Goal: Communication & Community: Share content

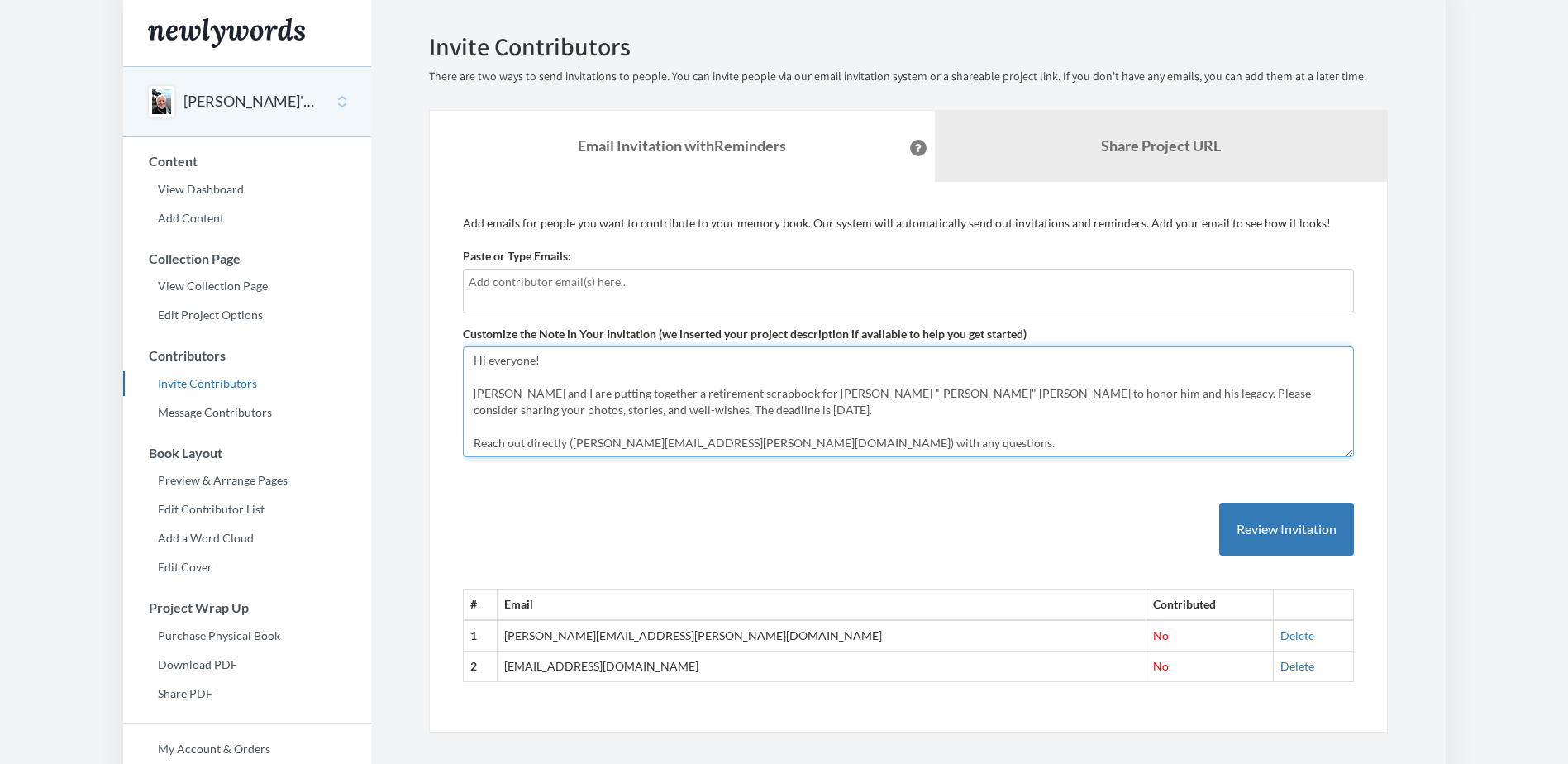
click at [583, 396] on textarea "Hi everyone! [PERSON_NAME] and I are putting together a retirement scrapbook fo…" at bounding box center [908, 402] width 891 height 111
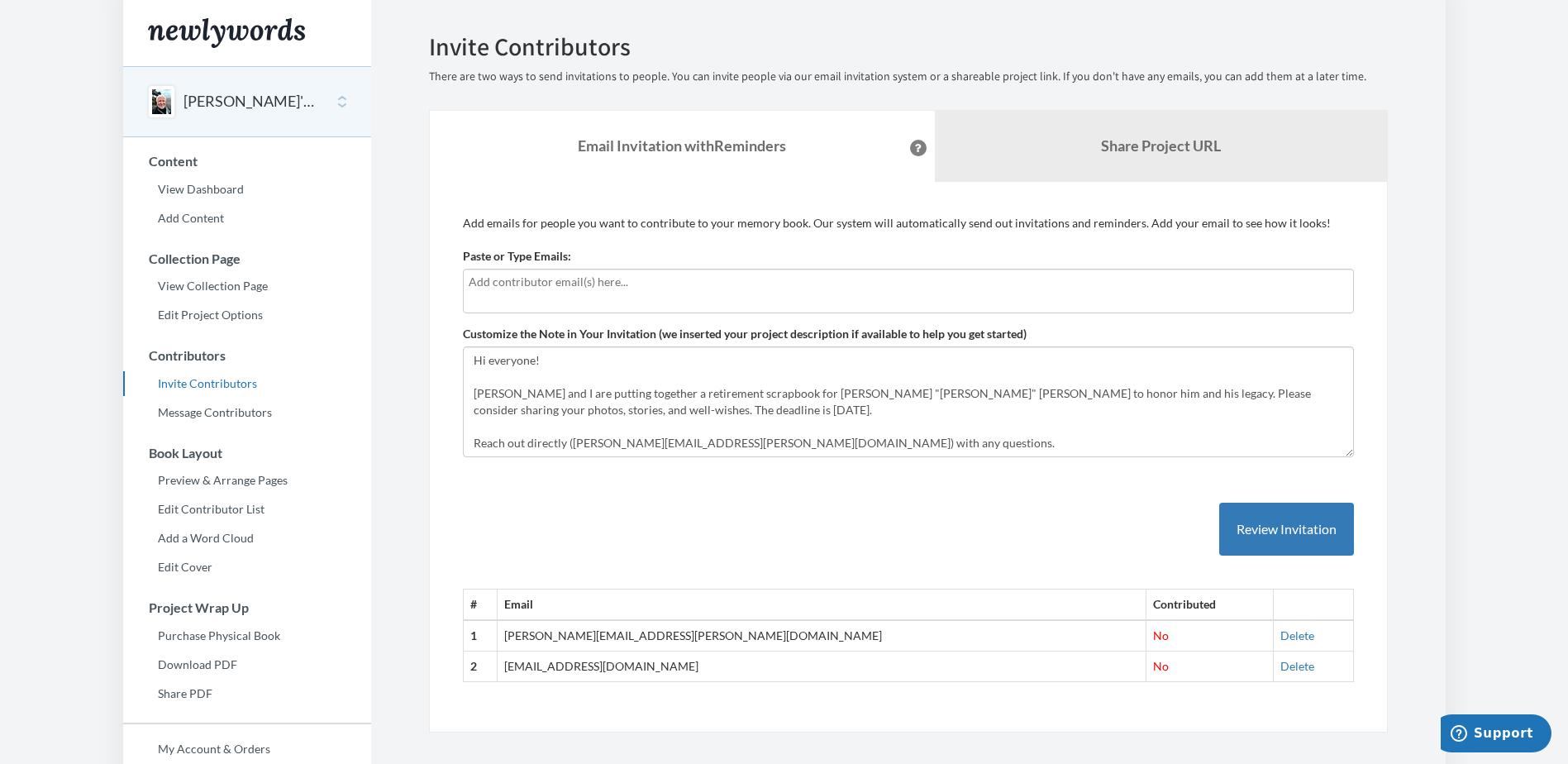
click at [636, 293] on div at bounding box center [908, 291] width 891 height 45
click at [635, 289] on input "text" at bounding box center [907, 281] width 879 height 18
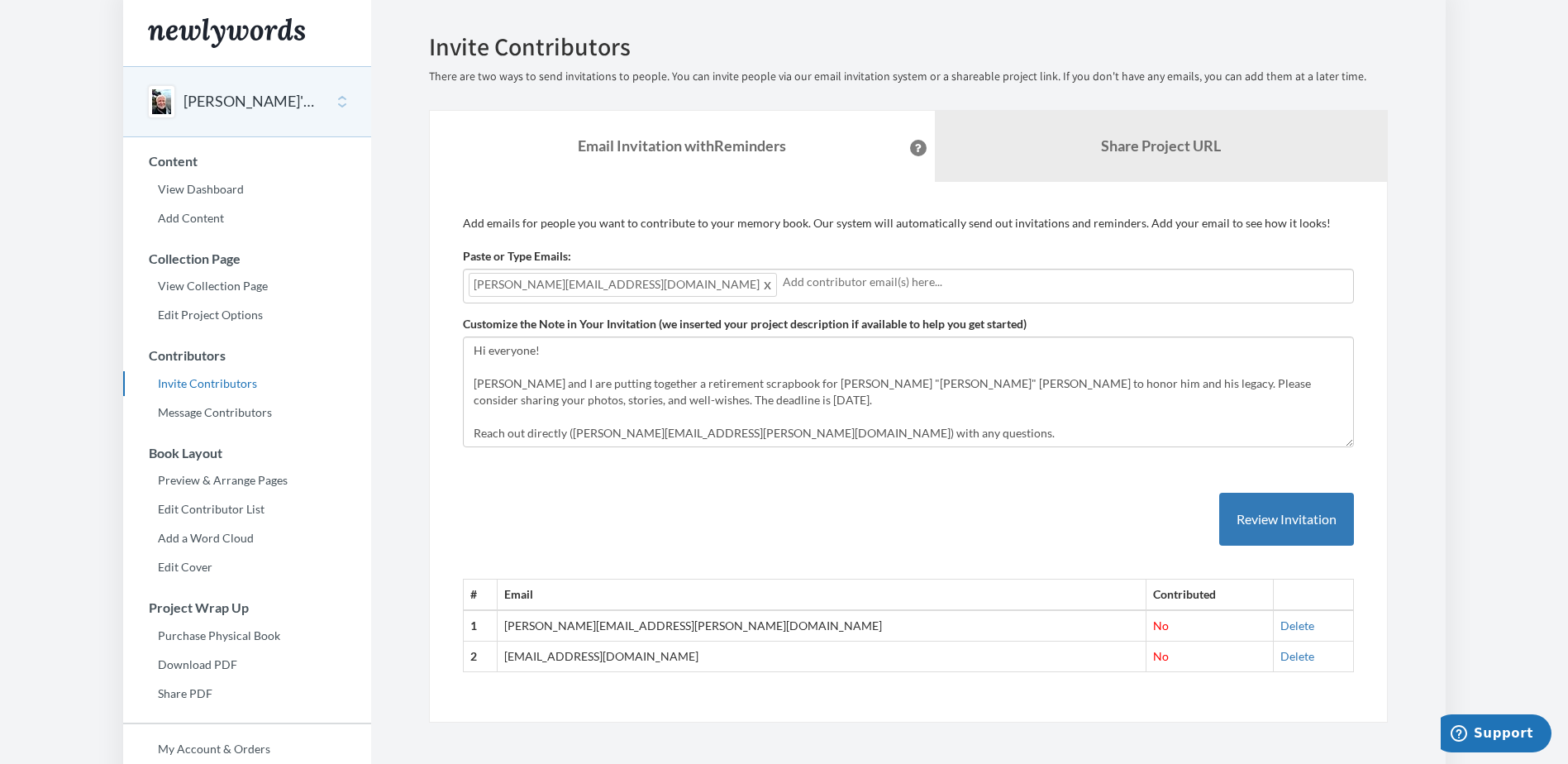
click at [783, 282] on input "text" at bounding box center [1065, 281] width 565 height 18
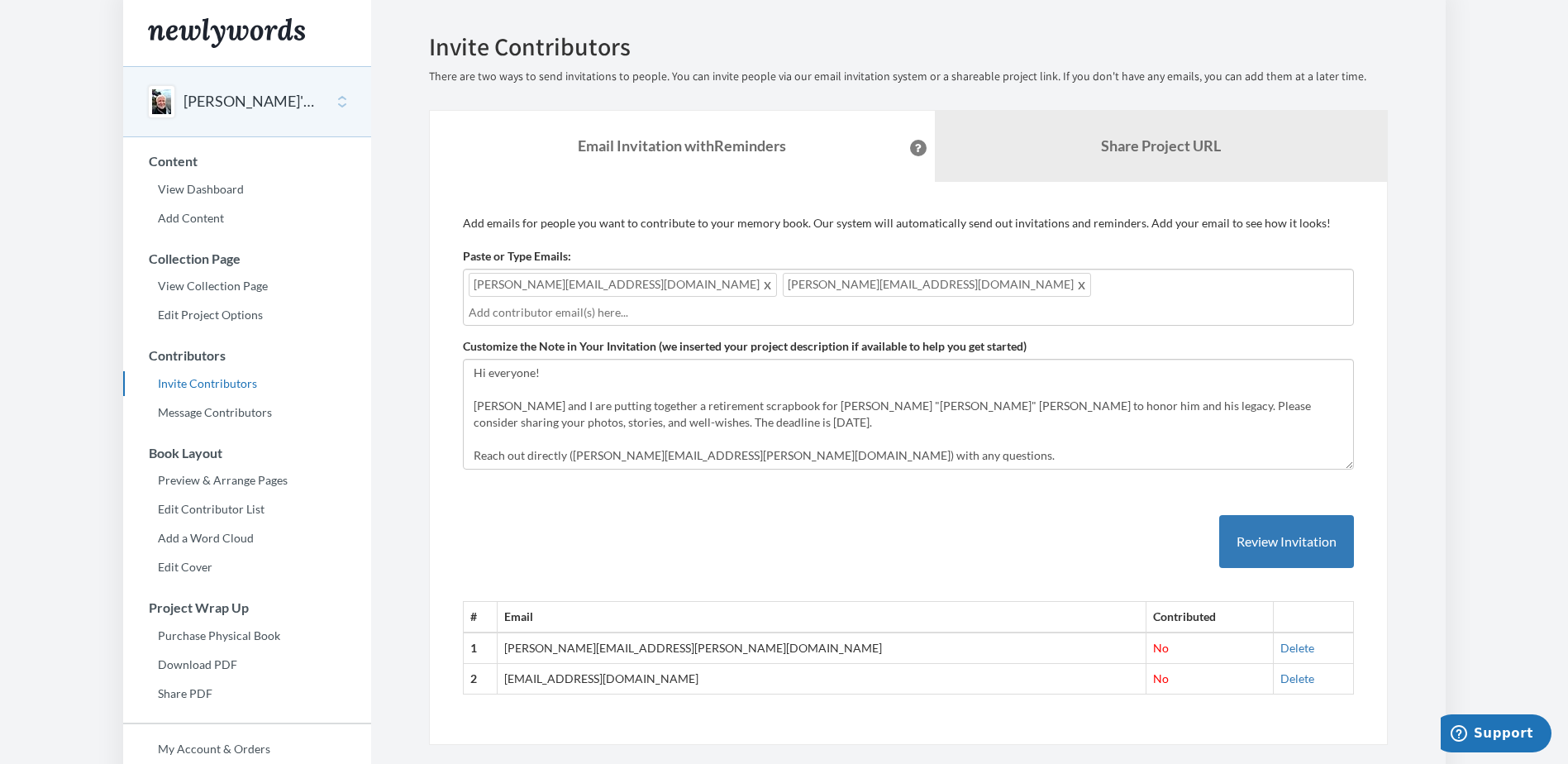
click at [792, 304] on input "text" at bounding box center [907, 312] width 879 height 18
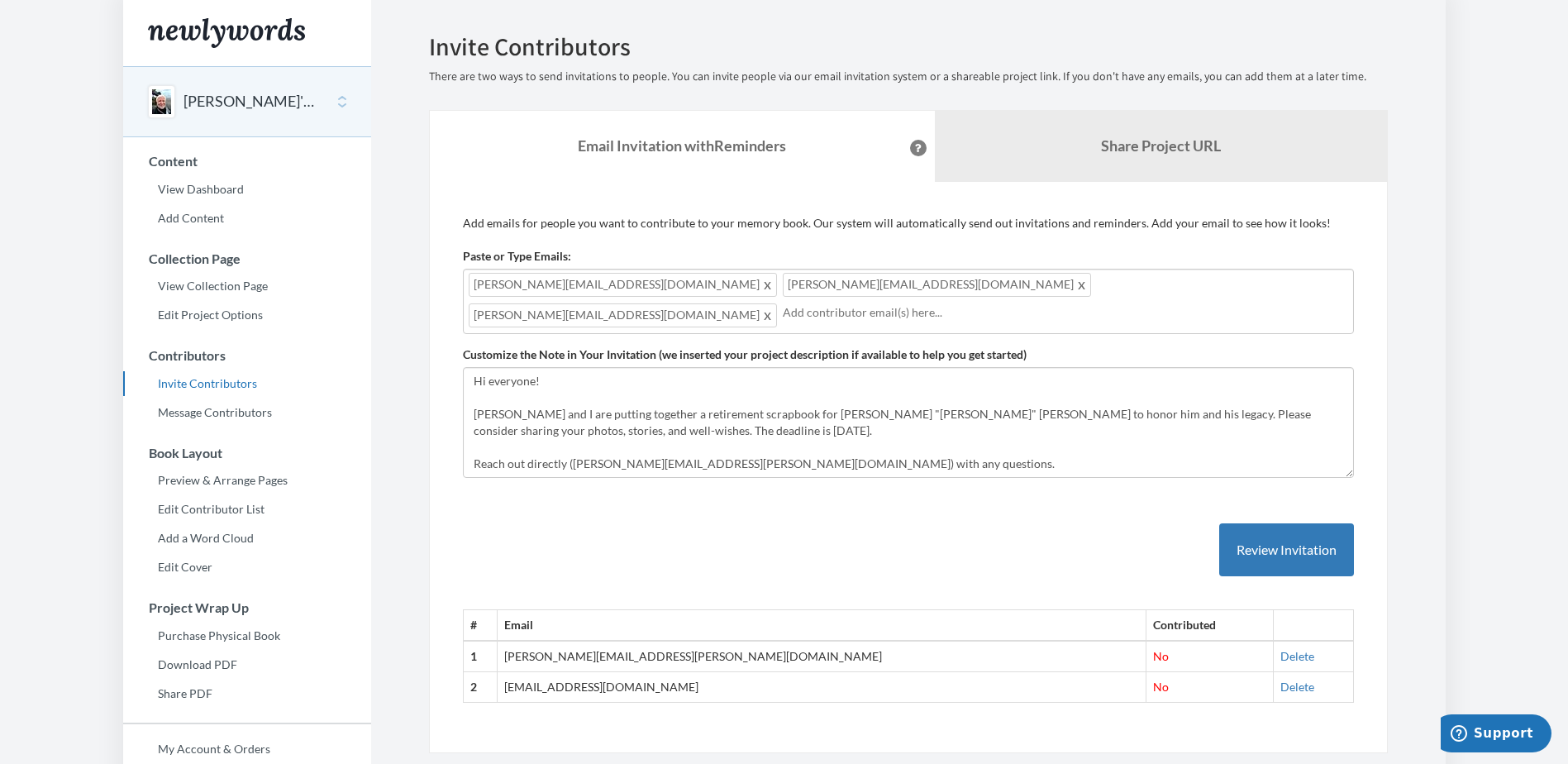
click at [1053, 304] on input "text" at bounding box center [1065, 312] width 565 height 18
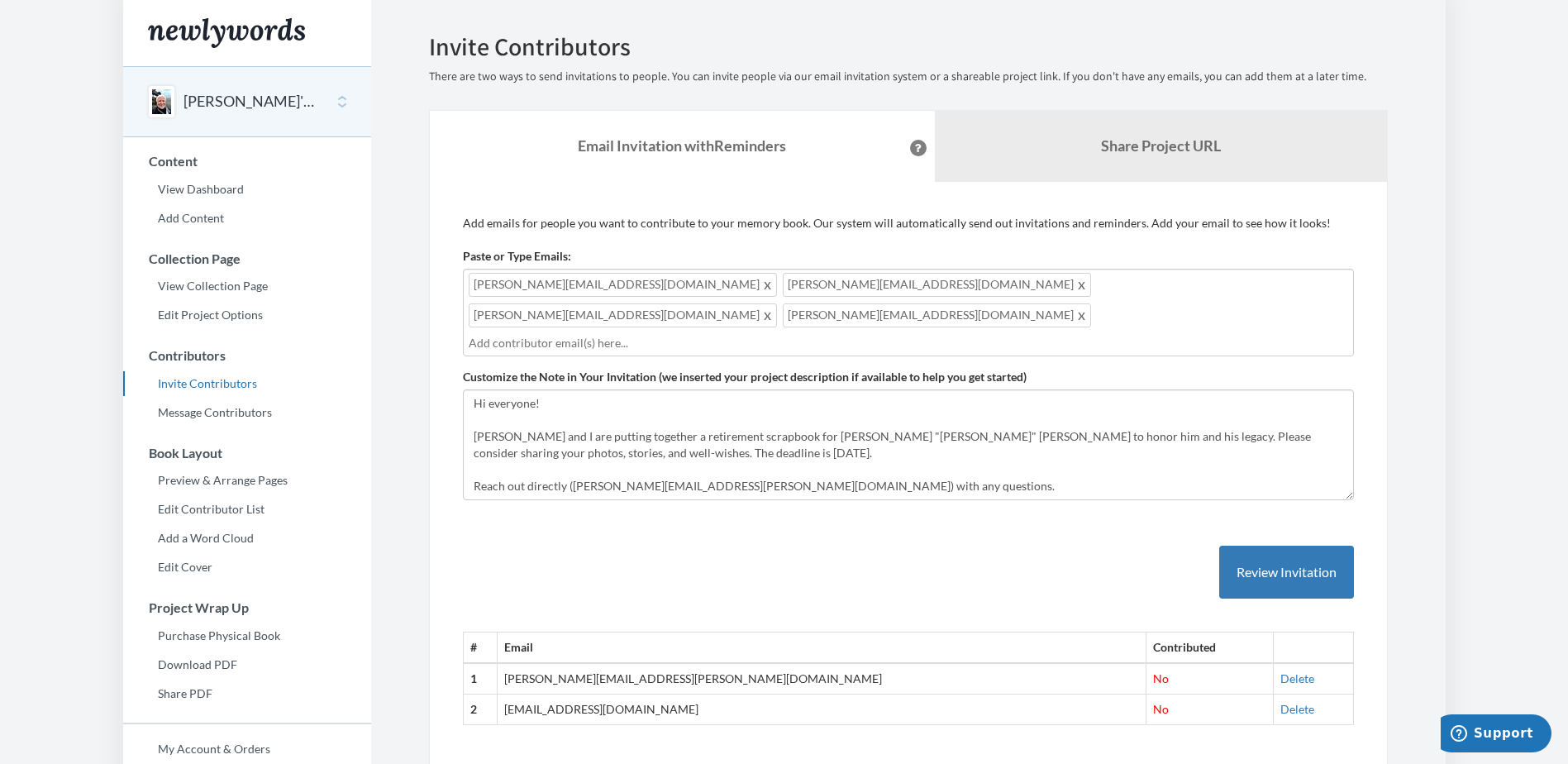
click at [1037, 323] on div "[PERSON_NAME][EMAIL_ADDRESS][DOMAIN_NAME] [PERSON_NAME][EMAIL_ADDRESS][DOMAIN_N…" at bounding box center [908, 312] width 891 height 88
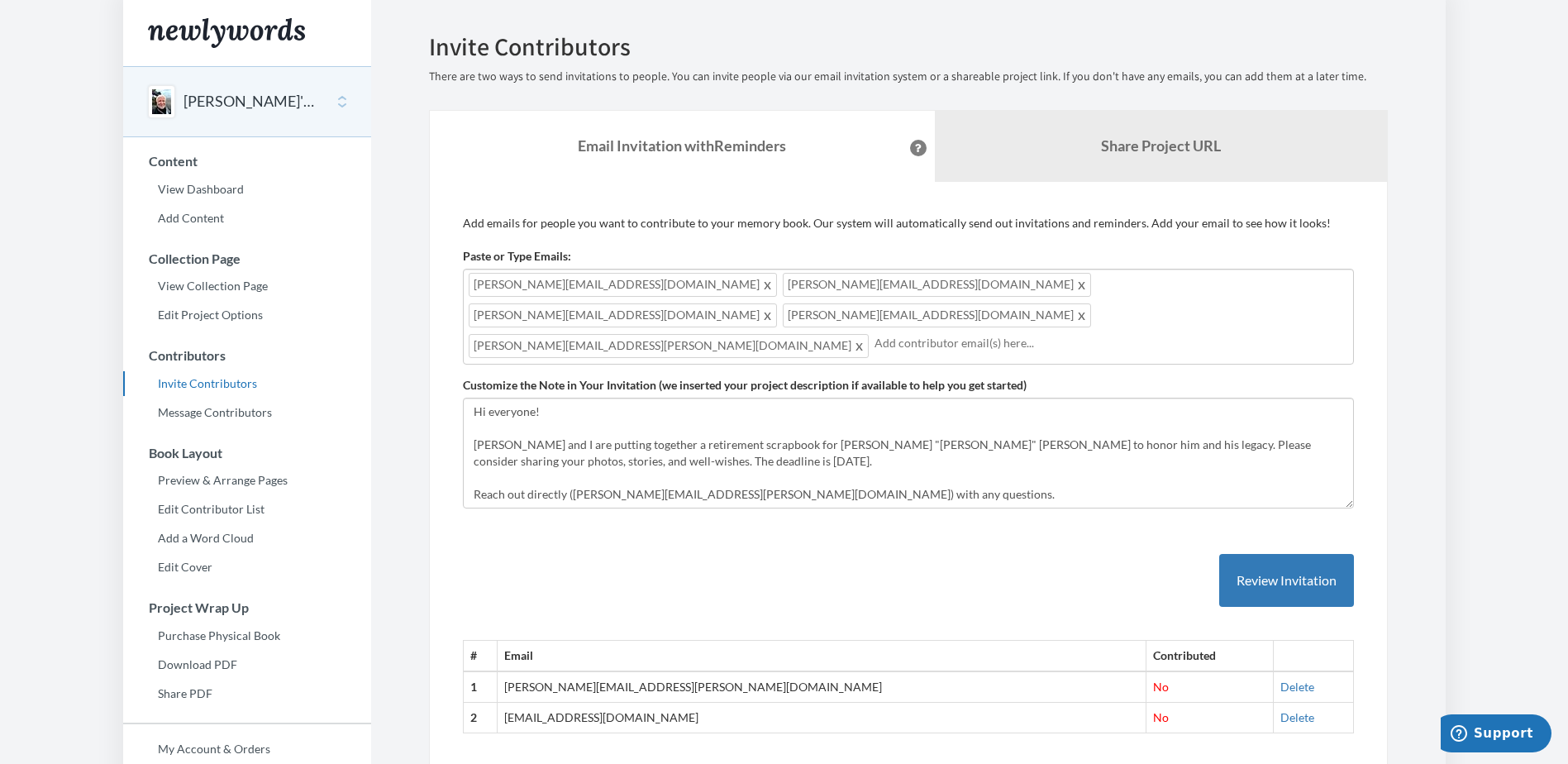
click at [874, 334] on input "text" at bounding box center [1111, 343] width 474 height 18
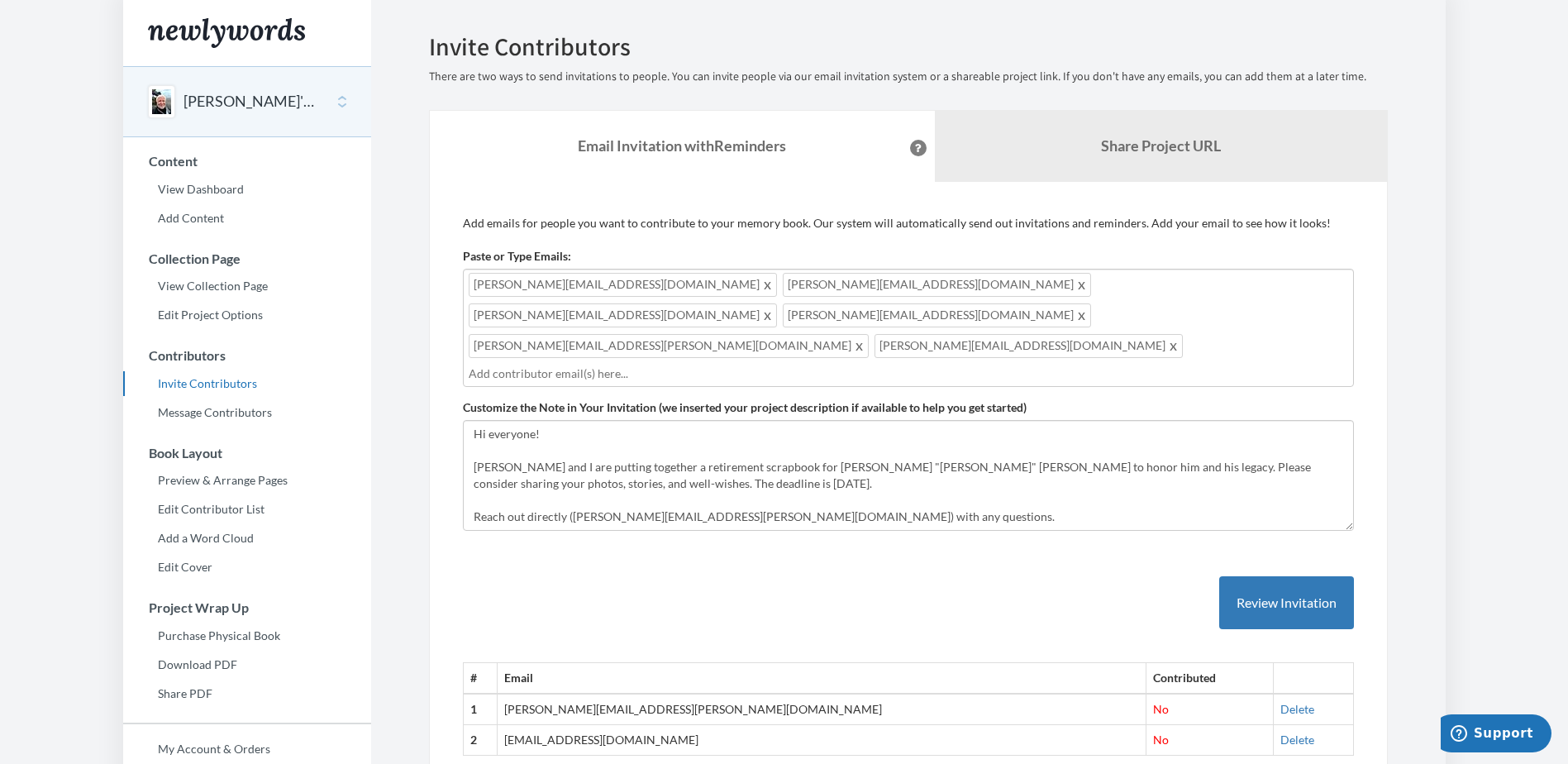
click at [706, 364] on input "text" at bounding box center [907, 373] width 879 height 18
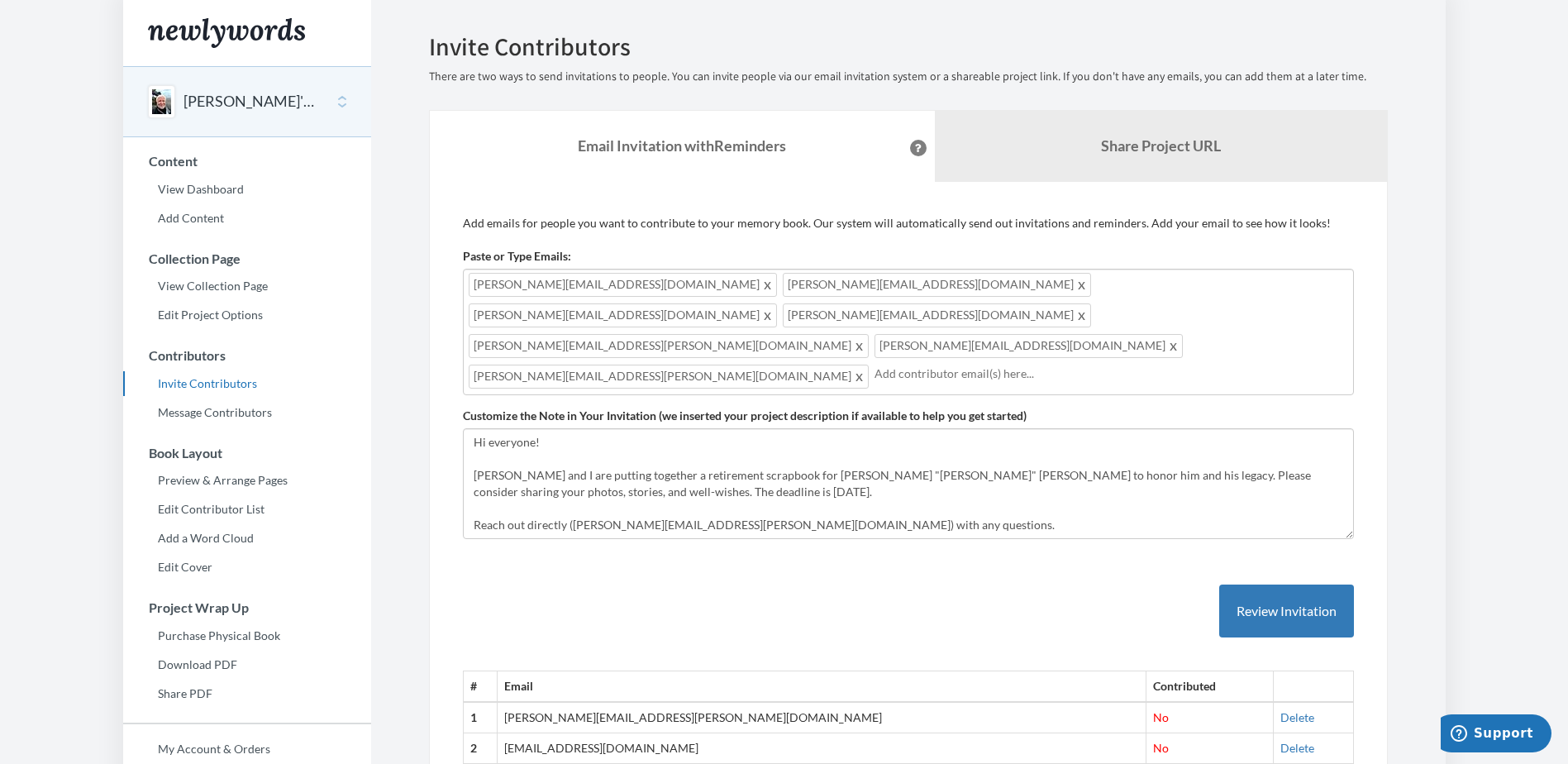
click at [874, 364] on input "text" at bounding box center [1111, 373] width 474 height 18
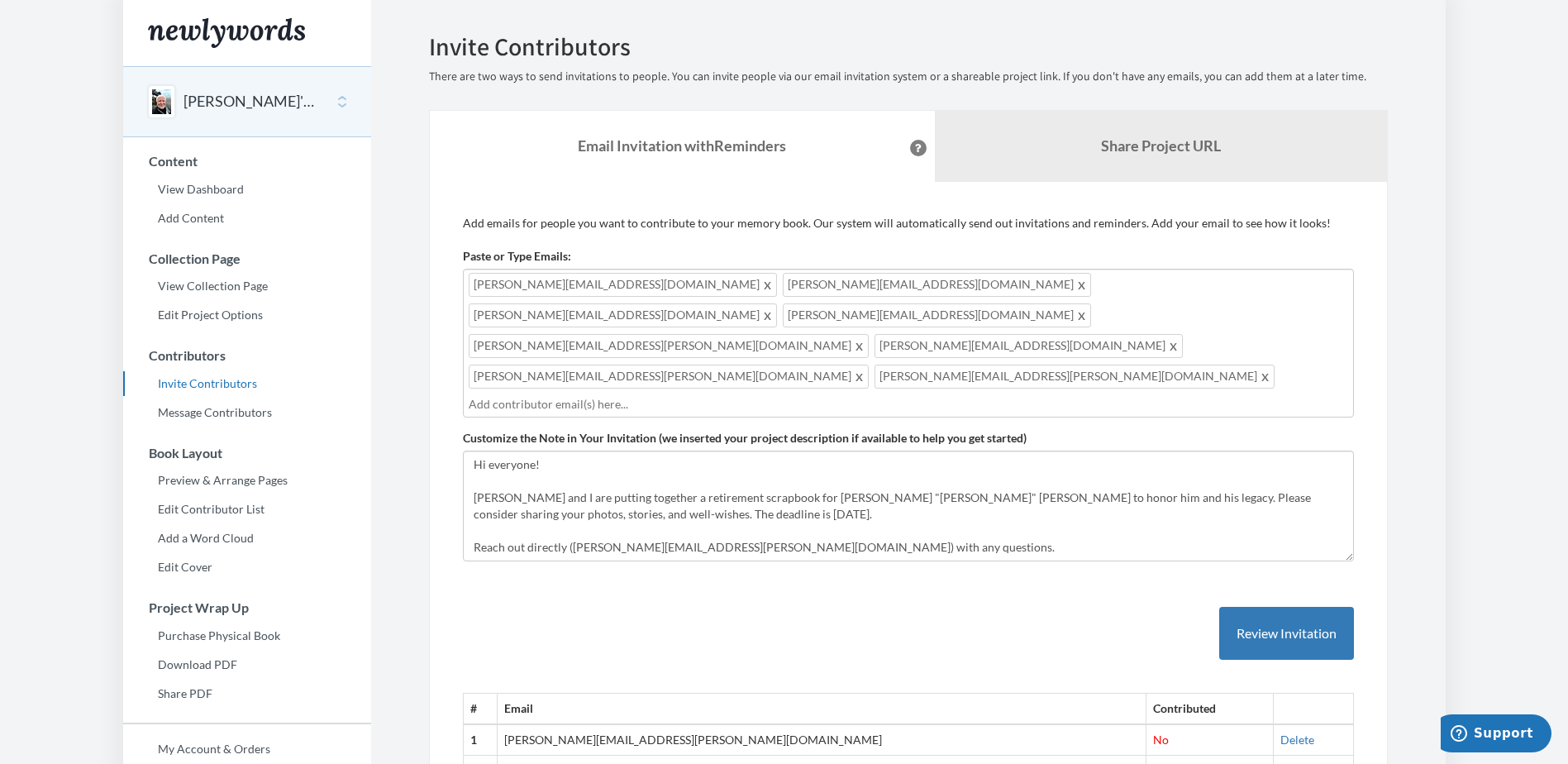
click at [912, 395] on input "text" at bounding box center [907, 404] width 879 height 18
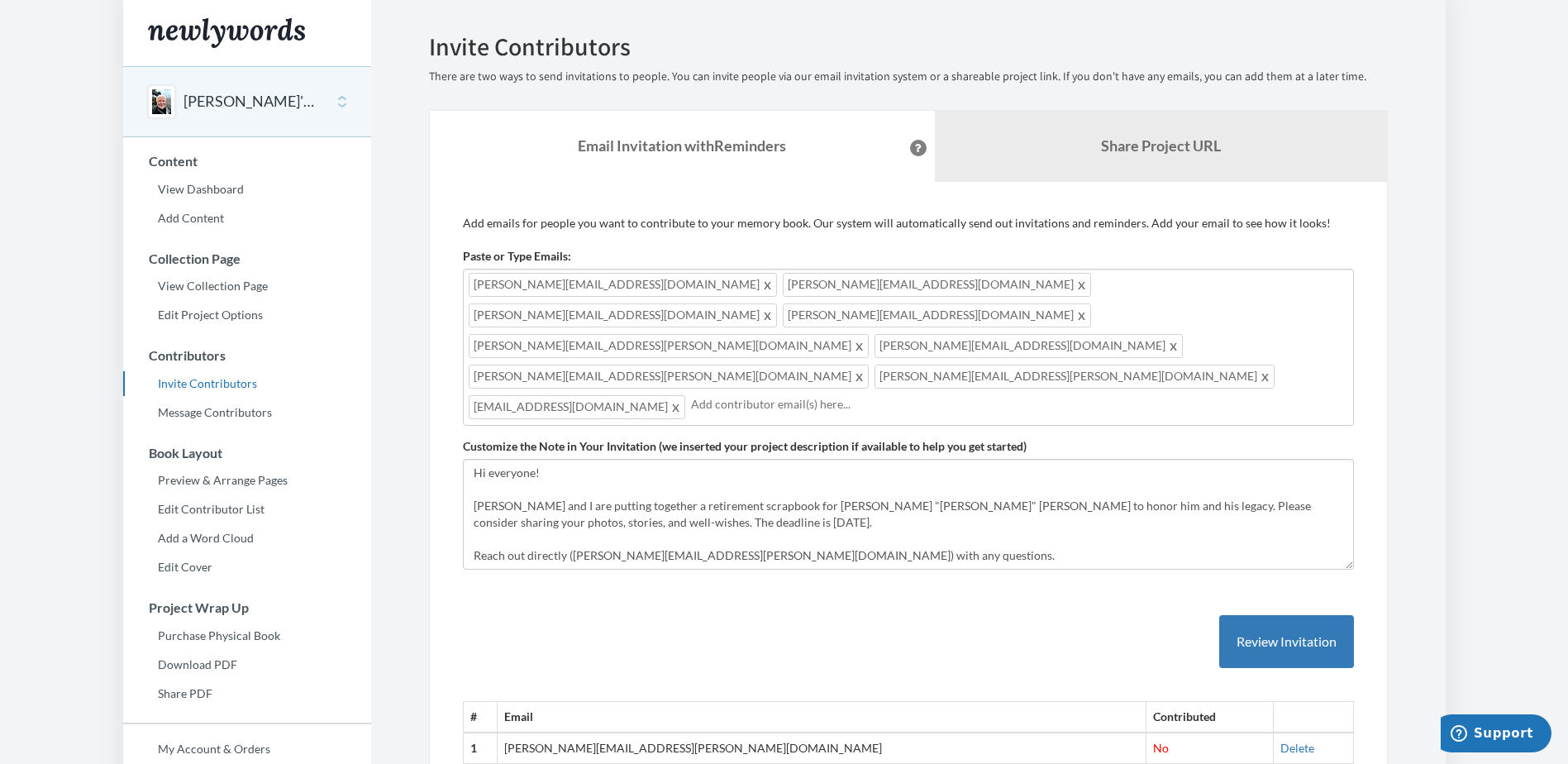
click at [998, 326] on div "[PERSON_NAME][EMAIL_ADDRESS][DOMAIN_NAME] [PERSON_NAME][EMAIL_ADDRESS][DOMAIN_N…" at bounding box center [908, 346] width 891 height 157
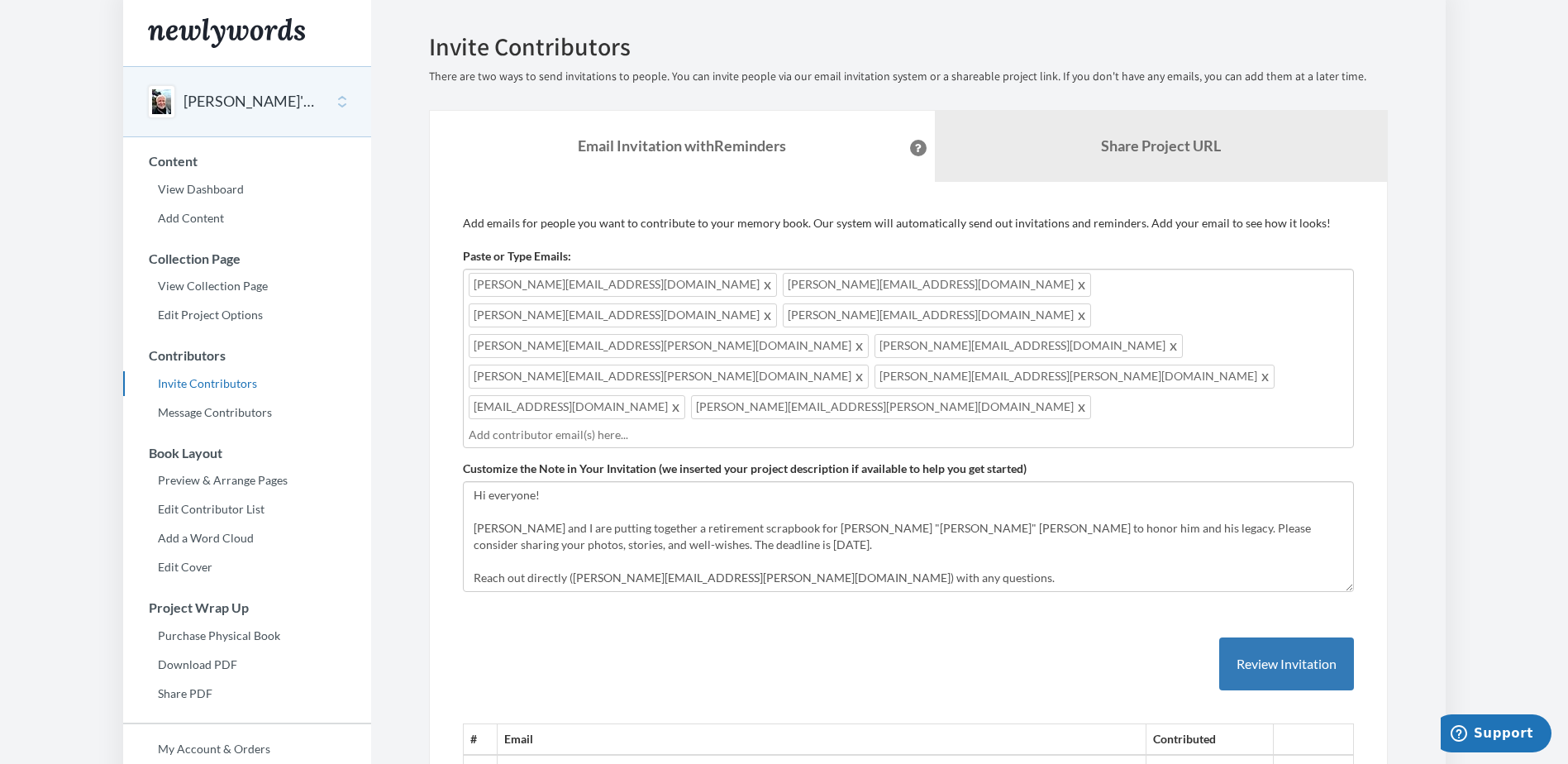
click at [1170, 326] on div "[PERSON_NAME][EMAIL_ADDRESS][DOMAIN_NAME] [PERSON_NAME][EMAIL_ADDRESS][DOMAIN_N…" at bounding box center [908, 358] width 891 height 179
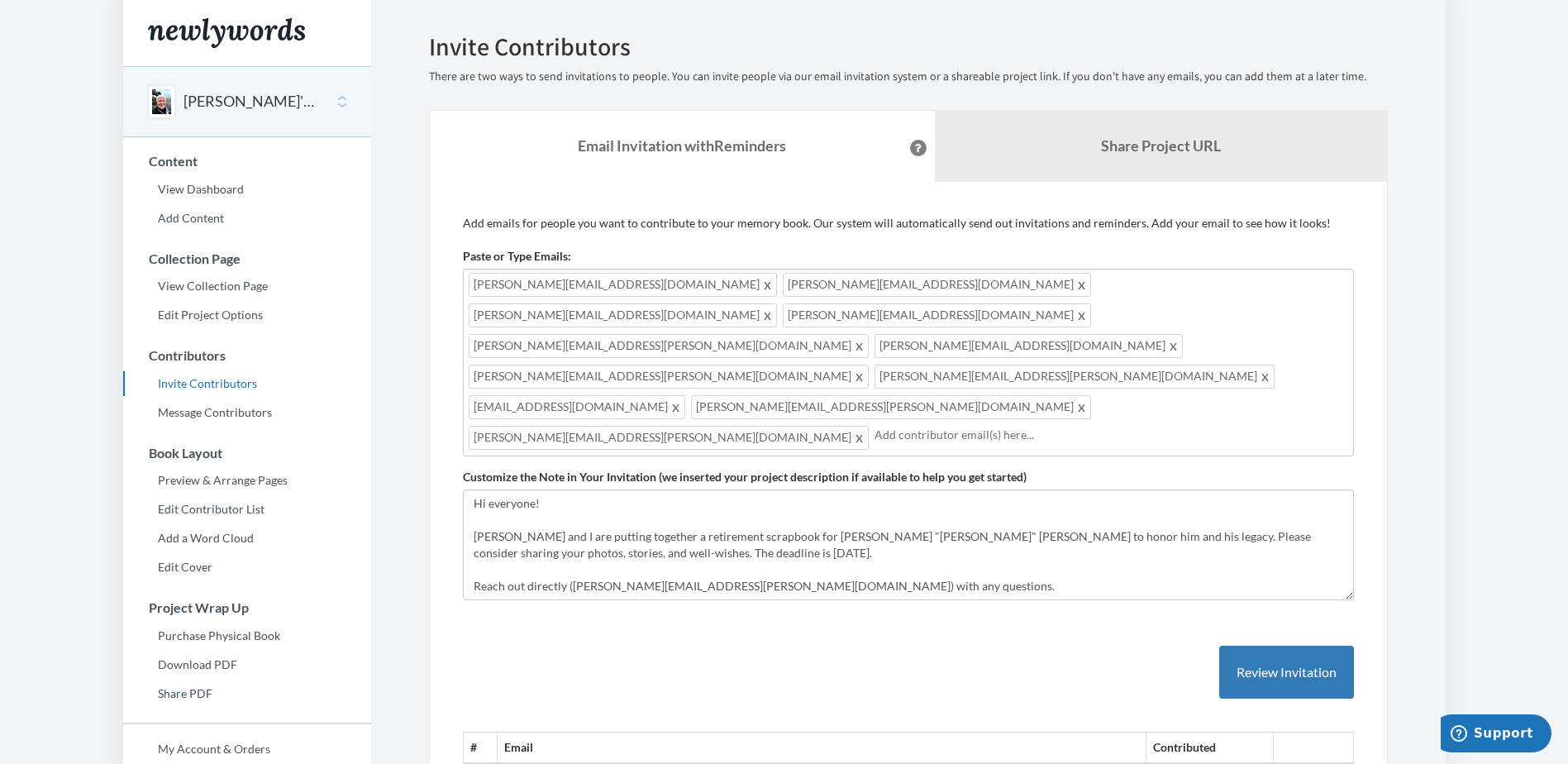
click at [874, 425] on input "text" at bounding box center [1111, 434] width 474 height 18
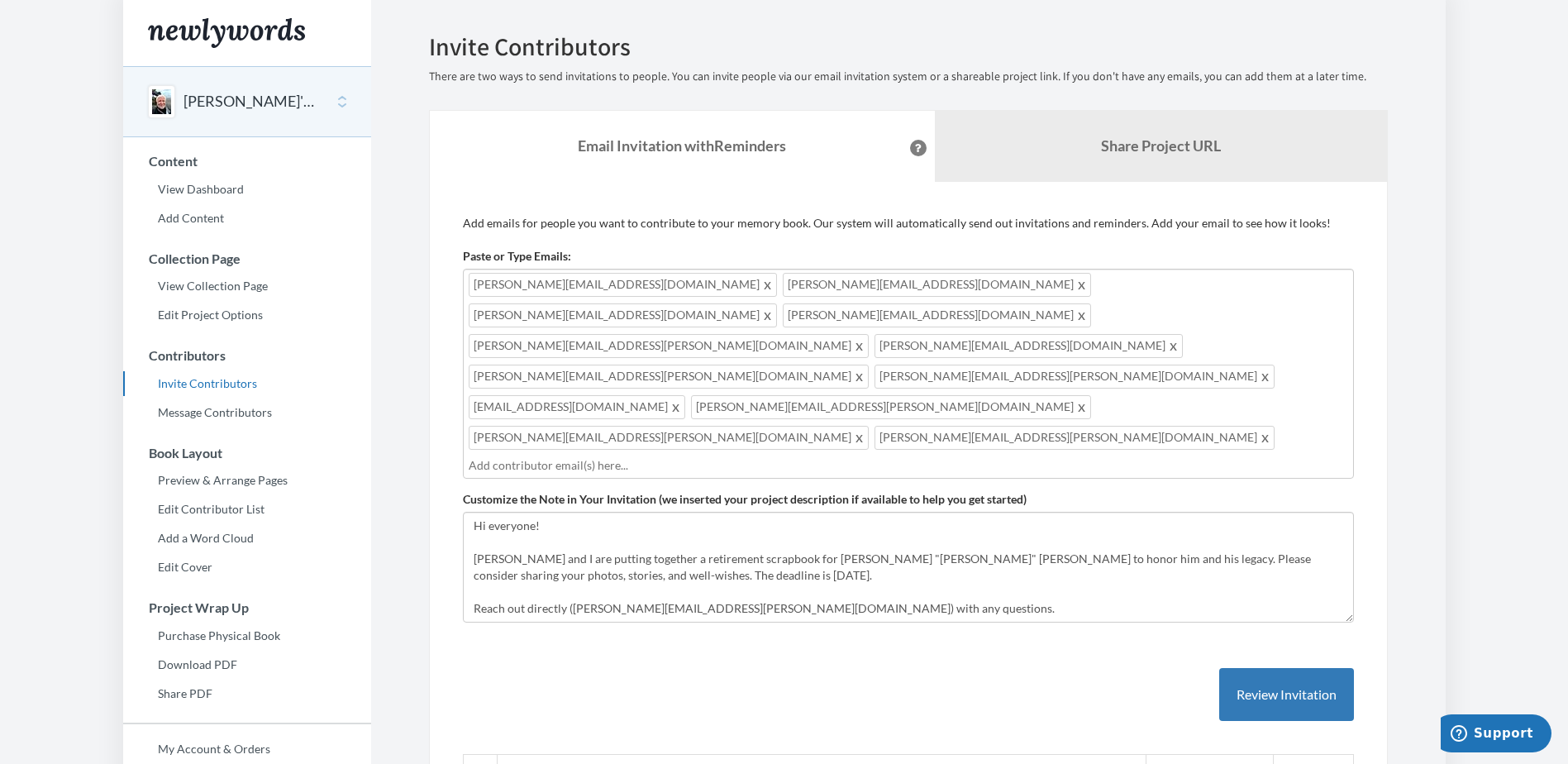
click at [834, 456] on input "text" at bounding box center [907, 465] width 879 height 18
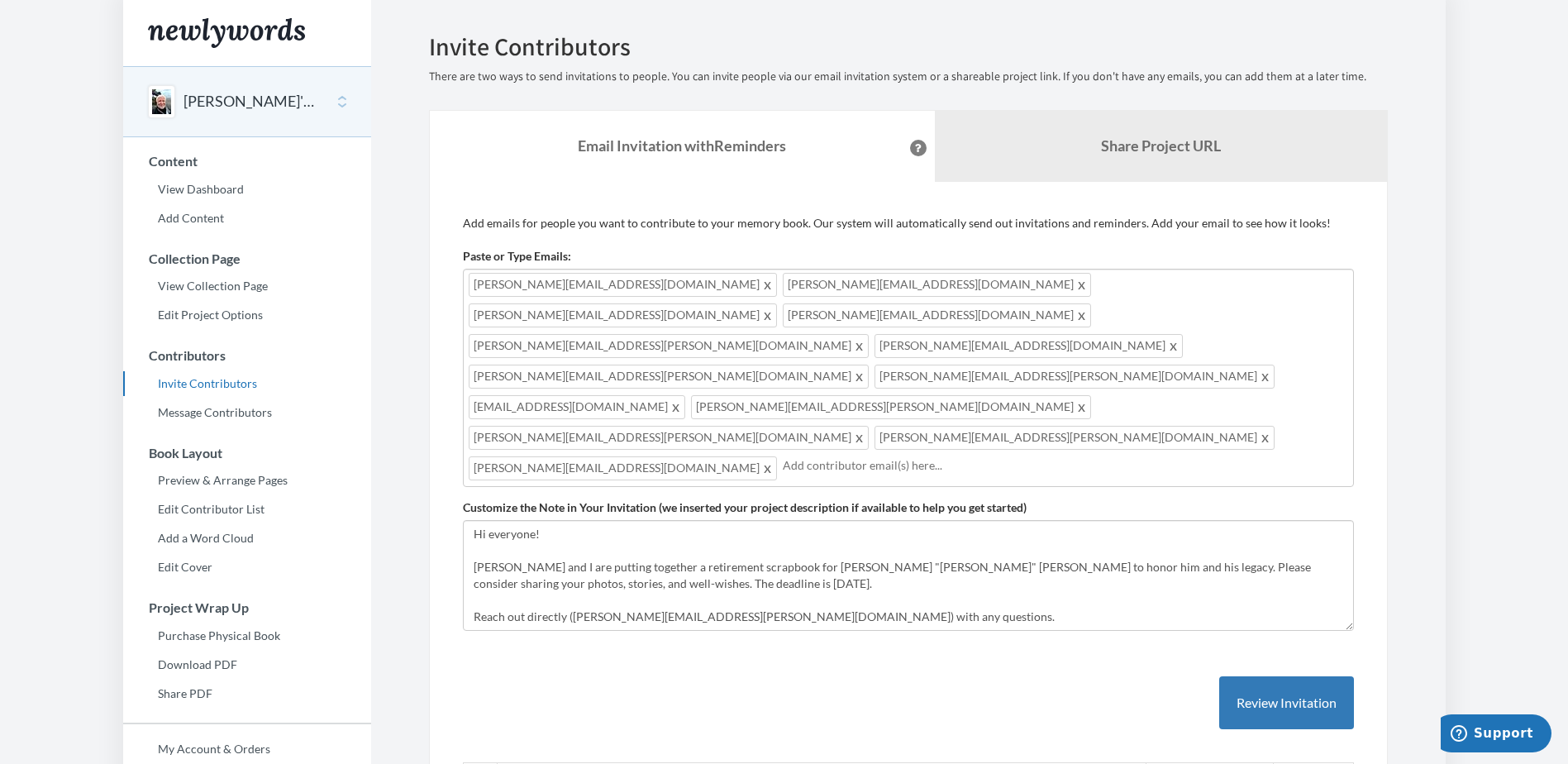
click at [842, 456] on input "text" at bounding box center [1065, 465] width 565 height 18
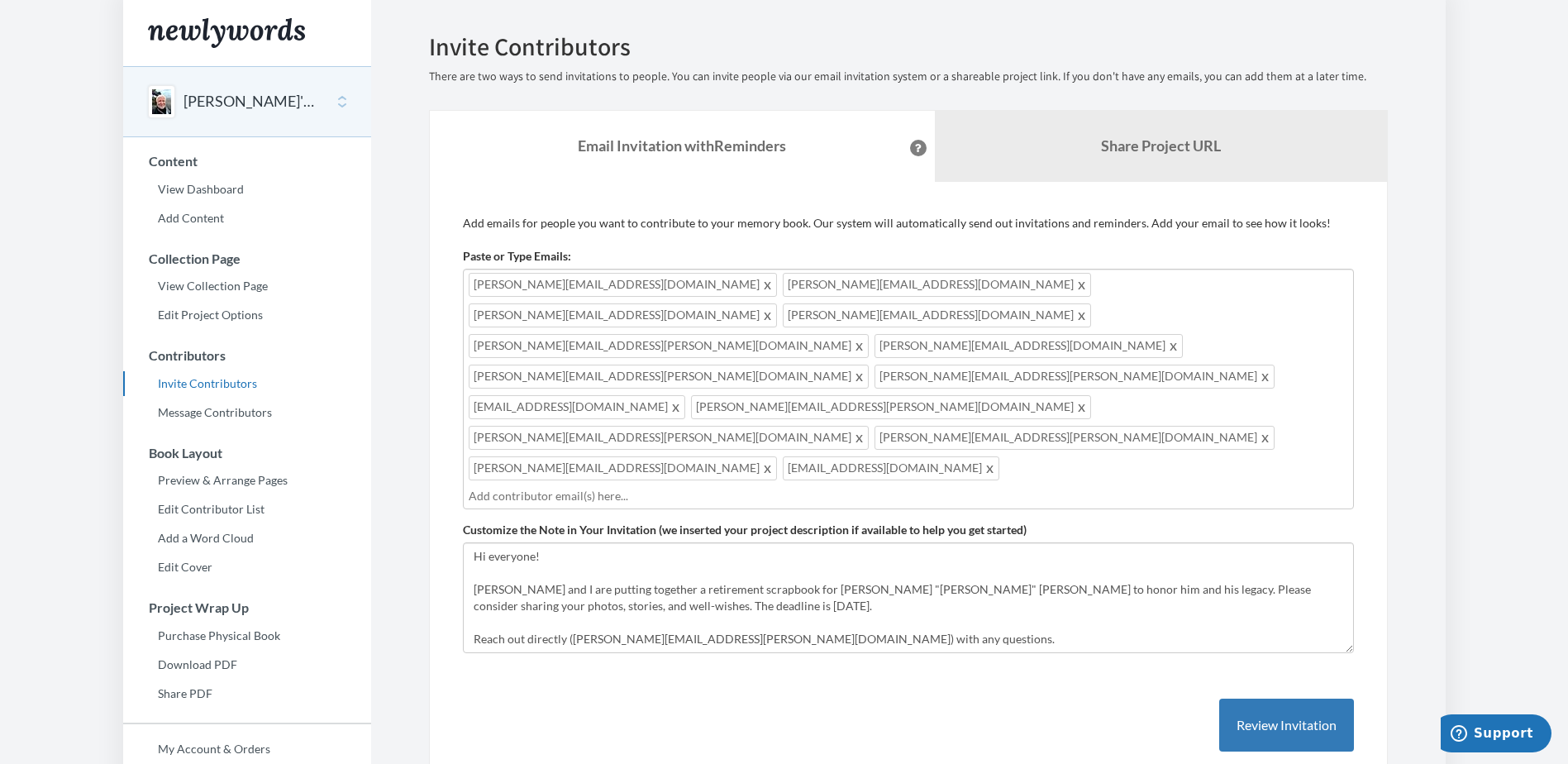
click at [969, 353] on body "Main menu [PERSON_NAME]'s Retirement Scrapbook Select a project [PERSON_NAME]'s…" at bounding box center [784, 382] width 1568 height 764
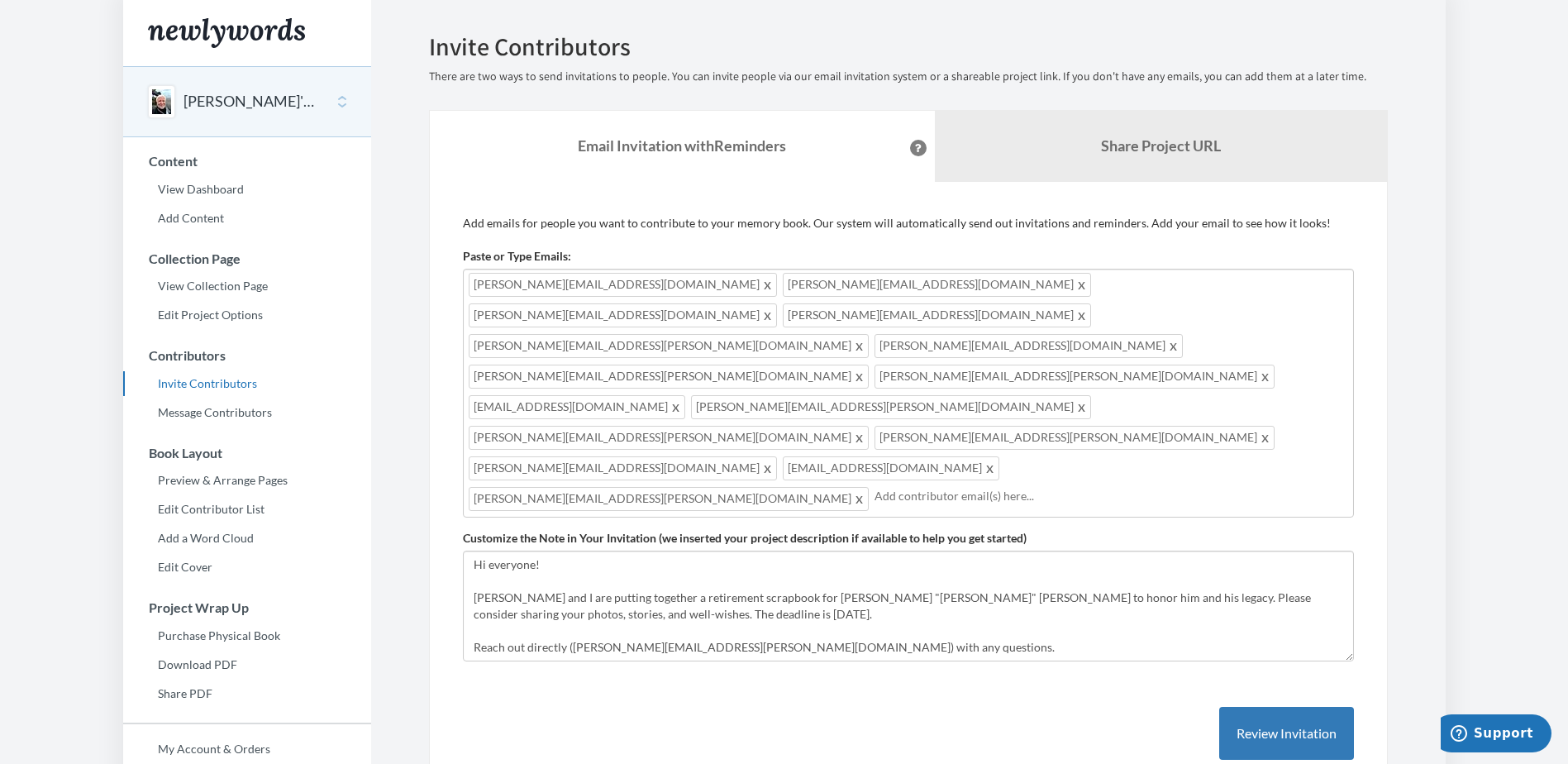
click at [1185, 347] on div "[PERSON_NAME][EMAIL_ADDRESS][DOMAIN_NAME] [PERSON_NAME][EMAIL_ADDRESS][DOMAIN_N…" at bounding box center [908, 393] width 891 height 249
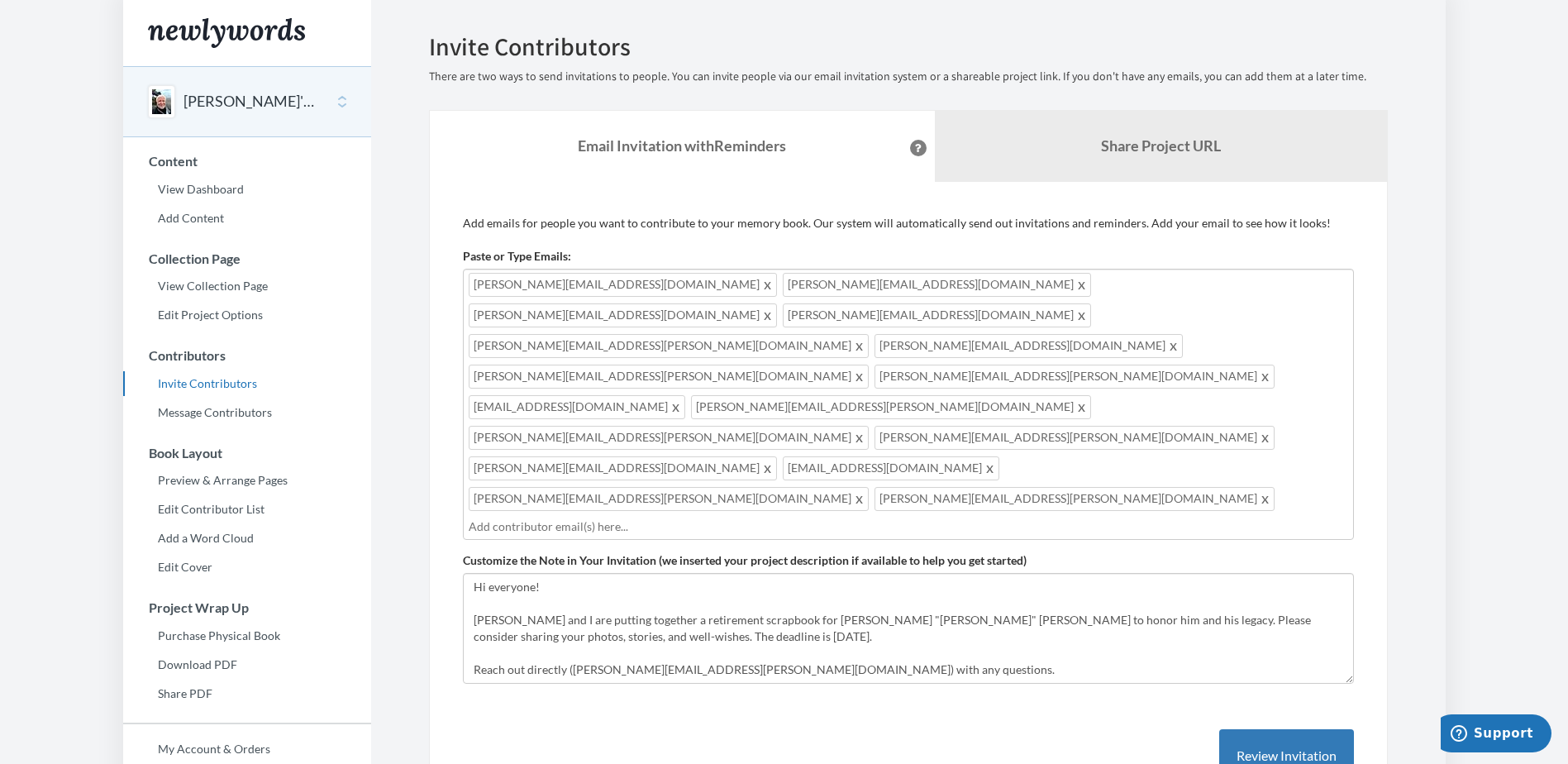
click at [577, 518] on input "text" at bounding box center [907, 527] width 879 height 18
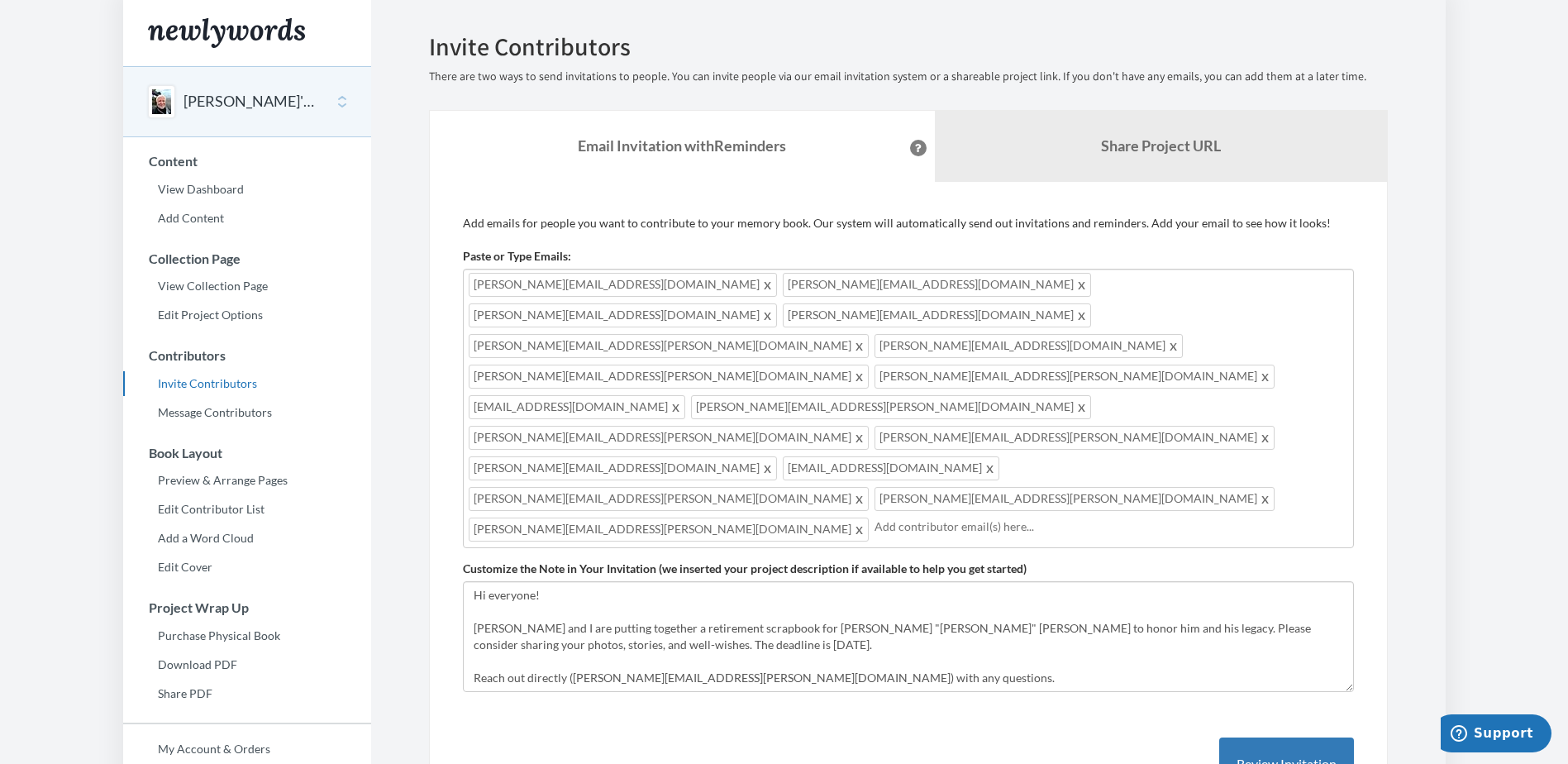
click at [874, 518] on input "text" at bounding box center [1111, 527] width 474 height 18
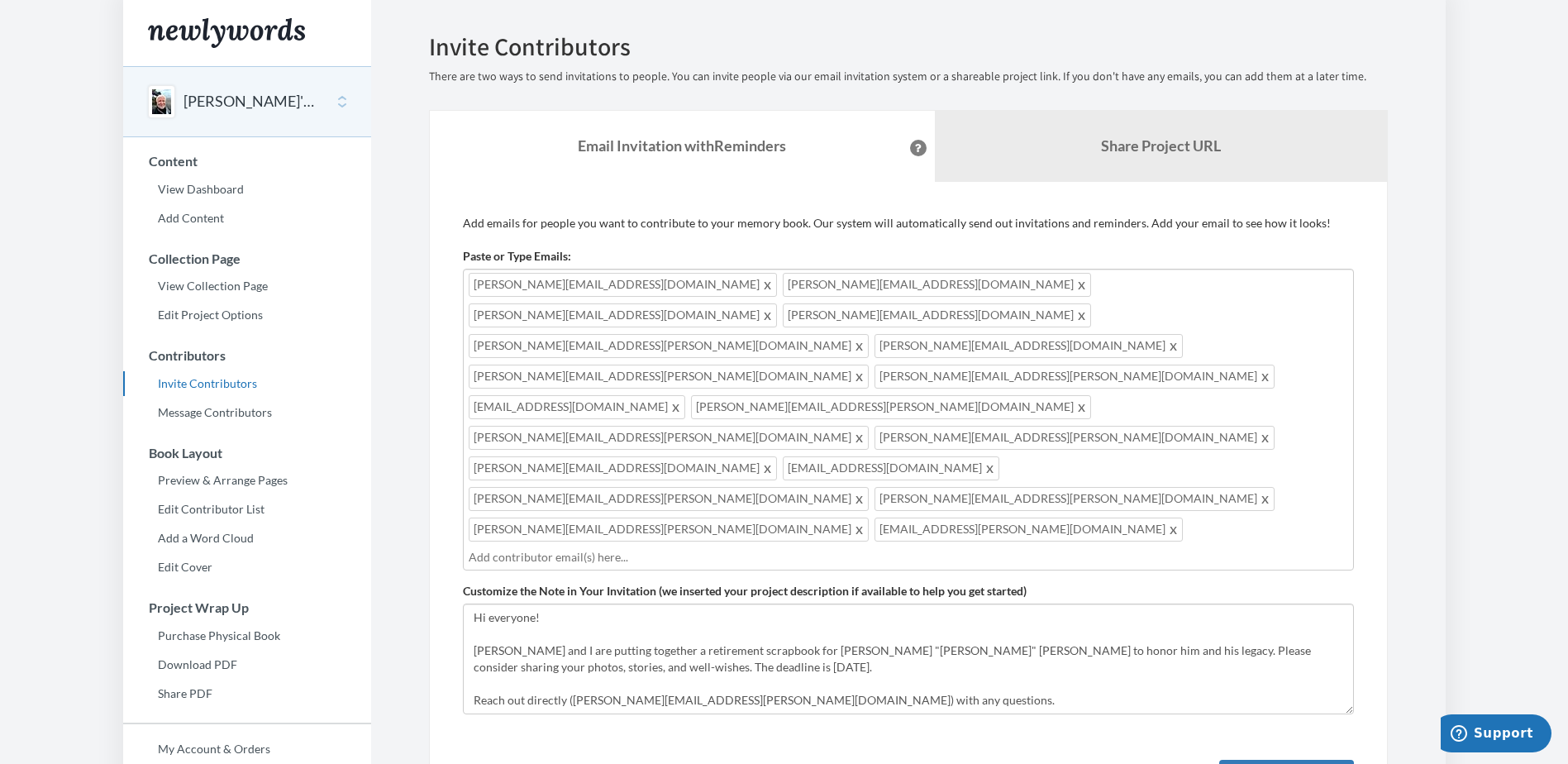
click at [863, 548] on input "text" at bounding box center [907, 557] width 879 height 18
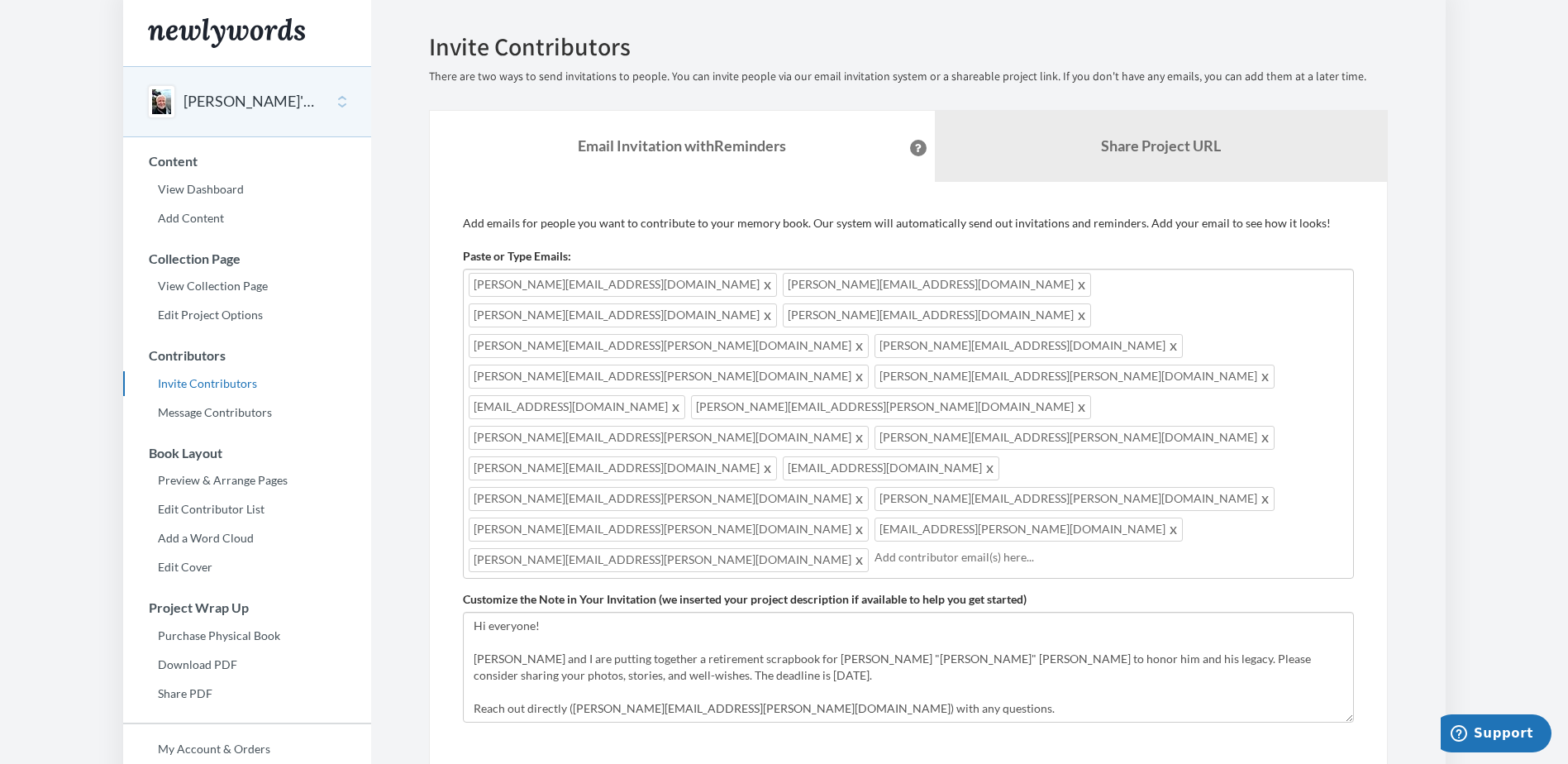
click at [1044, 373] on div "[PERSON_NAME][EMAIL_ADDRESS][DOMAIN_NAME] [PERSON_NAME][EMAIL_ADDRESS][DOMAIN_N…" at bounding box center [908, 423] width 891 height 309
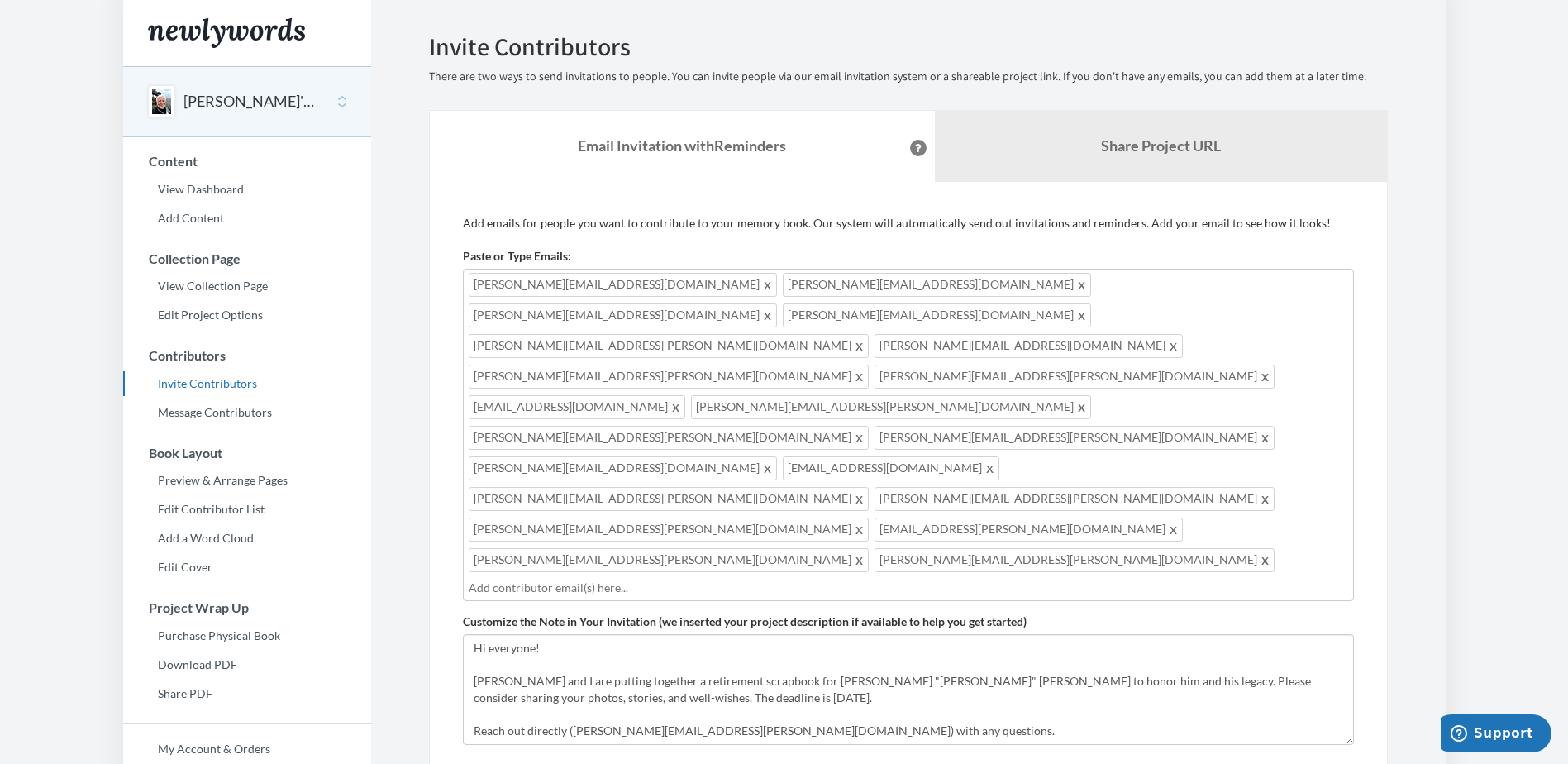
click at [1213, 378] on div "[PERSON_NAME][EMAIL_ADDRESS][DOMAIN_NAME] [PERSON_NAME][EMAIL_ADDRESS][DOMAIN_N…" at bounding box center [908, 434] width 891 height 332
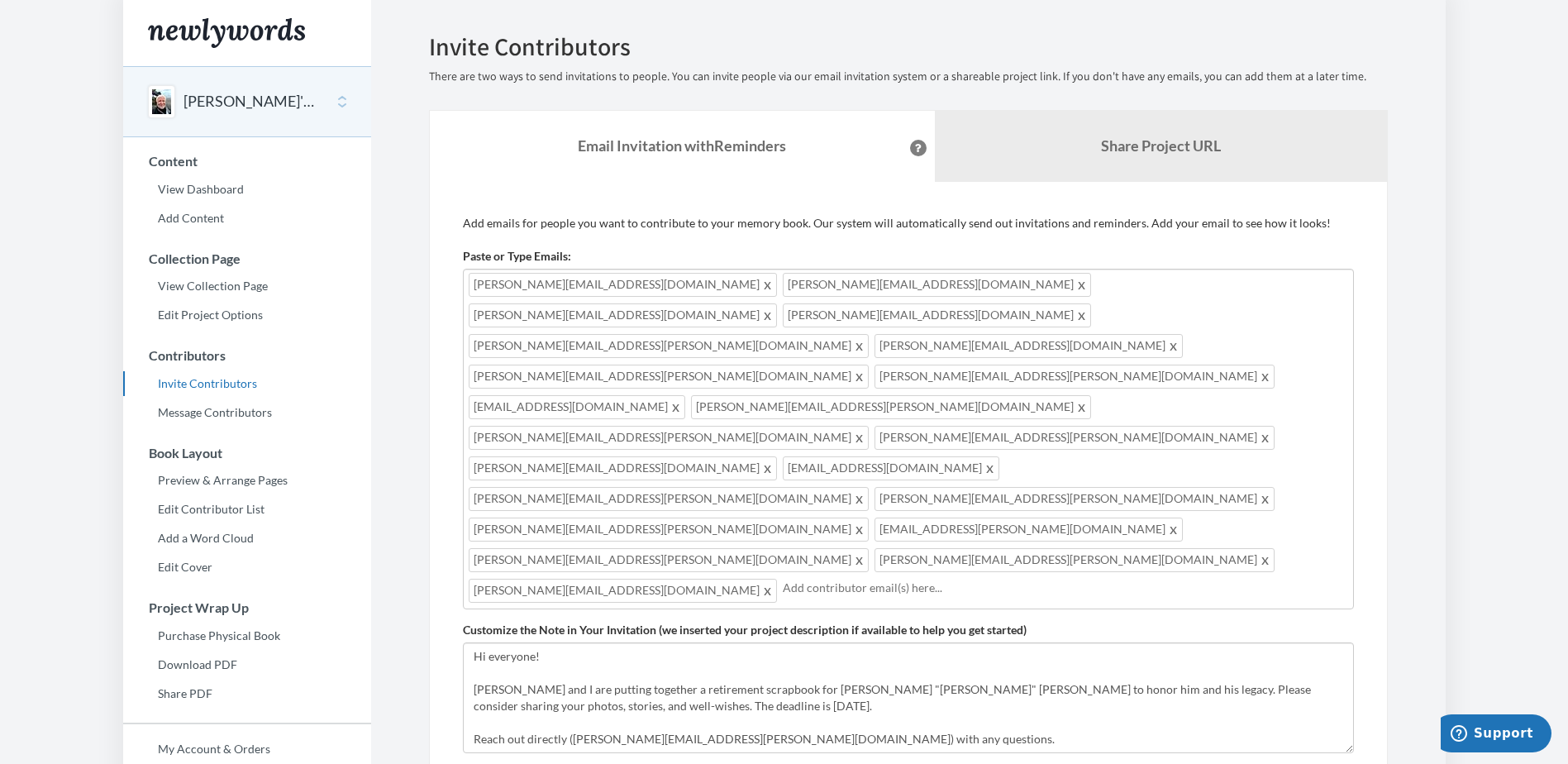
click at [783, 578] on input "text" at bounding box center [1065, 587] width 565 height 18
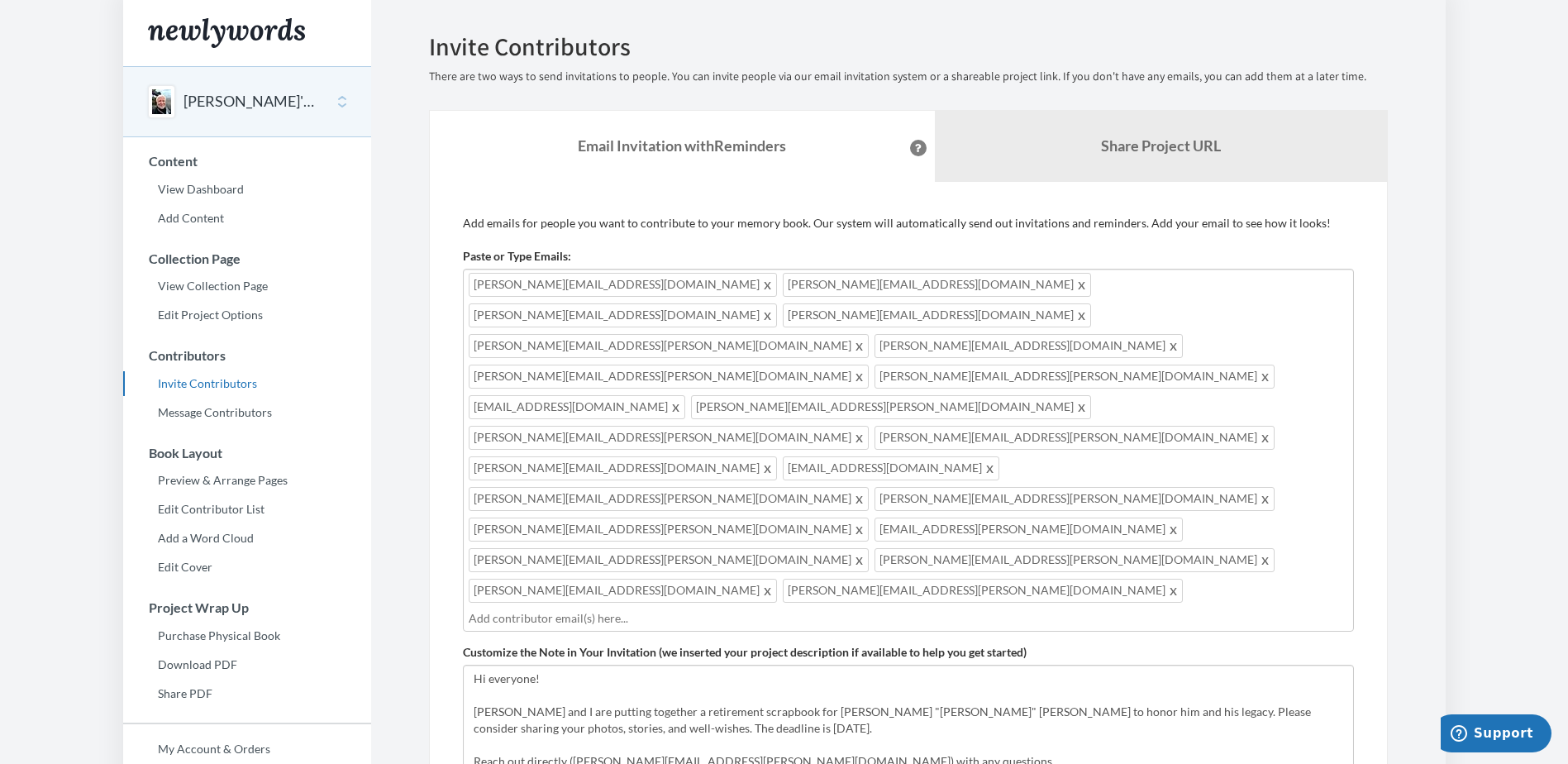
click at [782, 609] on input "text" at bounding box center [907, 618] width 879 height 18
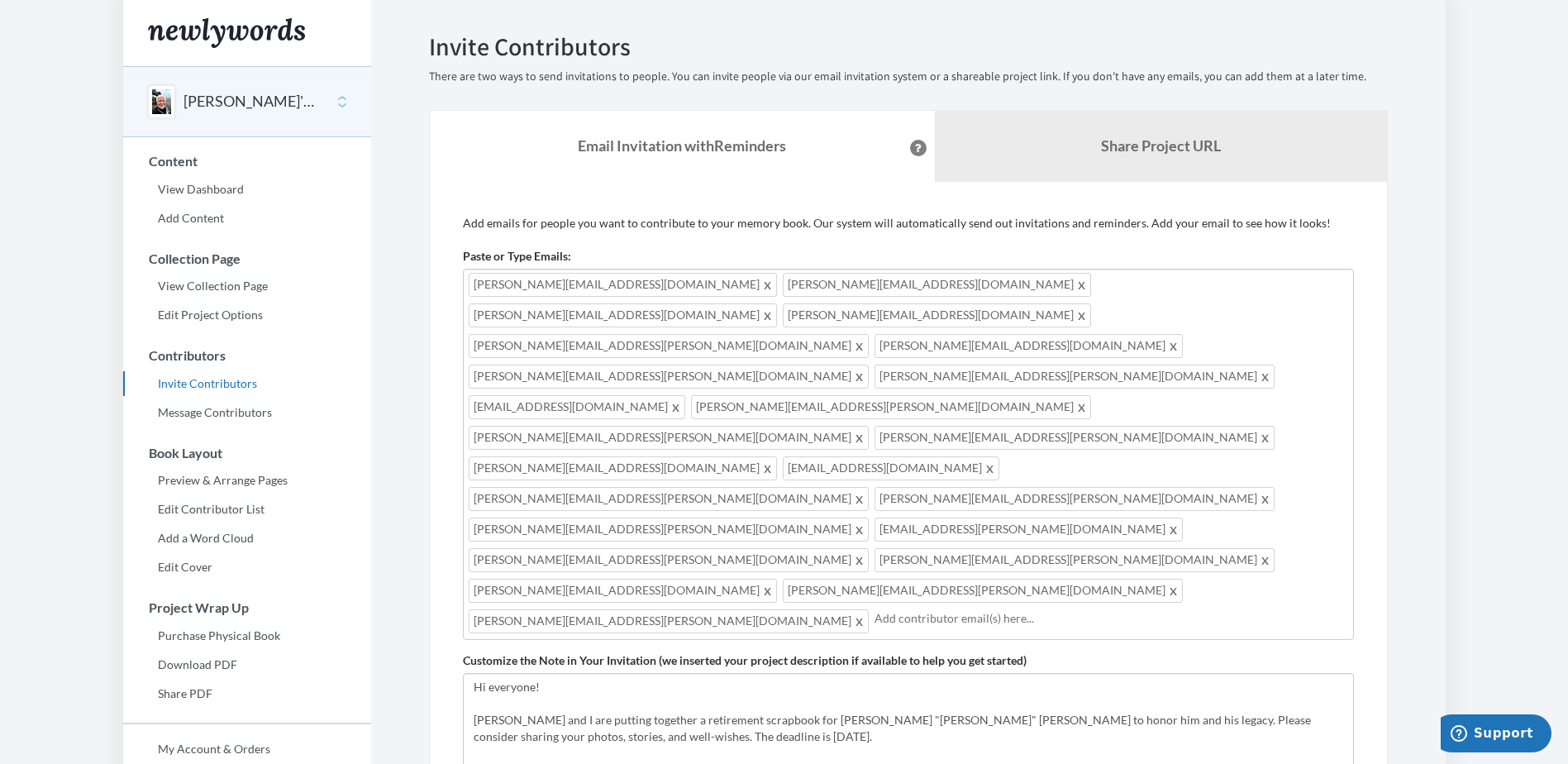
click at [893, 609] on input "text" at bounding box center [1111, 618] width 474 height 18
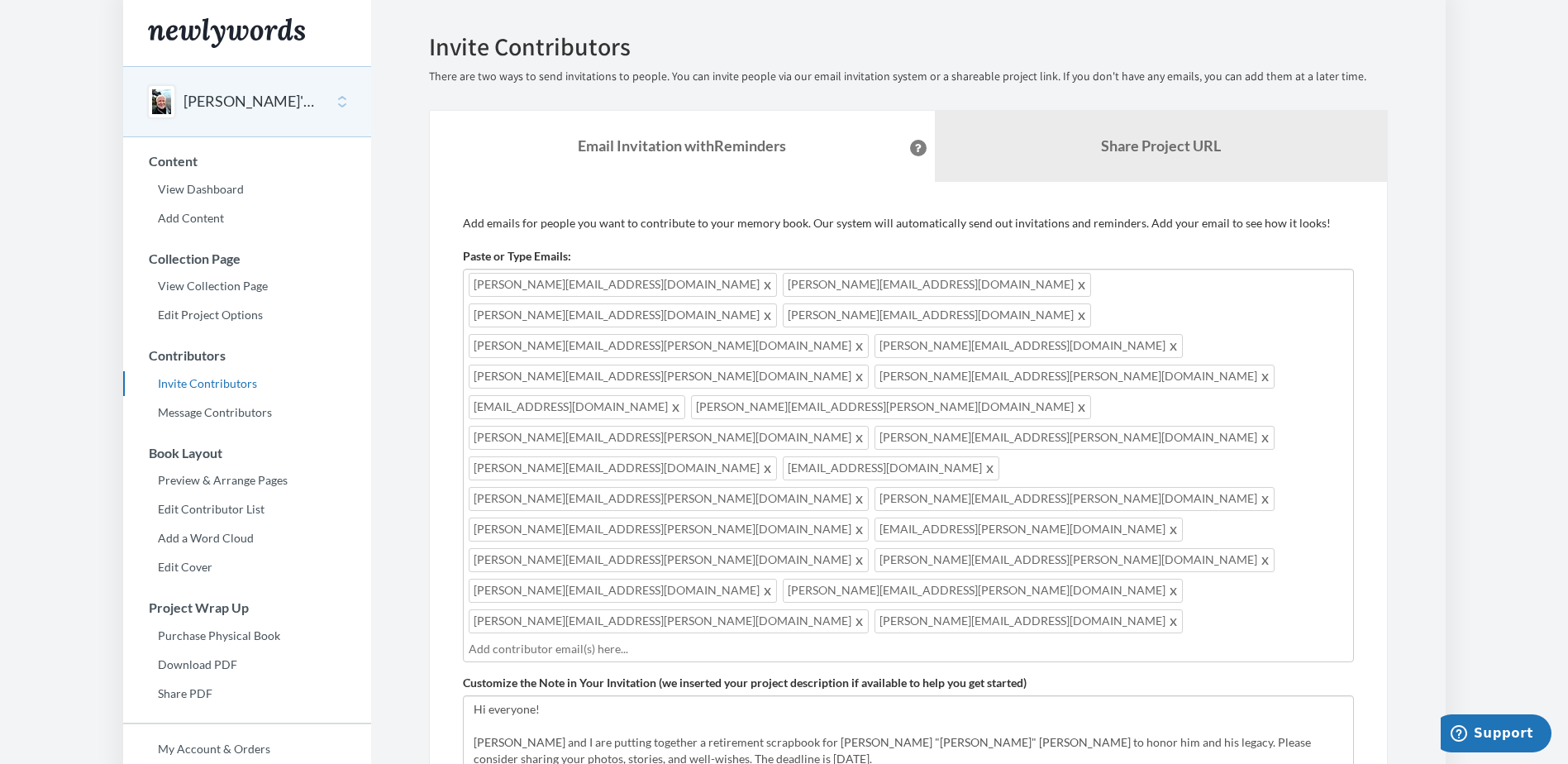
click at [1070, 419] on div "[PERSON_NAME][EMAIL_ADDRESS][DOMAIN_NAME] [PERSON_NAME][EMAIL_ADDRESS][DOMAIN_N…" at bounding box center [908, 465] width 891 height 393
click at [1075, 409] on div "[PERSON_NAME][EMAIL_ADDRESS][DOMAIN_NAME] [PERSON_NAME][EMAIL_ADDRESS][DOMAIN_N…" at bounding box center [908, 465] width 891 height 393
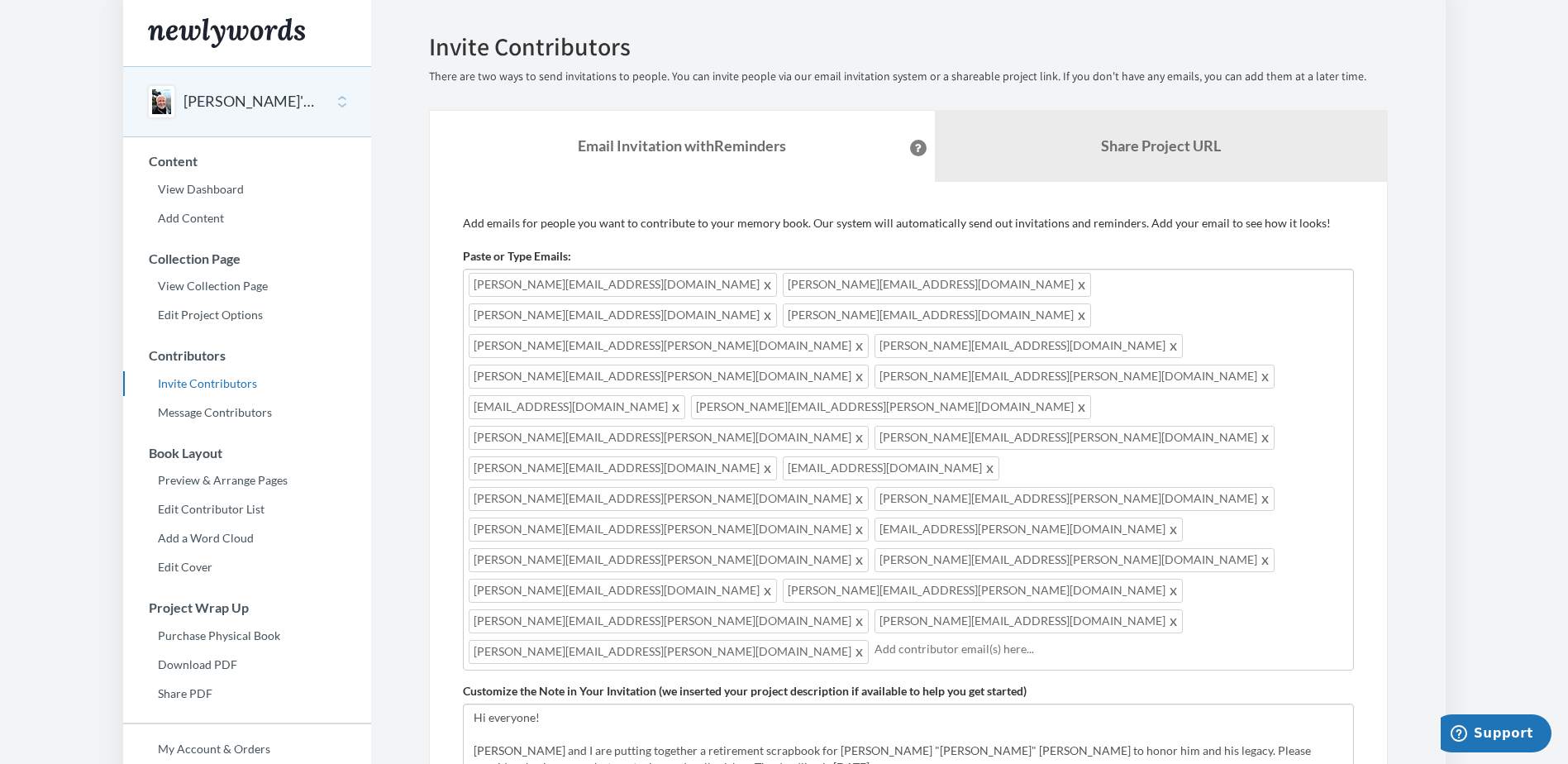
click at [1276, 421] on div "[PERSON_NAME][EMAIL_ADDRESS][DOMAIN_NAME] [PERSON_NAME][EMAIL_ADDRESS][DOMAIN_N…" at bounding box center [908, 469] width 891 height 402
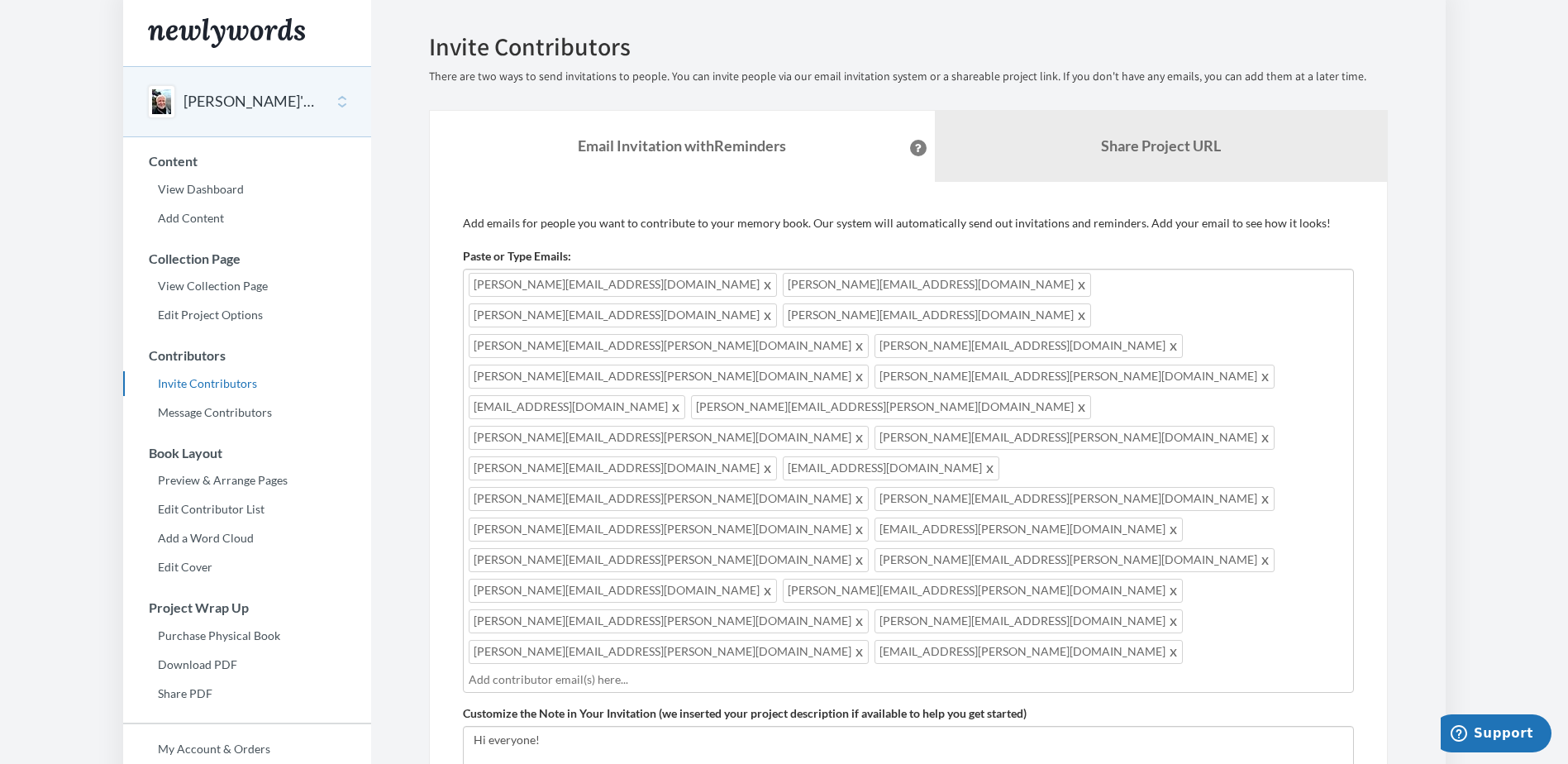
drag, startPoint x: 936, startPoint y: 421, endPoint x: 938, endPoint y: 436, distance: 15.1
click at [936, 421] on div "[PERSON_NAME][EMAIL_ADDRESS][DOMAIN_NAME] [PERSON_NAME][EMAIL_ADDRESS][DOMAIN_N…" at bounding box center [908, 481] width 891 height 424
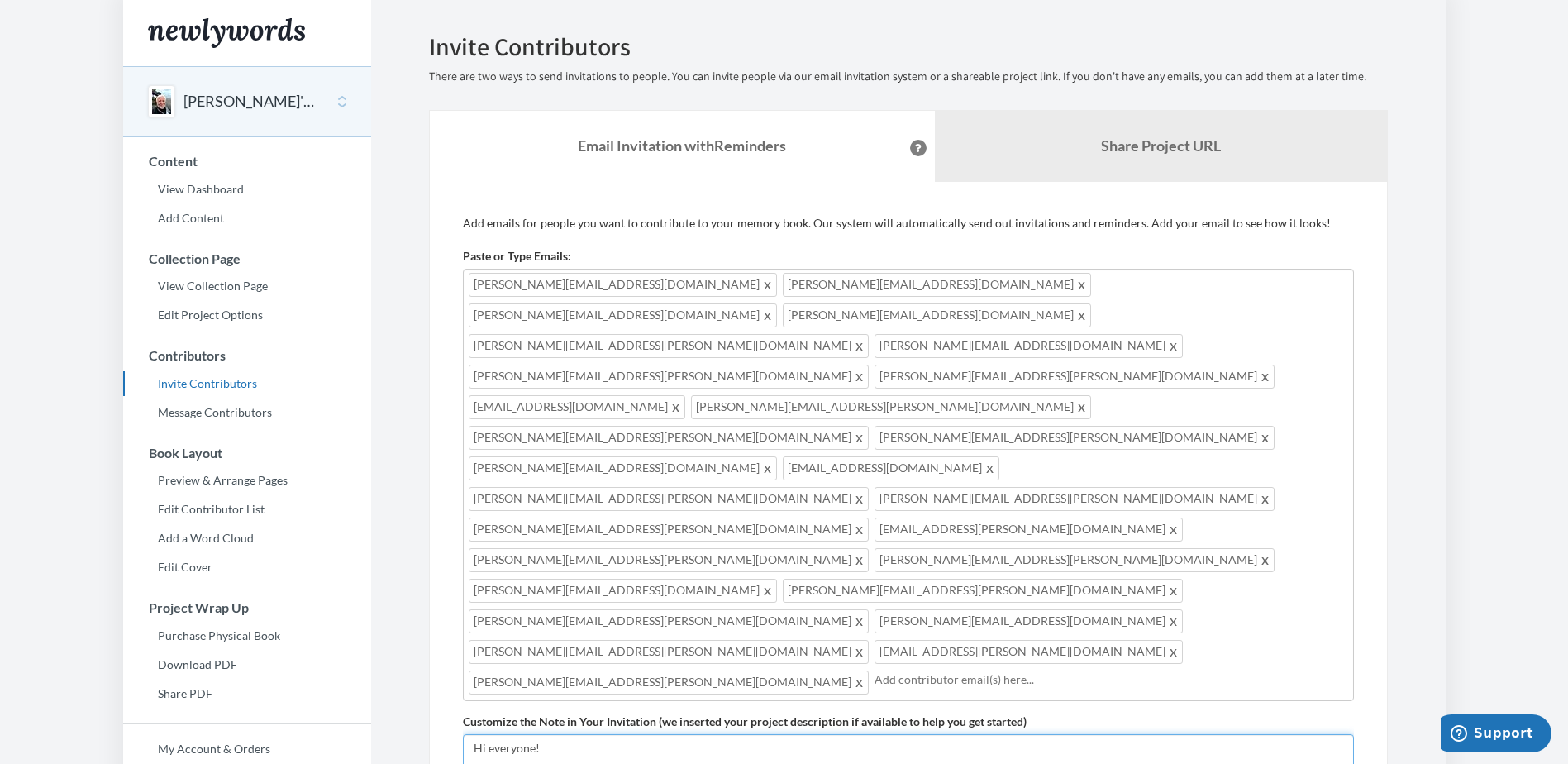
drag, startPoint x: 767, startPoint y: 534, endPoint x: 887, endPoint y: 540, distance: 120.1
drag, startPoint x: 790, startPoint y: 537, endPoint x: 923, endPoint y: 538, distance: 133.0
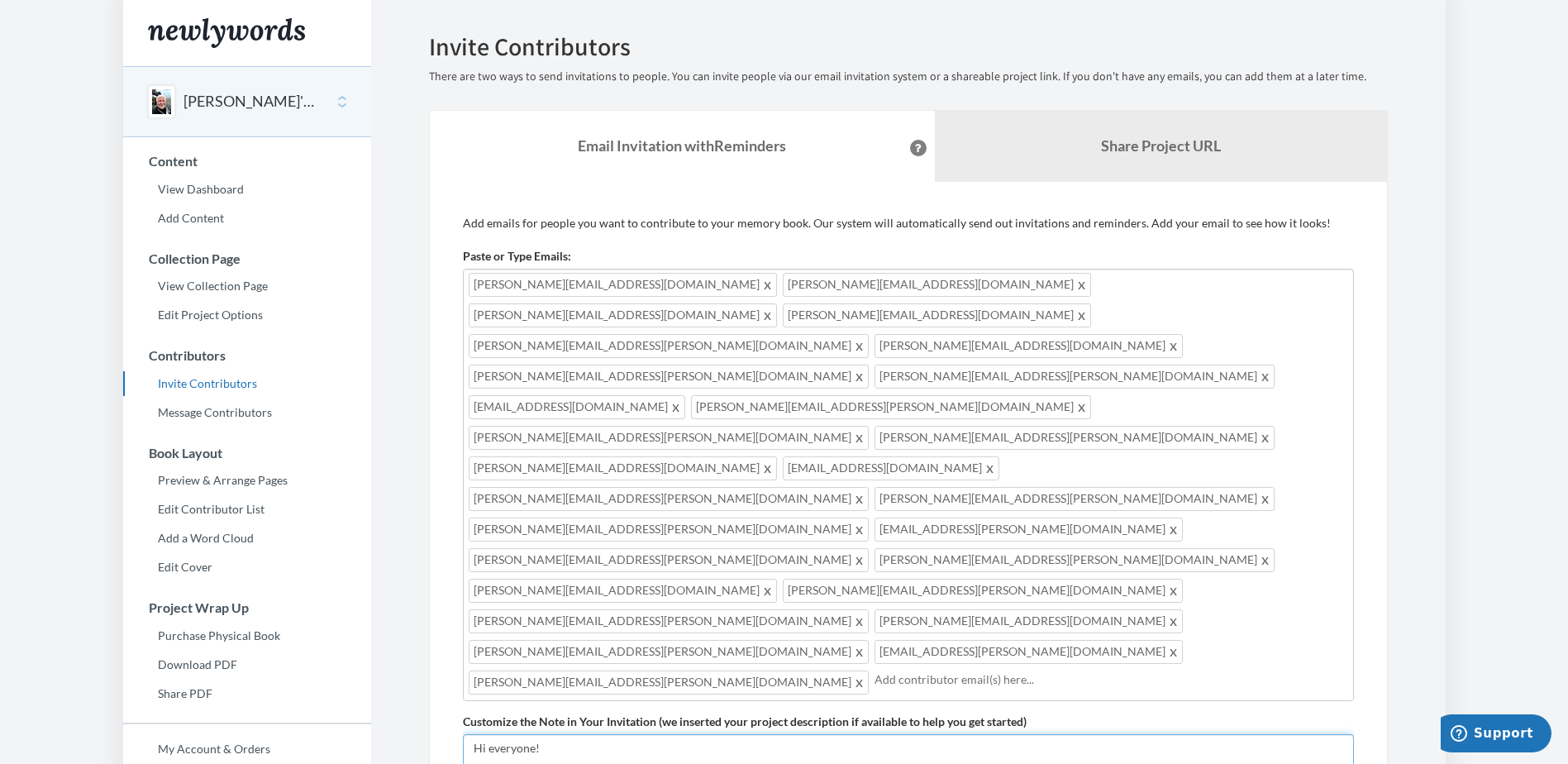
drag, startPoint x: 542, startPoint y: 501, endPoint x: 469, endPoint y: 534, distance: 80.1
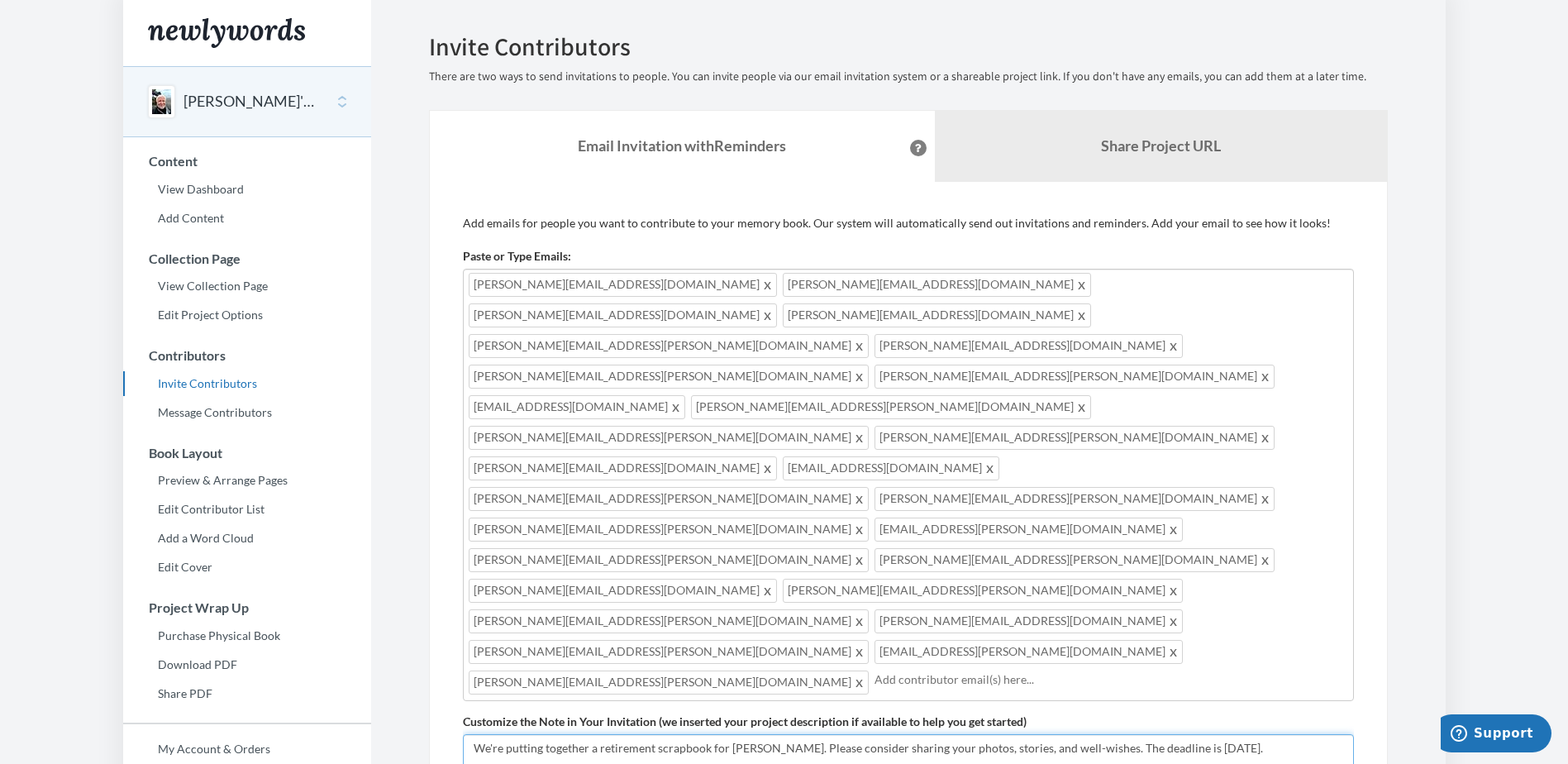
drag, startPoint x: 562, startPoint y: 595, endPoint x: 496, endPoint y: 593, distance: 66.0
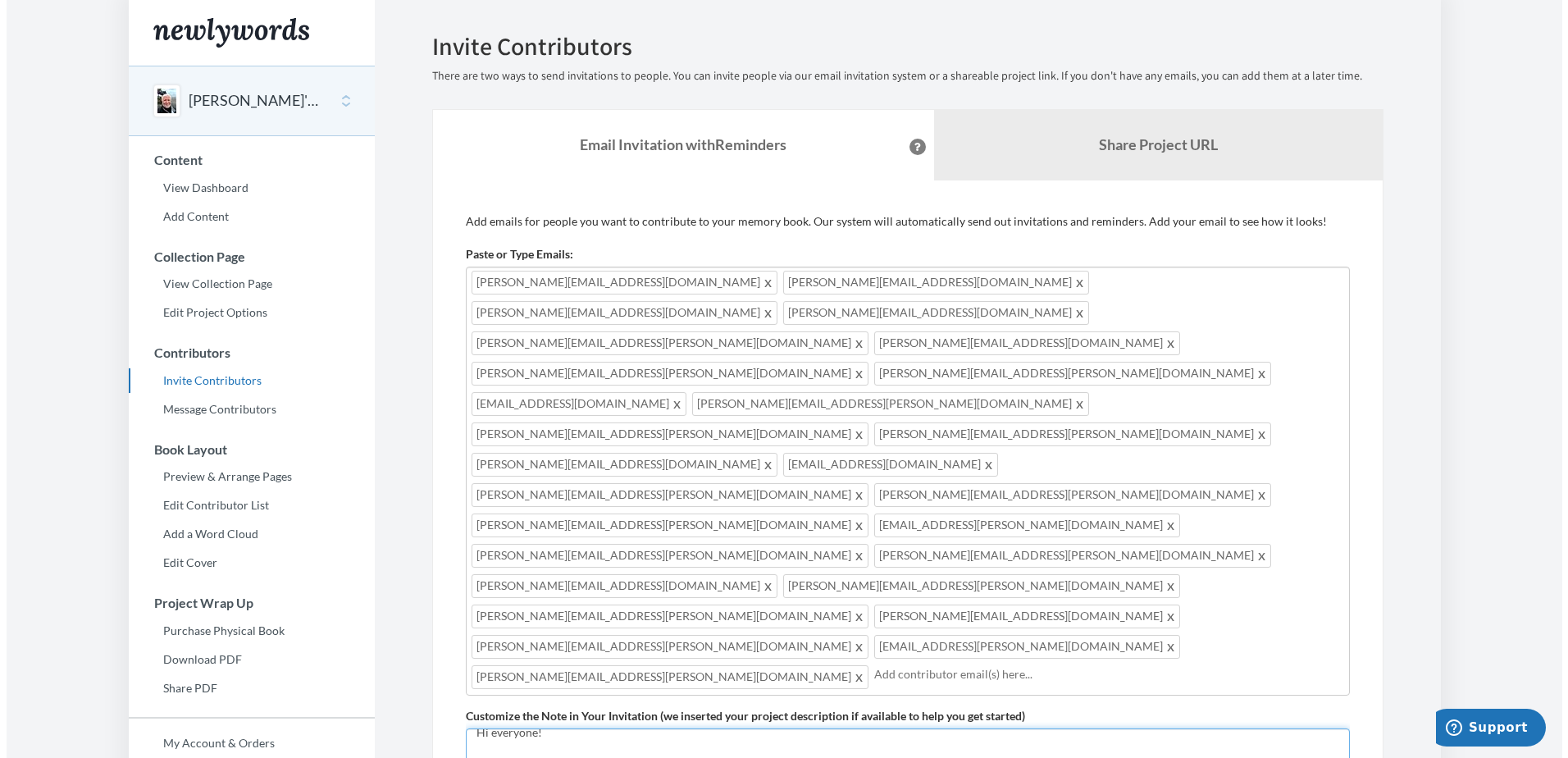
scroll to position [0, 0]
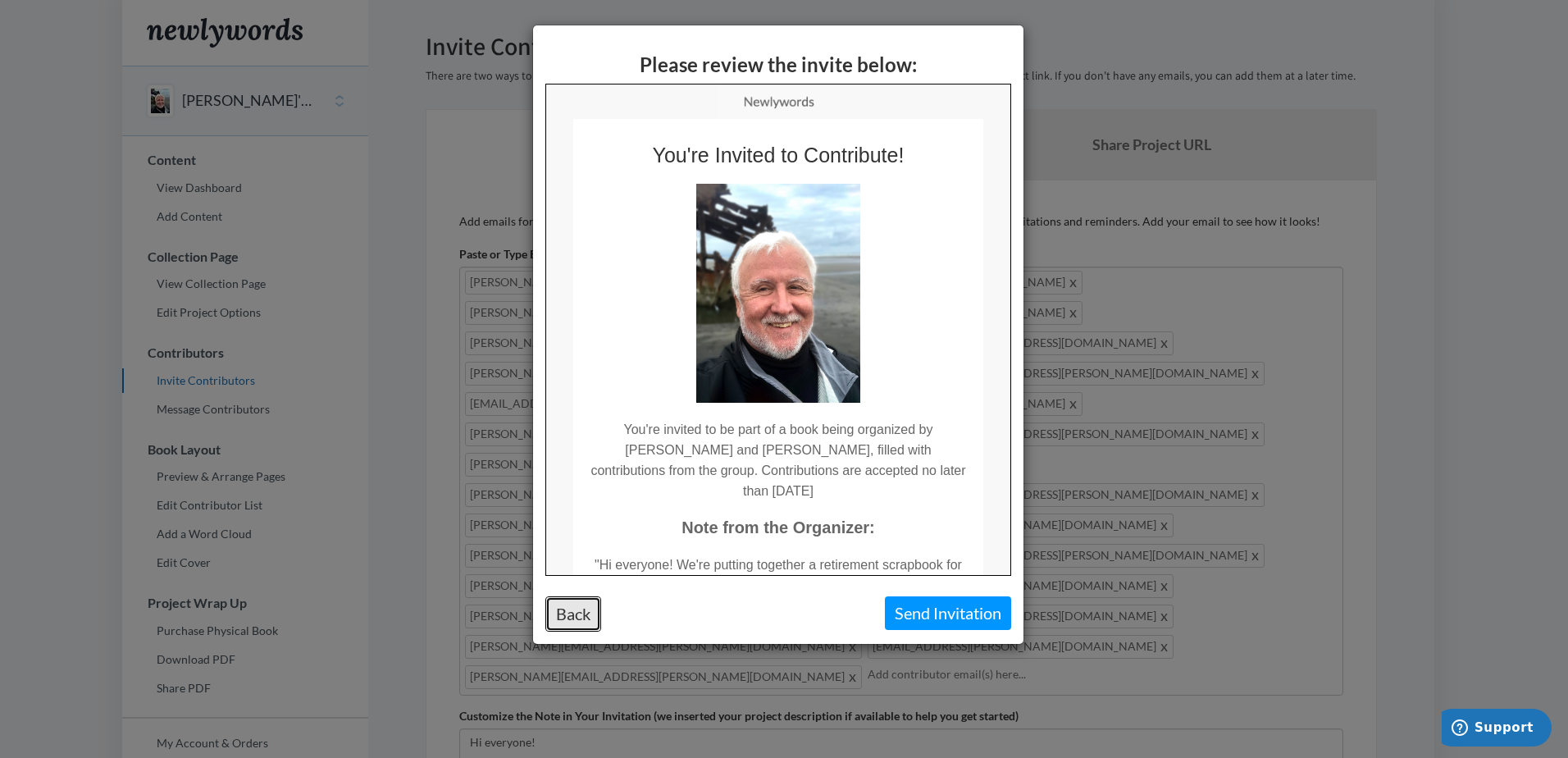
click at [581, 604] on button "Back" at bounding box center [574, 613] width 56 height 36
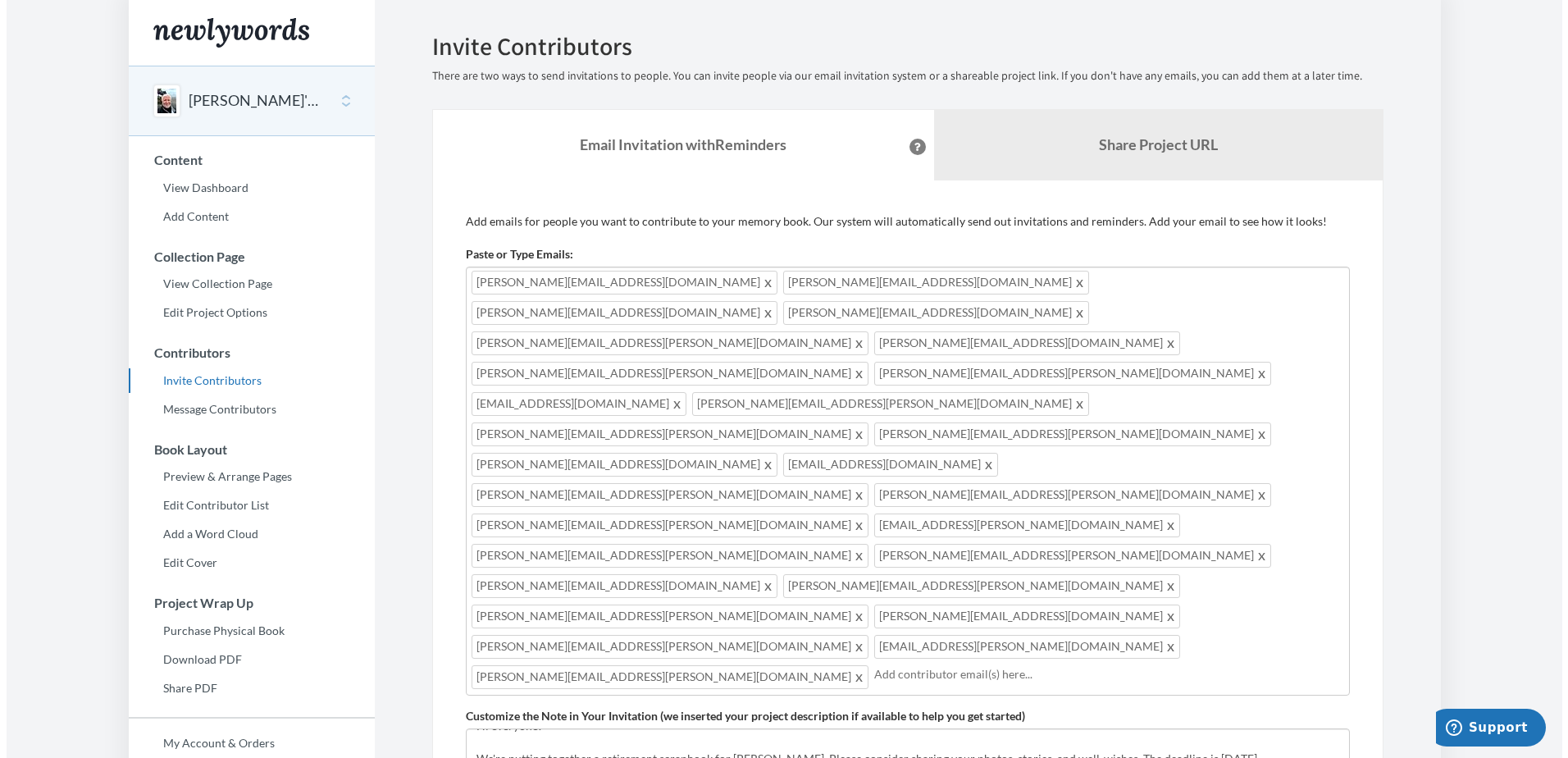
scroll to position [33, 0]
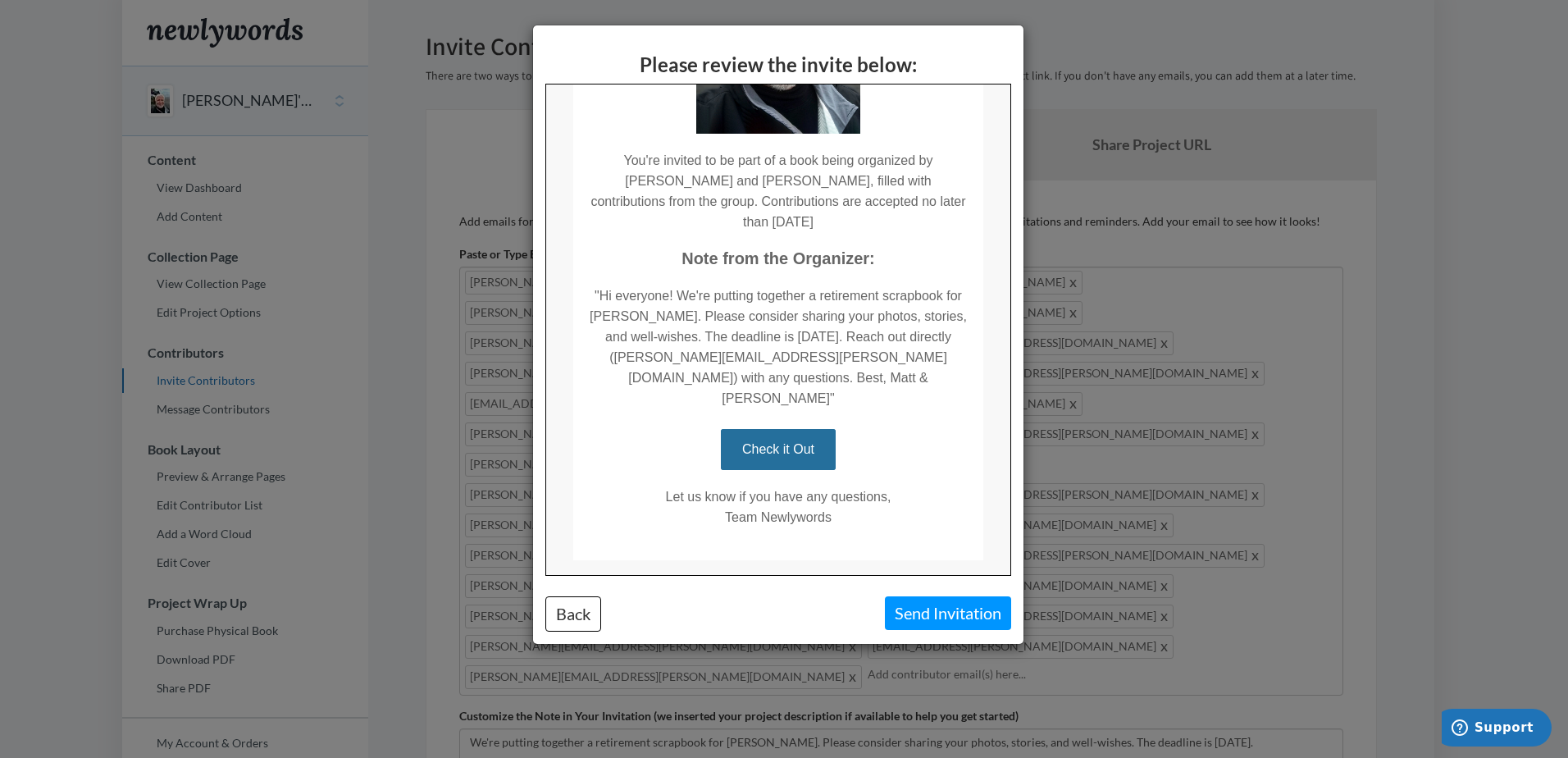
scroll to position [270, 0]
click at [969, 602] on button "Send Invitation" at bounding box center [947, 612] width 126 height 34
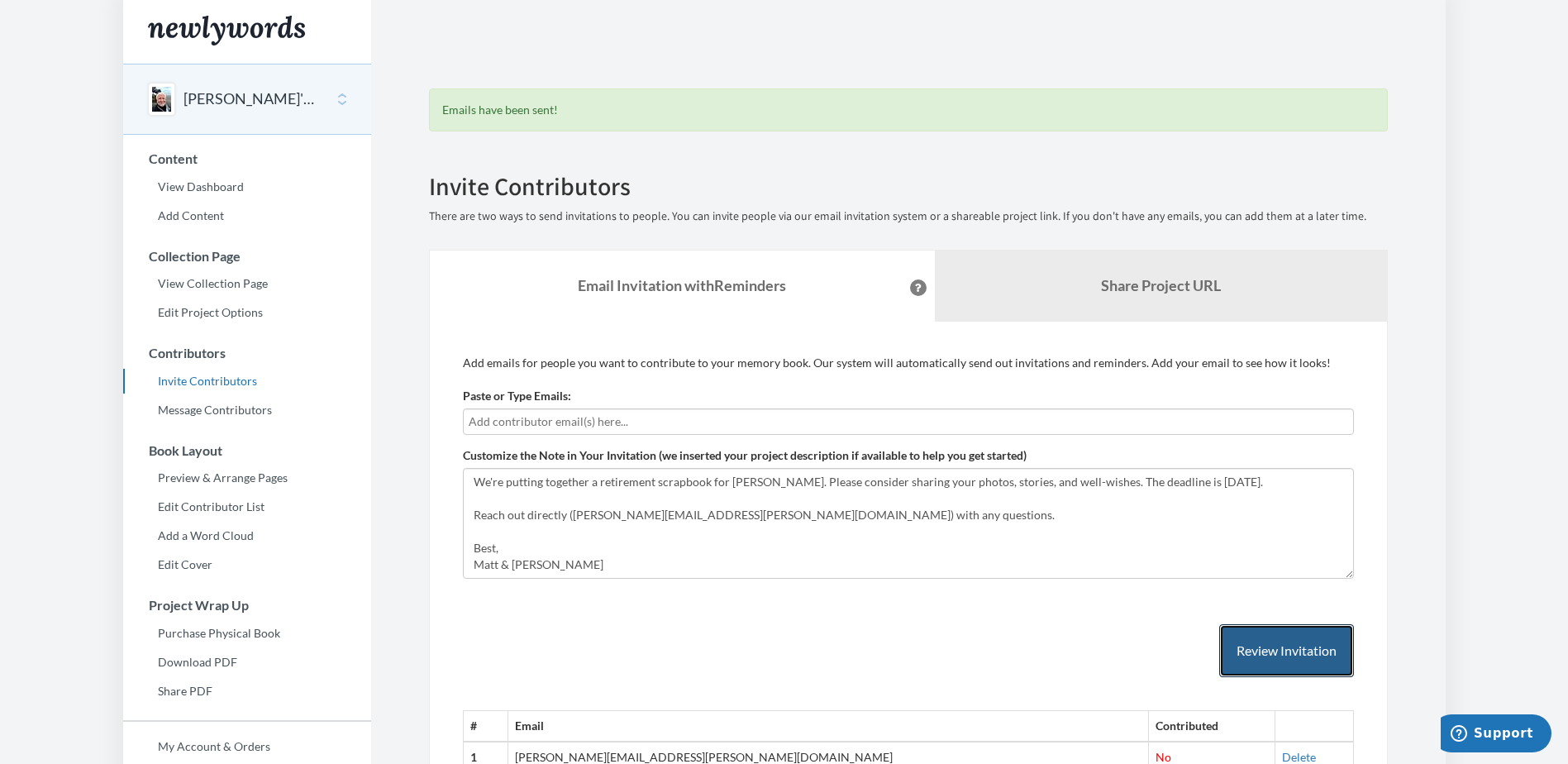
scroll to position [0, 0]
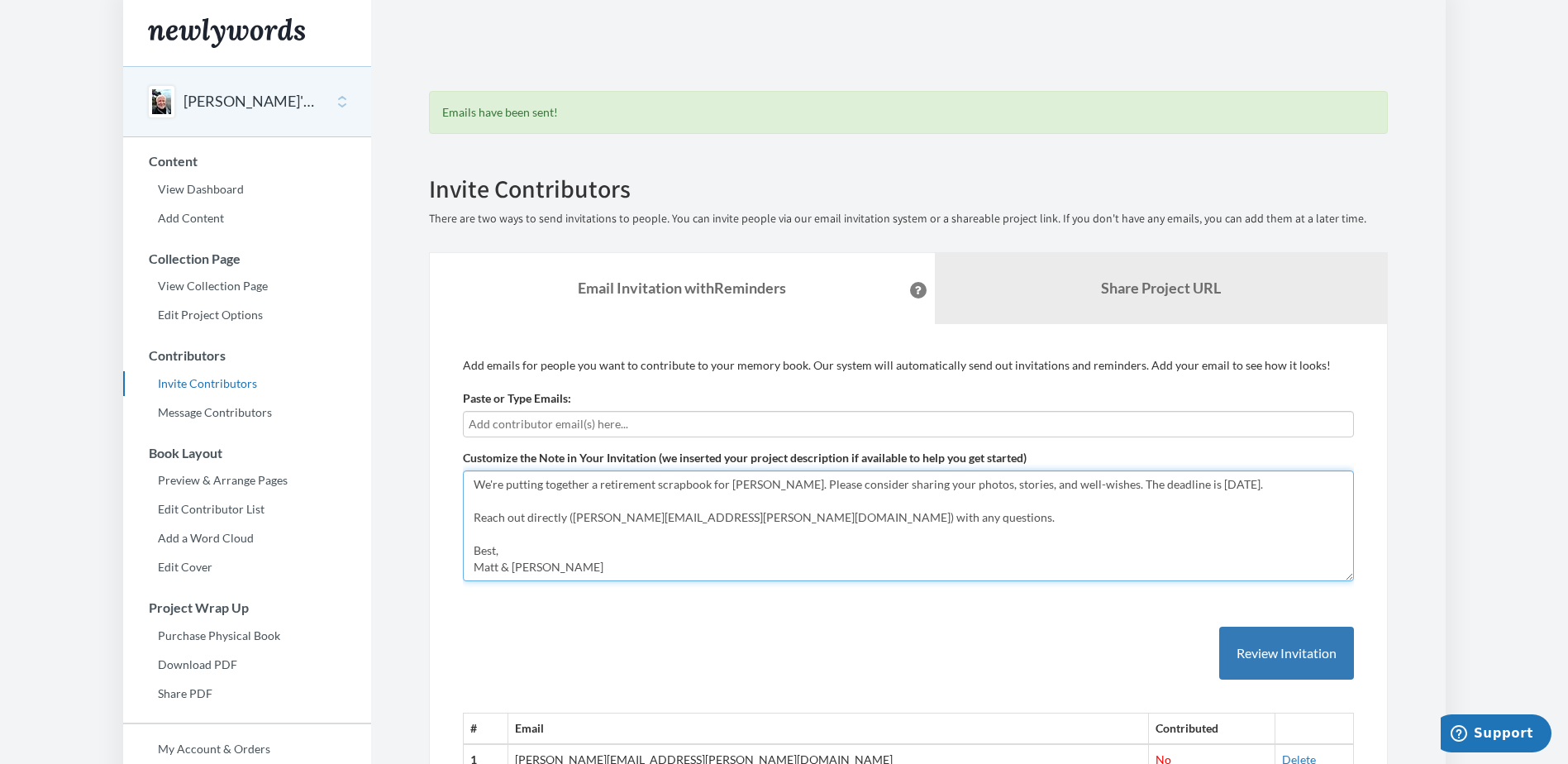
click at [591, 523] on textarea "Hi everyone! [PERSON_NAME] and I are putting together a retirement scrapbook fo…" at bounding box center [908, 526] width 891 height 111
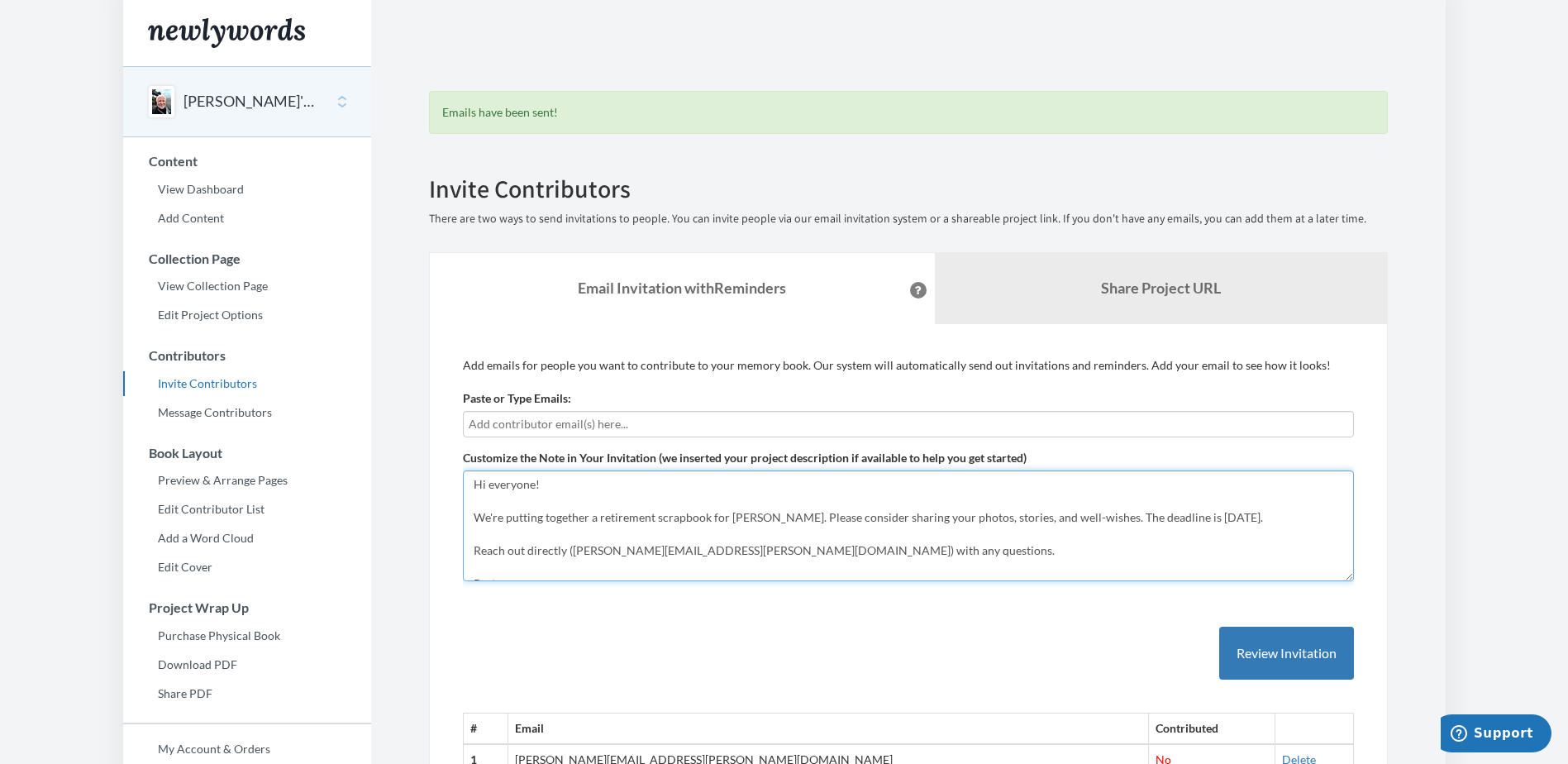
drag, startPoint x: 473, startPoint y: 516, endPoint x: 505, endPoint y: 516, distance: 32.0
click at [505, 516] on textarea "Hi everyone! [PERSON_NAME] and I are putting together a retirement scrapbook fo…" at bounding box center [908, 526] width 891 height 111
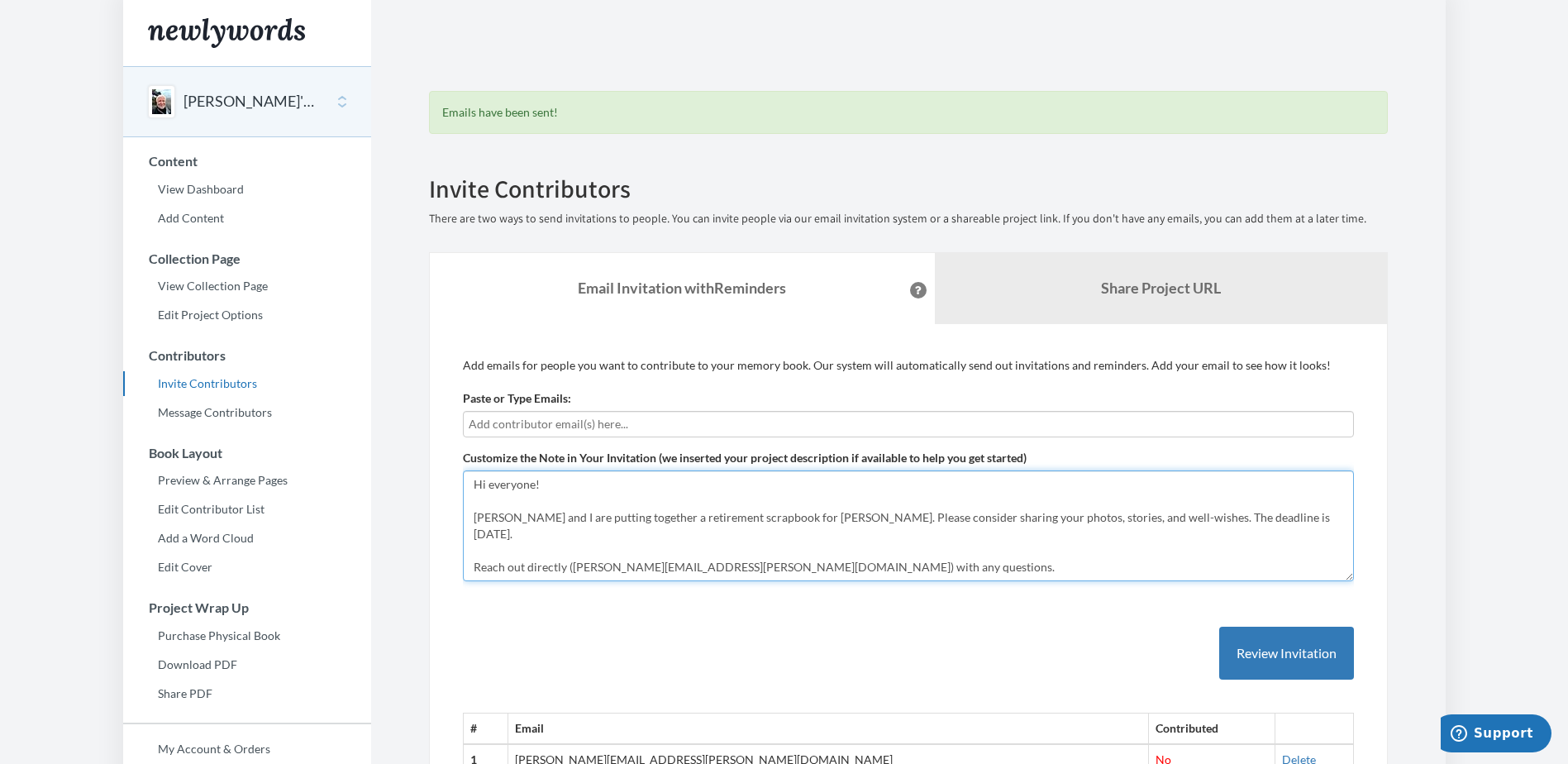
click at [771, 517] on textarea "Hi everyone! [PERSON_NAME] and I are putting together a retirement scrapbook fo…" at bounding box center [908, 526] width 891 height 111
click at [773, 523] on textarea "Hi everyone! [PERSON_NAME] and I are putting together a retirement scrapbook fo…" at bounding box center [908, 526] width 891 height 111
click at [774, 518] on textarea "Hi everyone! [PERSON_NAME] and I are putting together a retirement scrapbook fo…" at bounding box center [908, 526] width 891 height 111
type textarea "Hi everyone! [PERSON_NAME] and I are putting together a retirement scrapbook fo…"
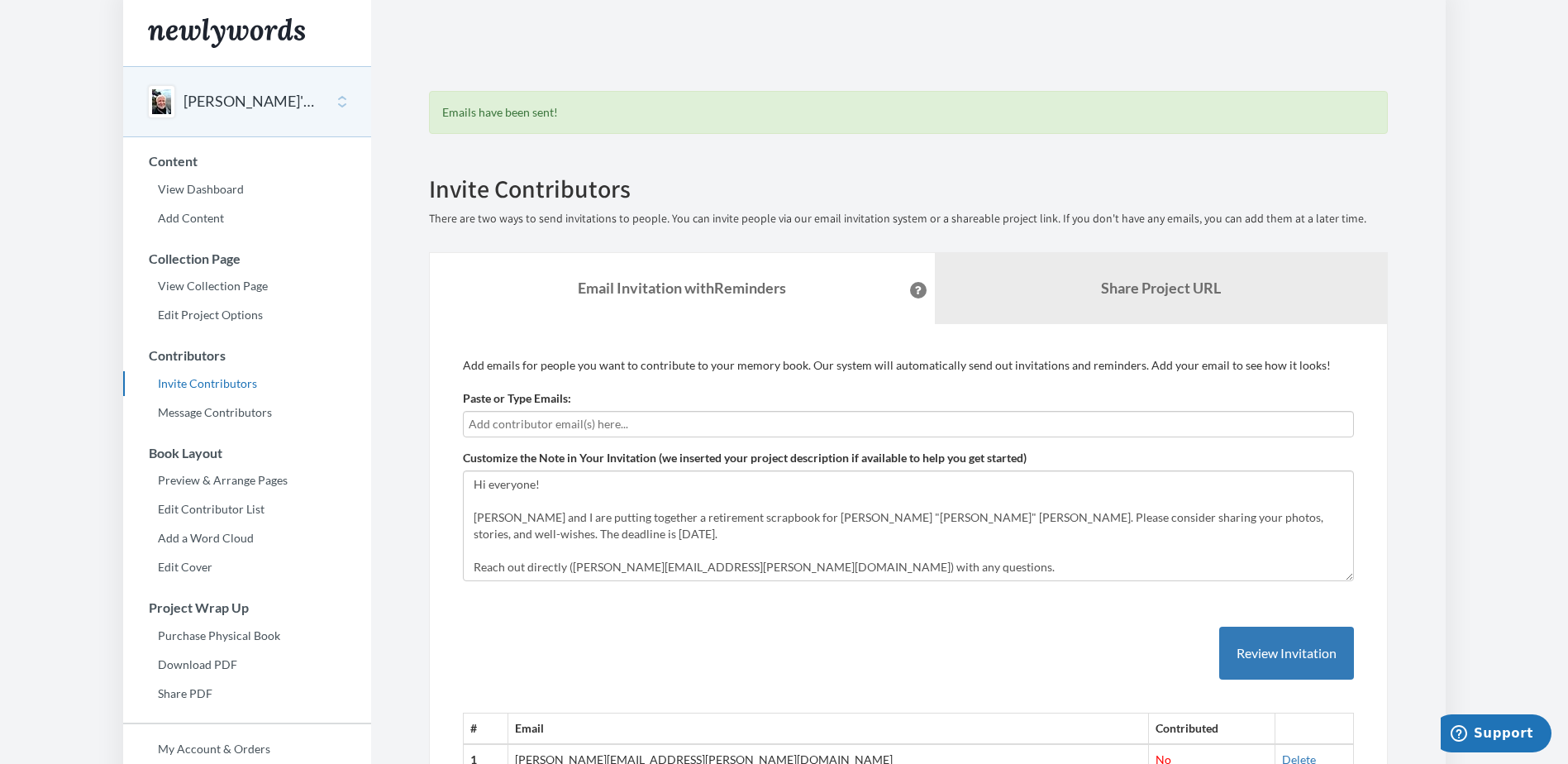
click at [583, 430] on input "text" at bounding box center [907, 423] width 879 height 18
click at [507, 419] on input "text" at bounding box center [907, 423] width 879 height 18
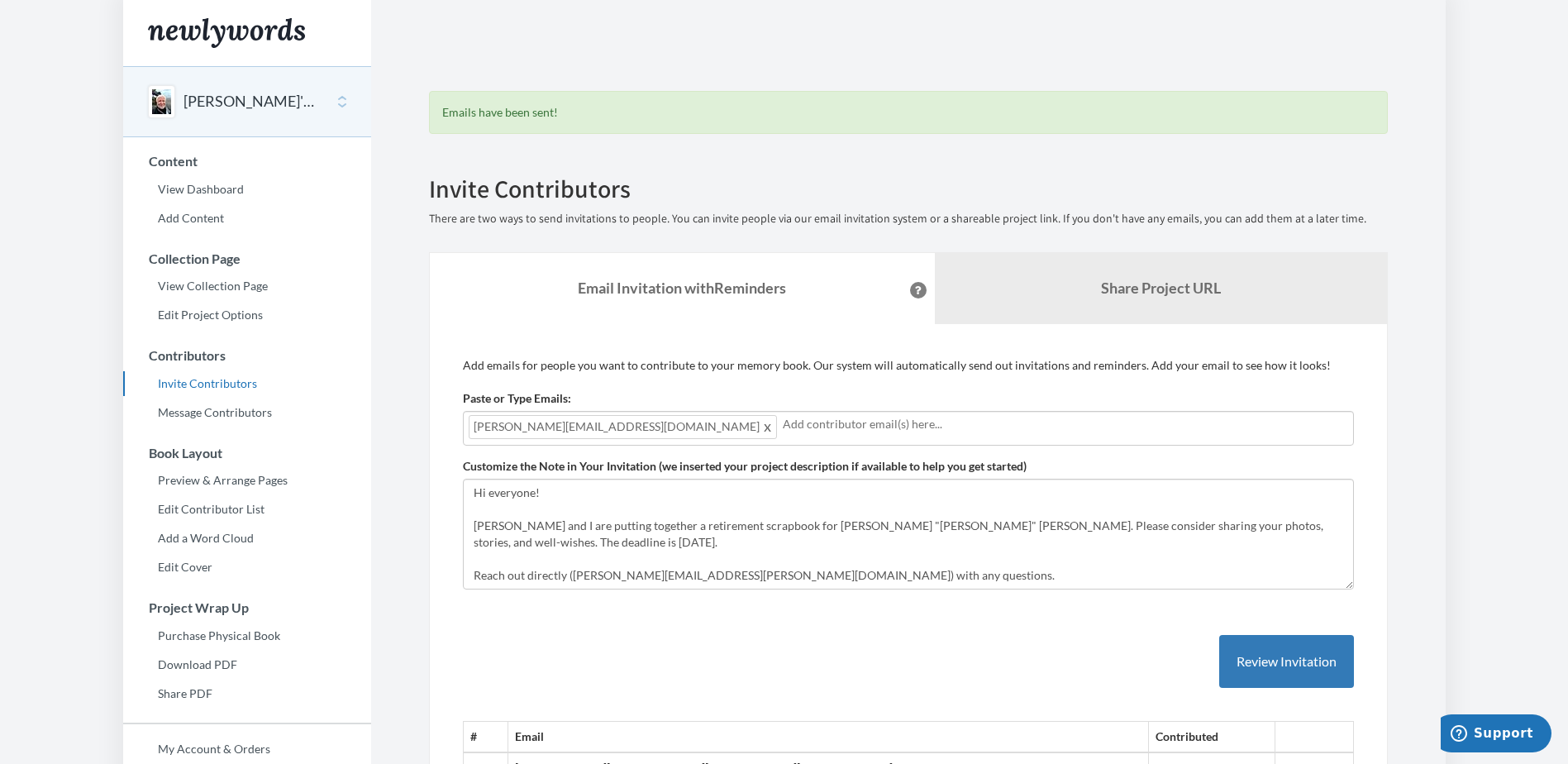
click at [783, 419] on input "text" at bounding box center [1065, 423] width 565 height 18
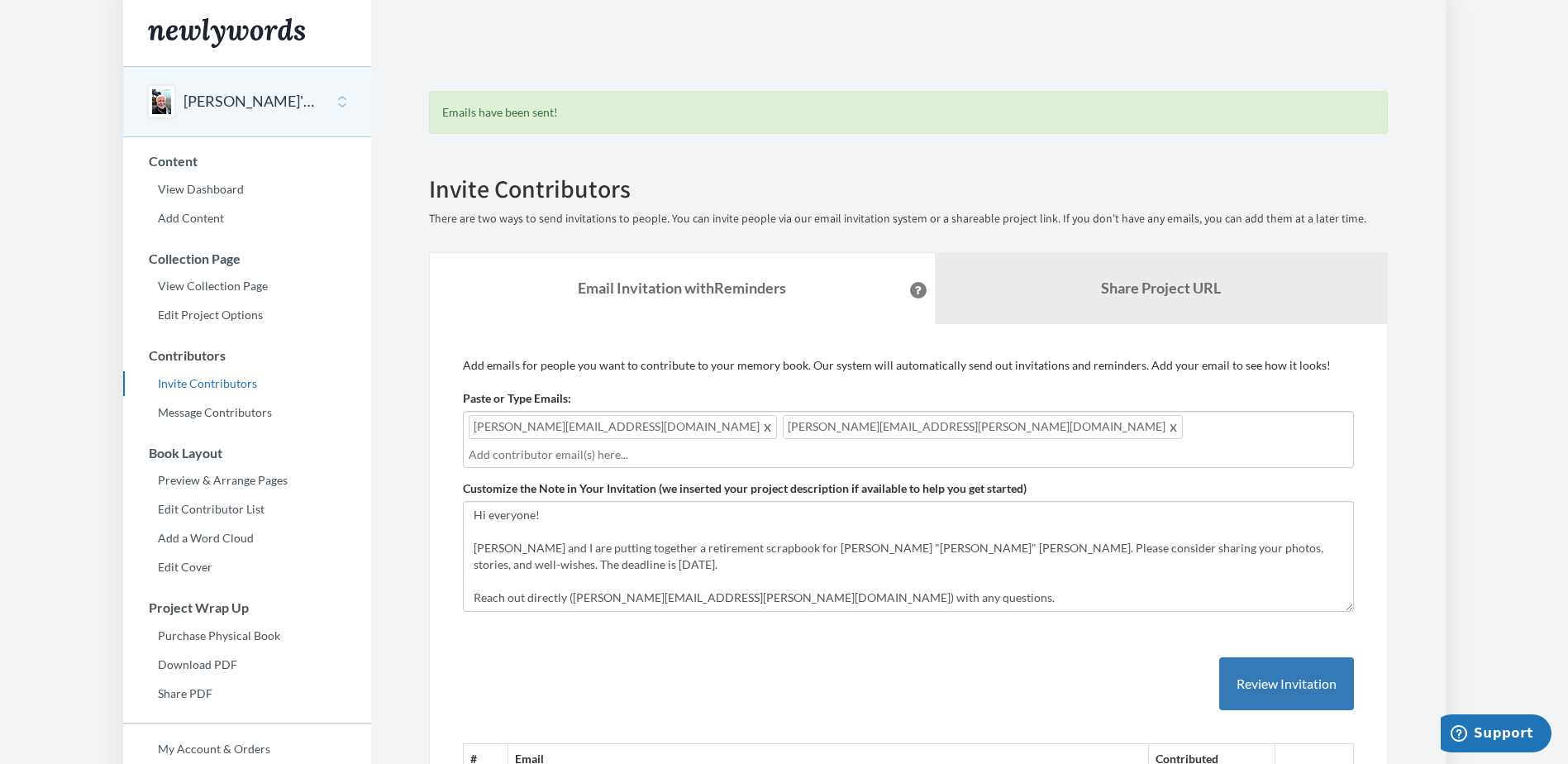
click at [951, 435] on div "[PERSON_NAME][EMAIL_ADDRESS][DOMAIN_NAME] [PERSON_NAME][DOMAIN_NAME][EMAIL_ADDR…" at bounding box center [908, 439] width 891 height 57
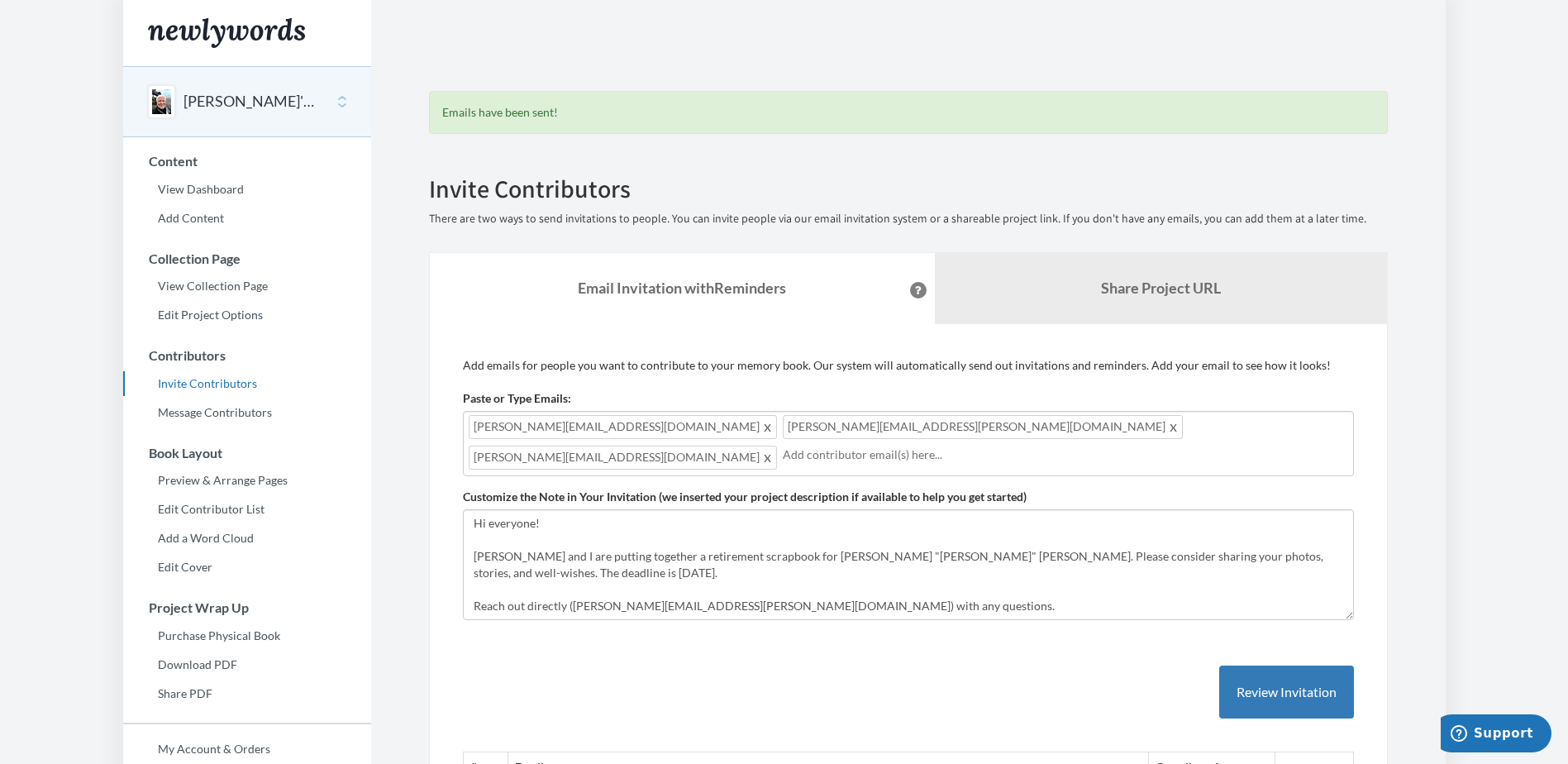
click at [1007, 446] on input "text" at bounding box center [1065, 455] width 565 height 18
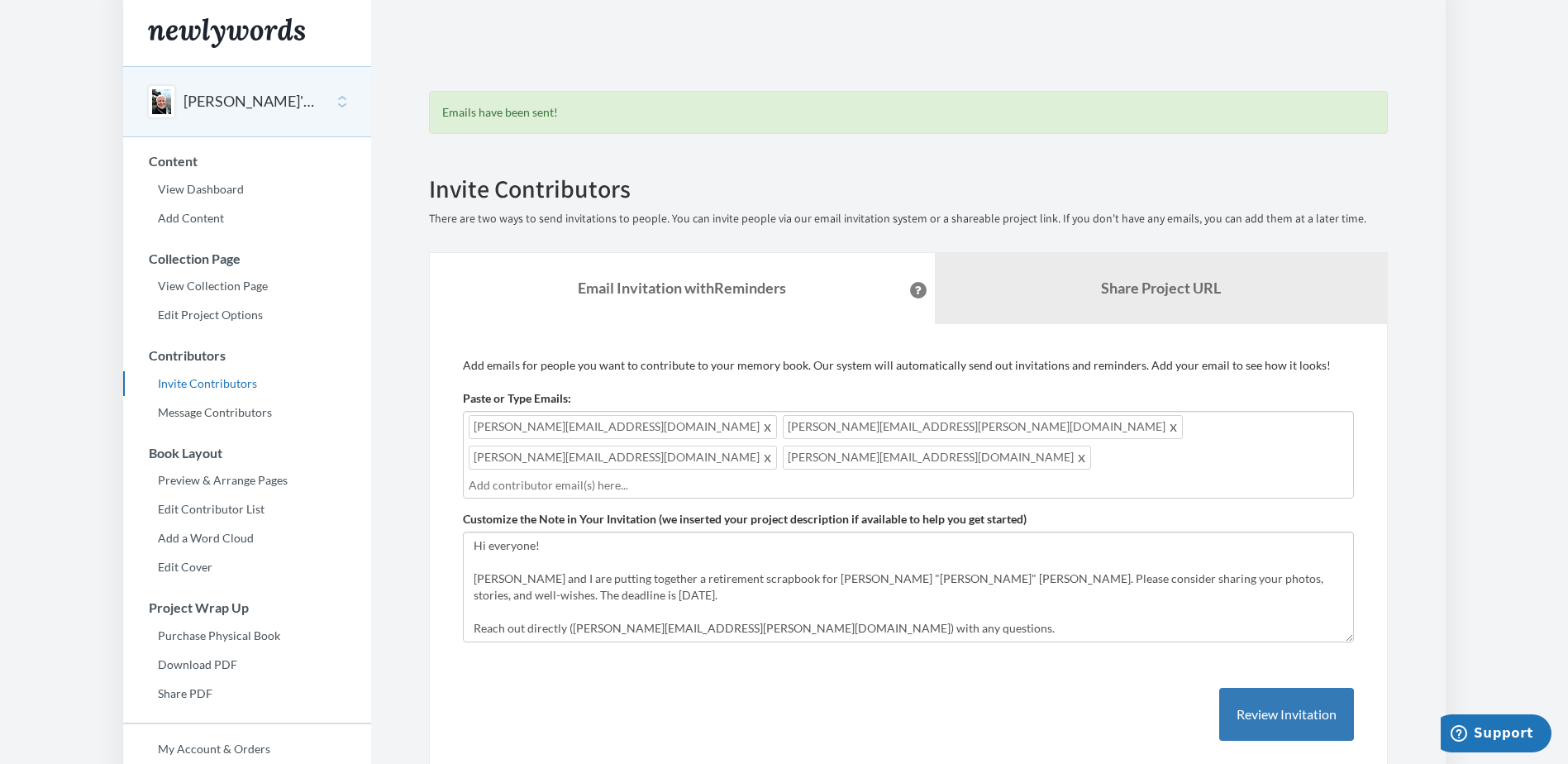
click at [1135, 430] on div "[PERSON_NAME][EMAIL_ADDRESS][DOMAIN_NAME] [PERSON_NAME][DOMAIN_NAME][EMAIL_ADDR…" at bounding box center [908, 455] width 891 height 88
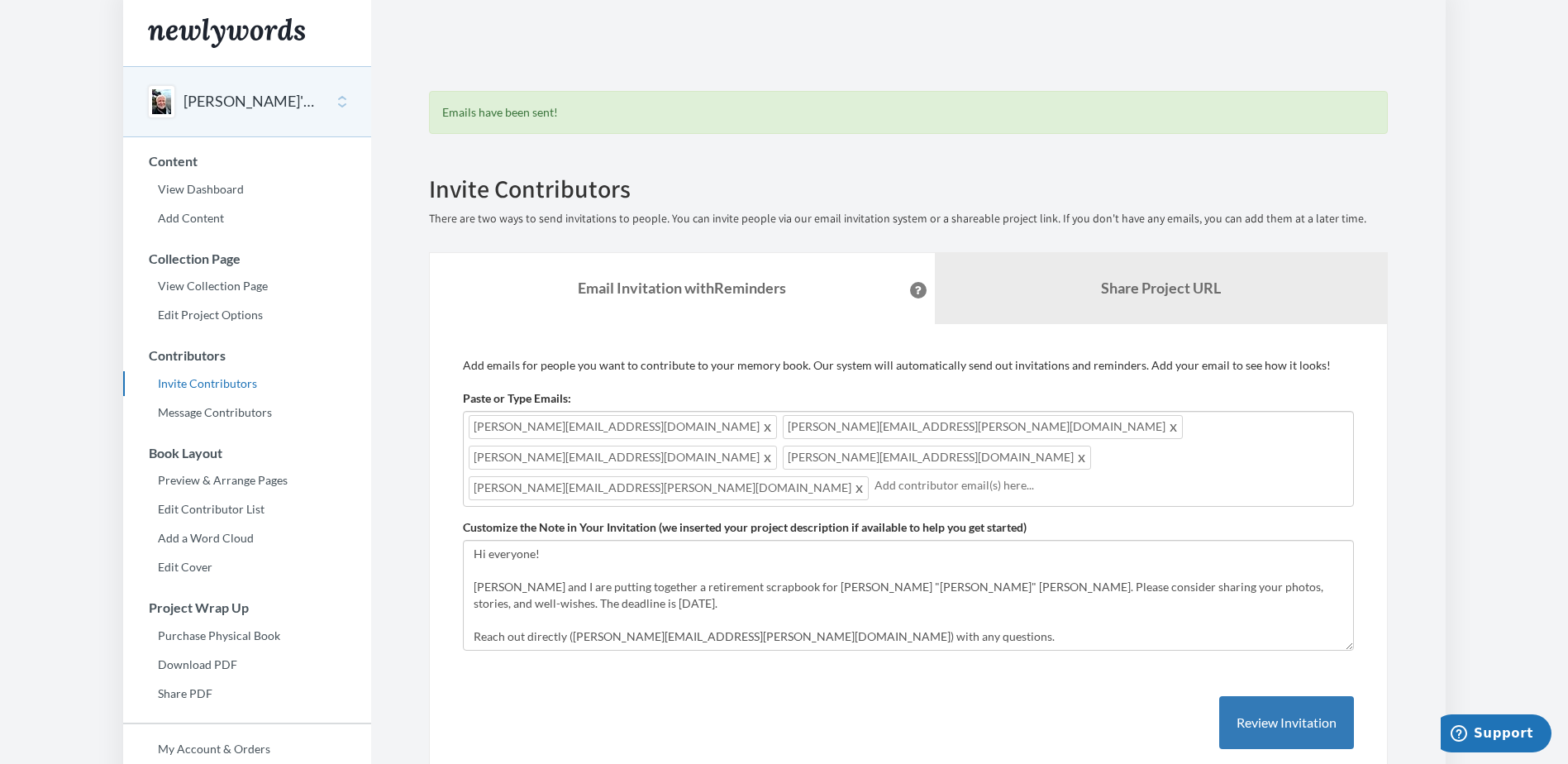
click at [874, 476] on input "text" at bounding box center [1111, 485] width 474 height 18
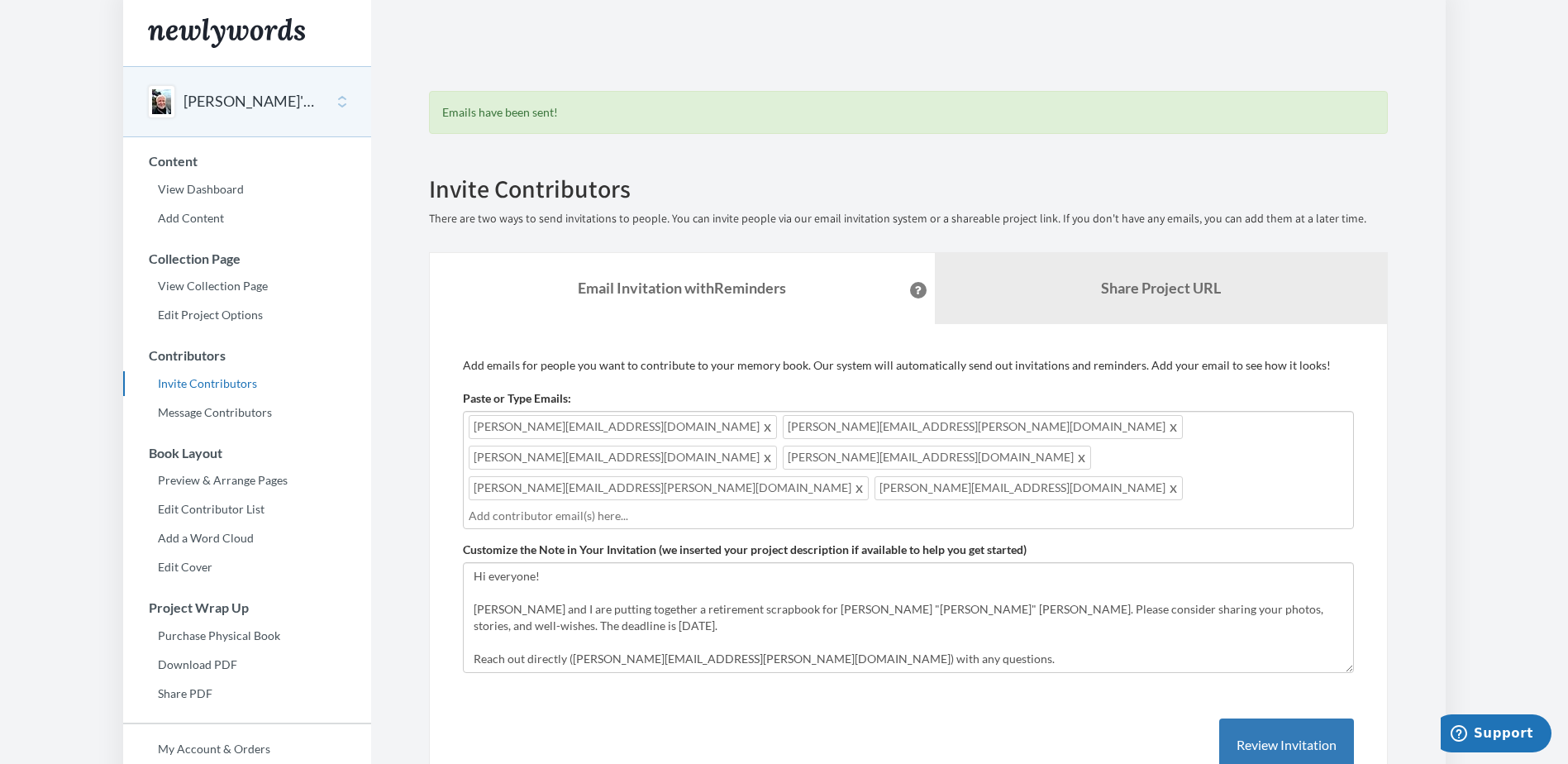
click at [660, 507] on input "text" at bounding box center [907, 516] width 879 height 18
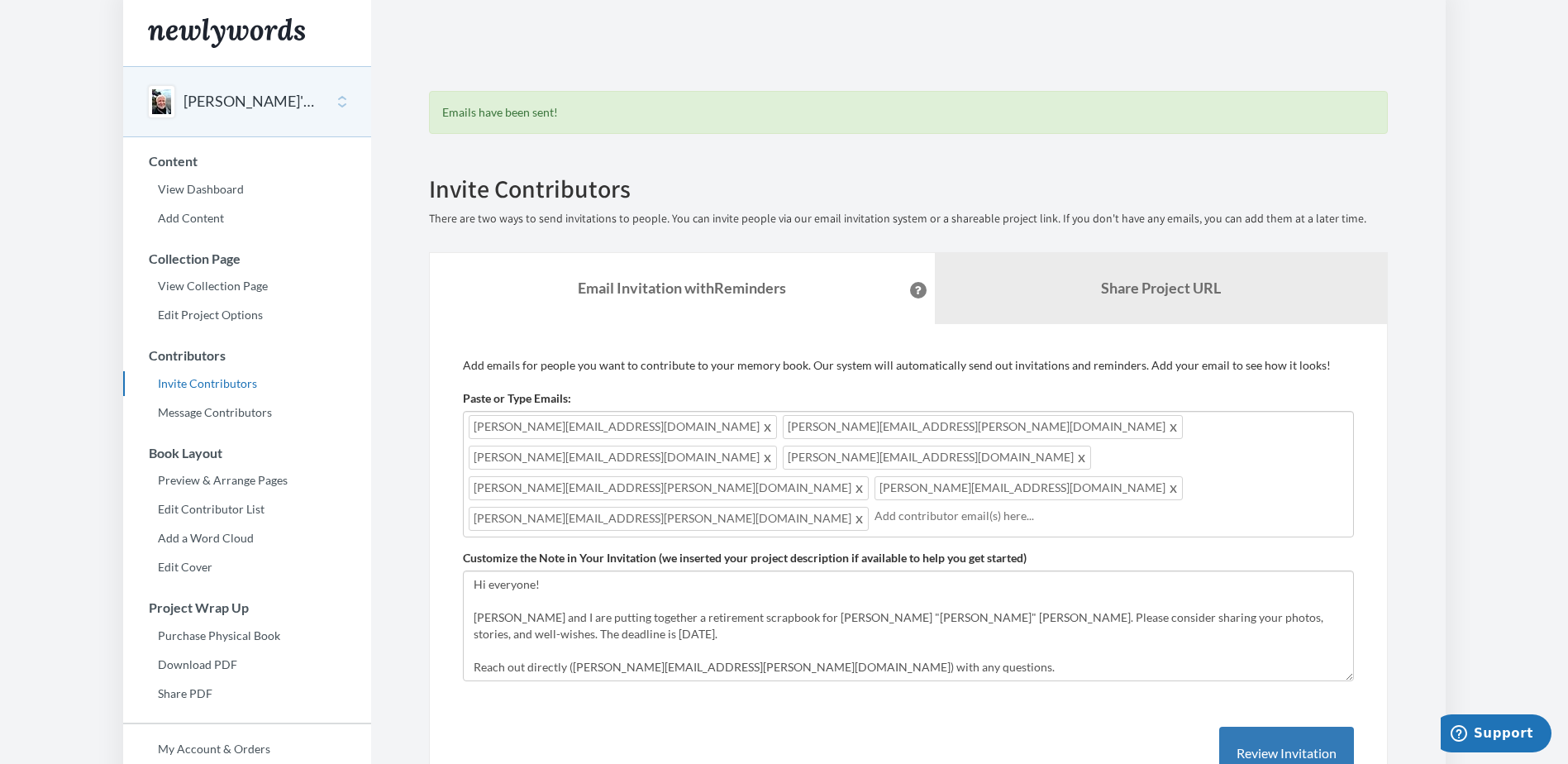
click at [911, 507] on input "text" at bounding box center [1111, 516] width 474 height 18
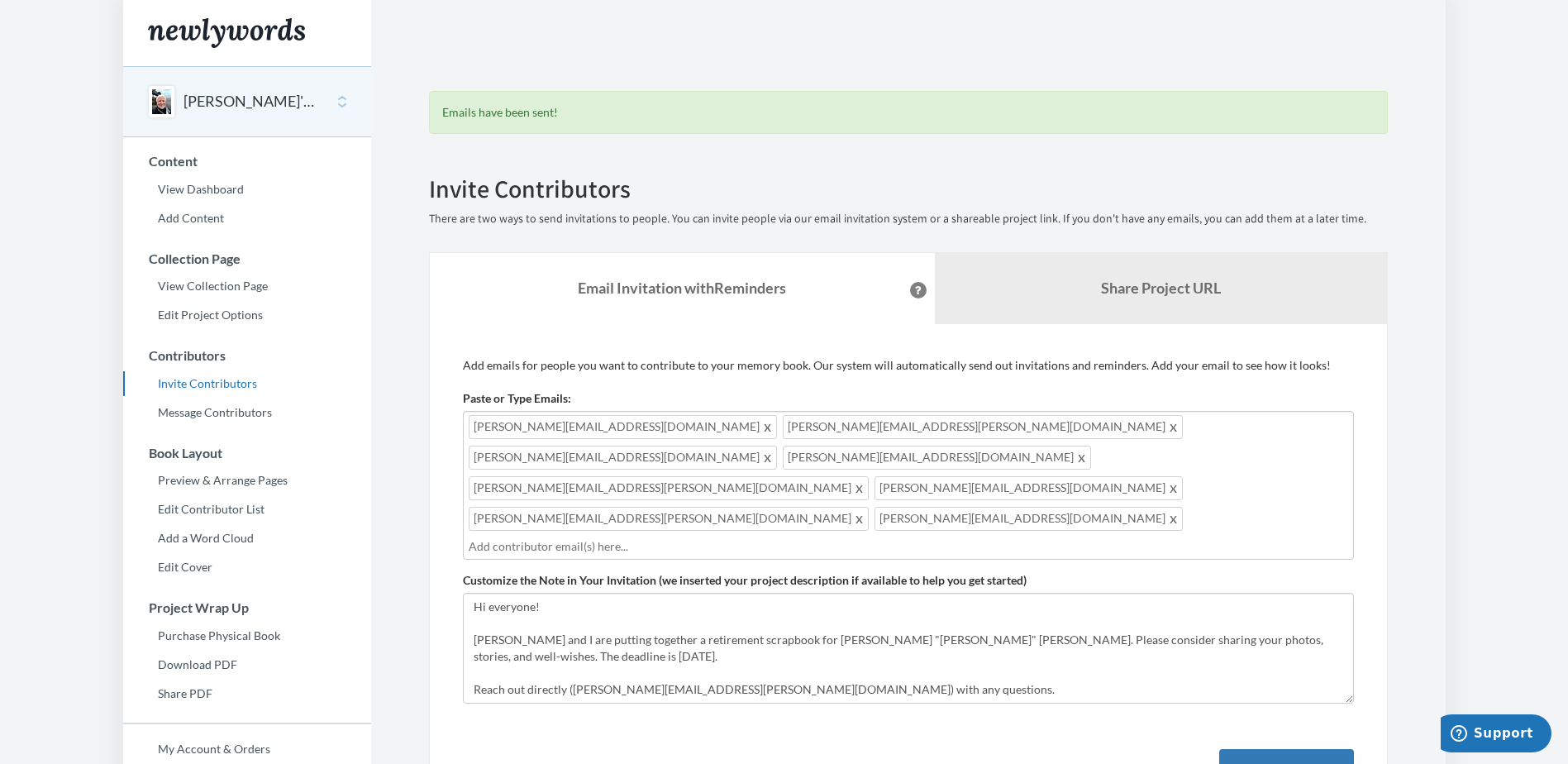
click at [1038, 471] on div "[PERSON_NAME][EMAIL_ADDRESS][DOMAIN_NAME] [PERSON_NAME][DOMAIN_NAME][EMAIL_ADDR…" at bounding box center [908, 485] width 891 height 149
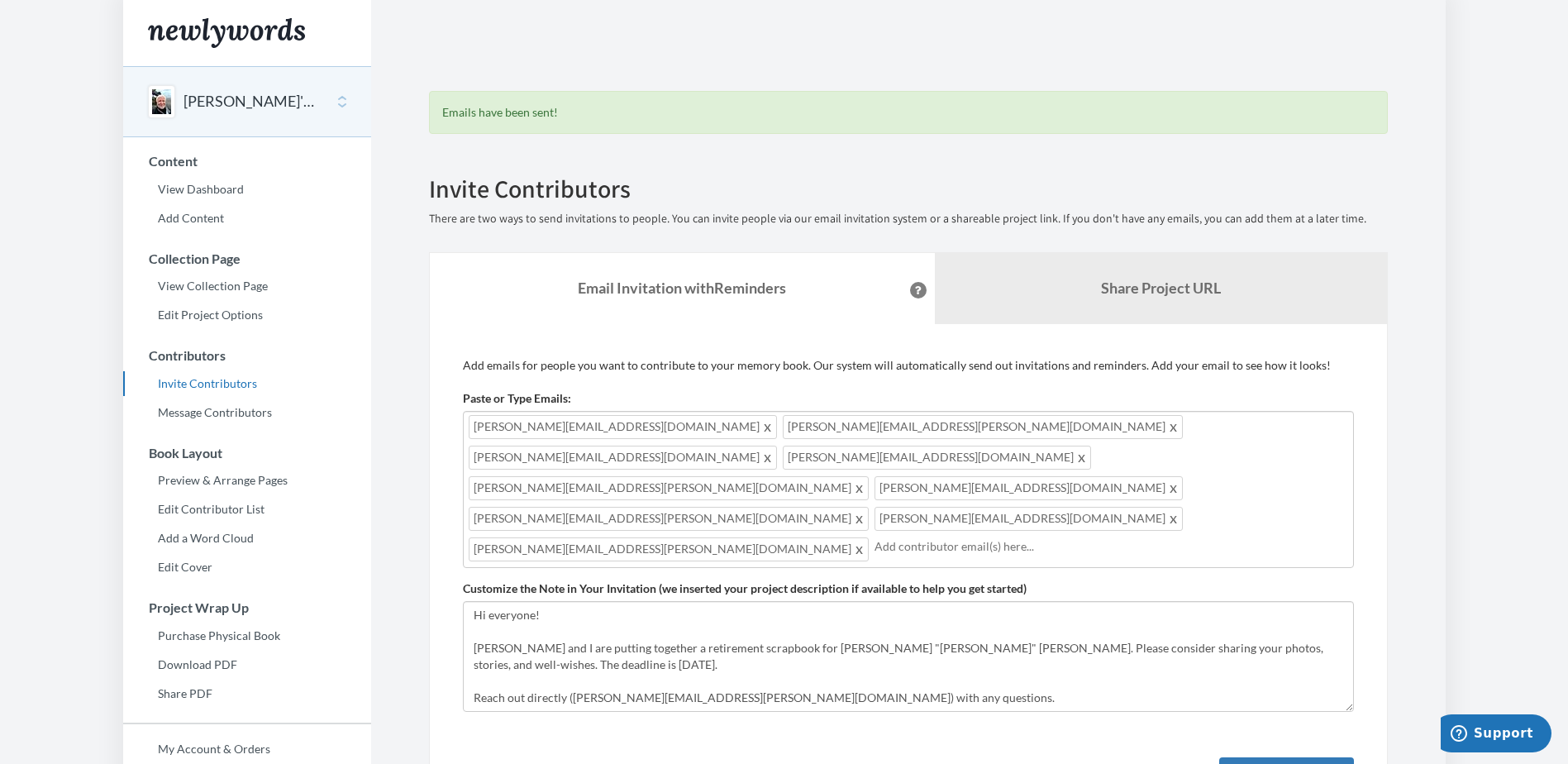
click at [874, 537] on input "text" at bounding box center [1111, 546] width 474 height 18
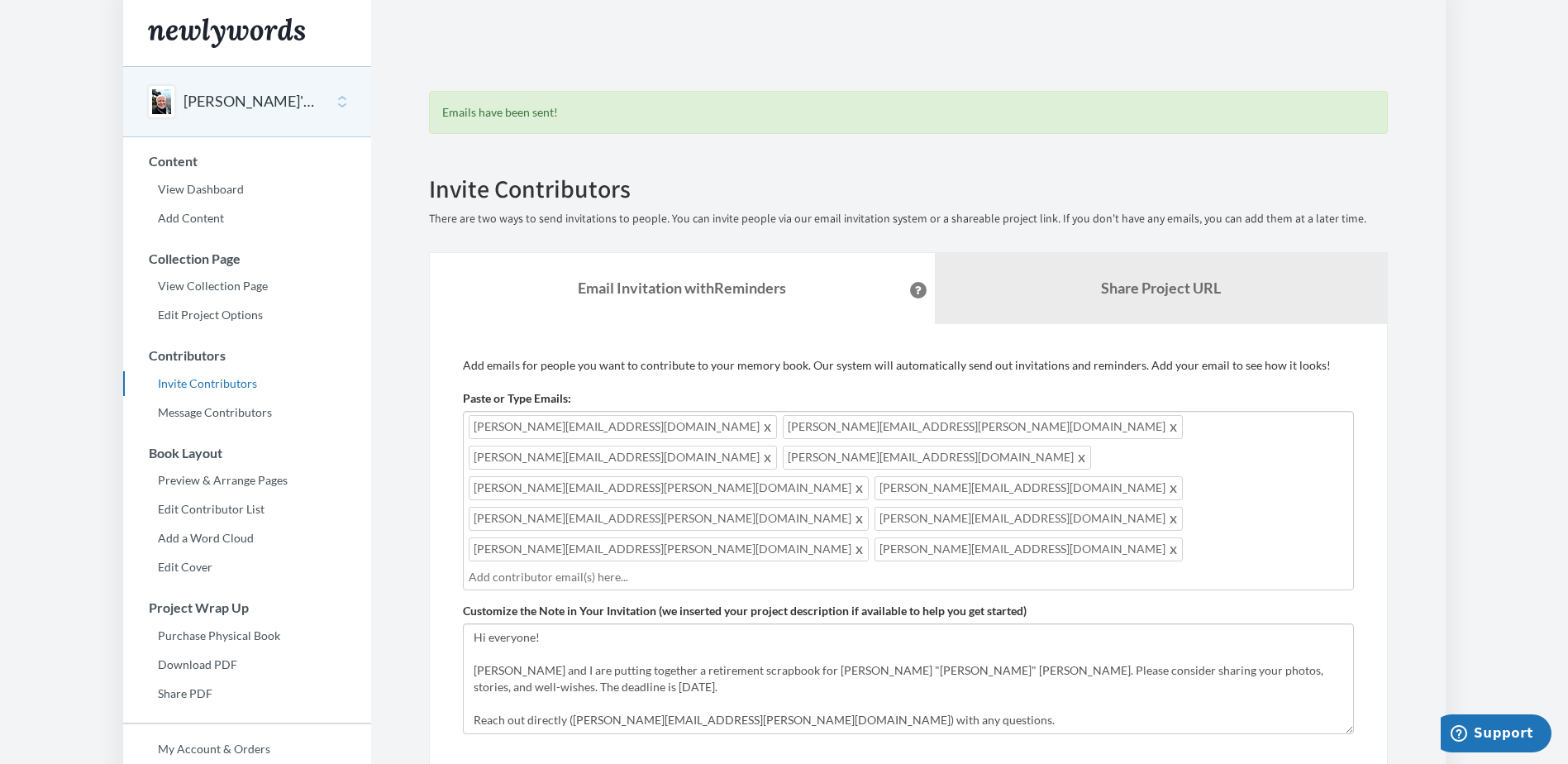
click at [695, 567] on input "text" at bounding box center [907, 576] width 879 height 18
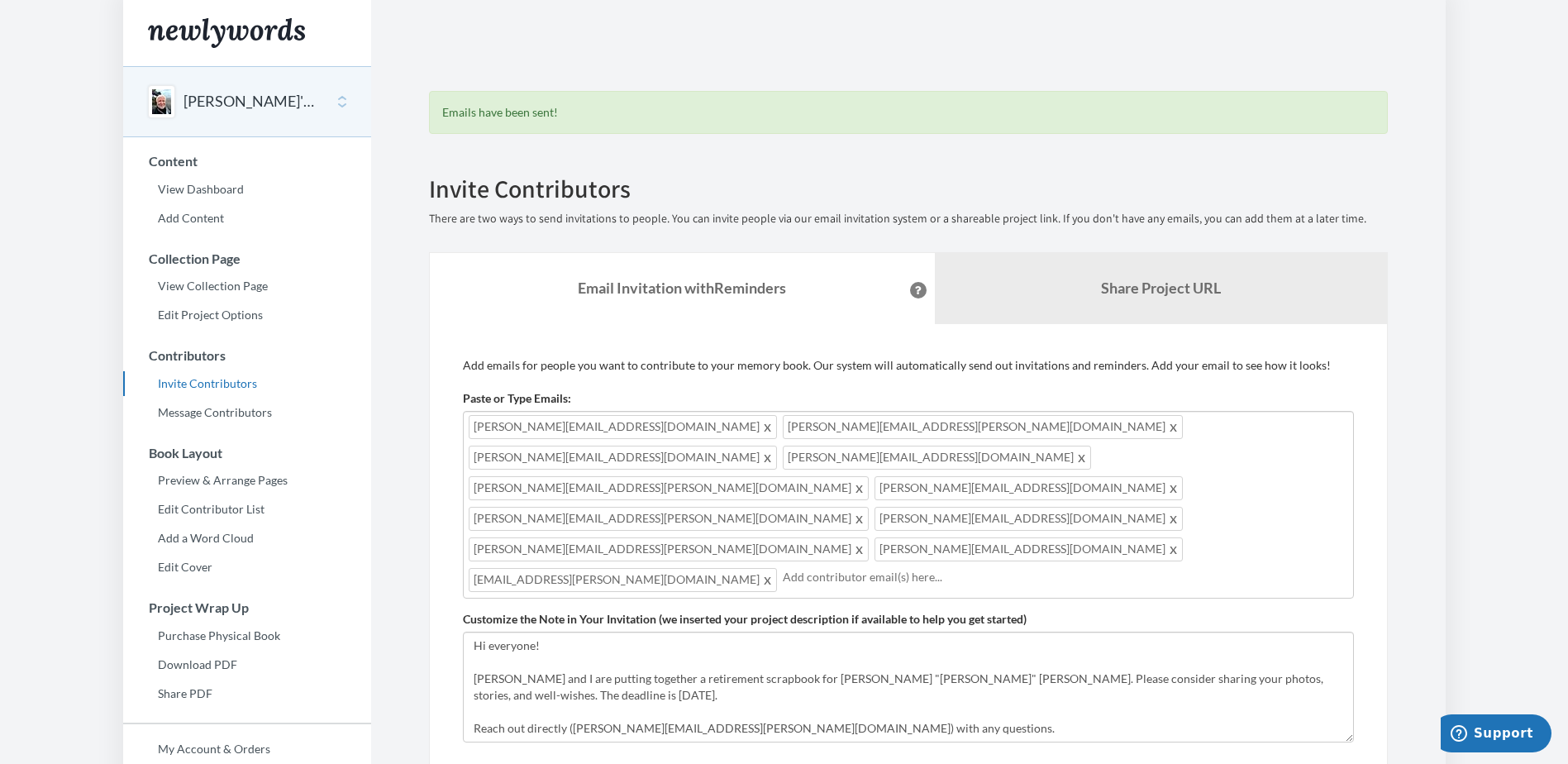
click at [800, 567] on input "text" at bounding box center [1065, 576] width 565 height 18
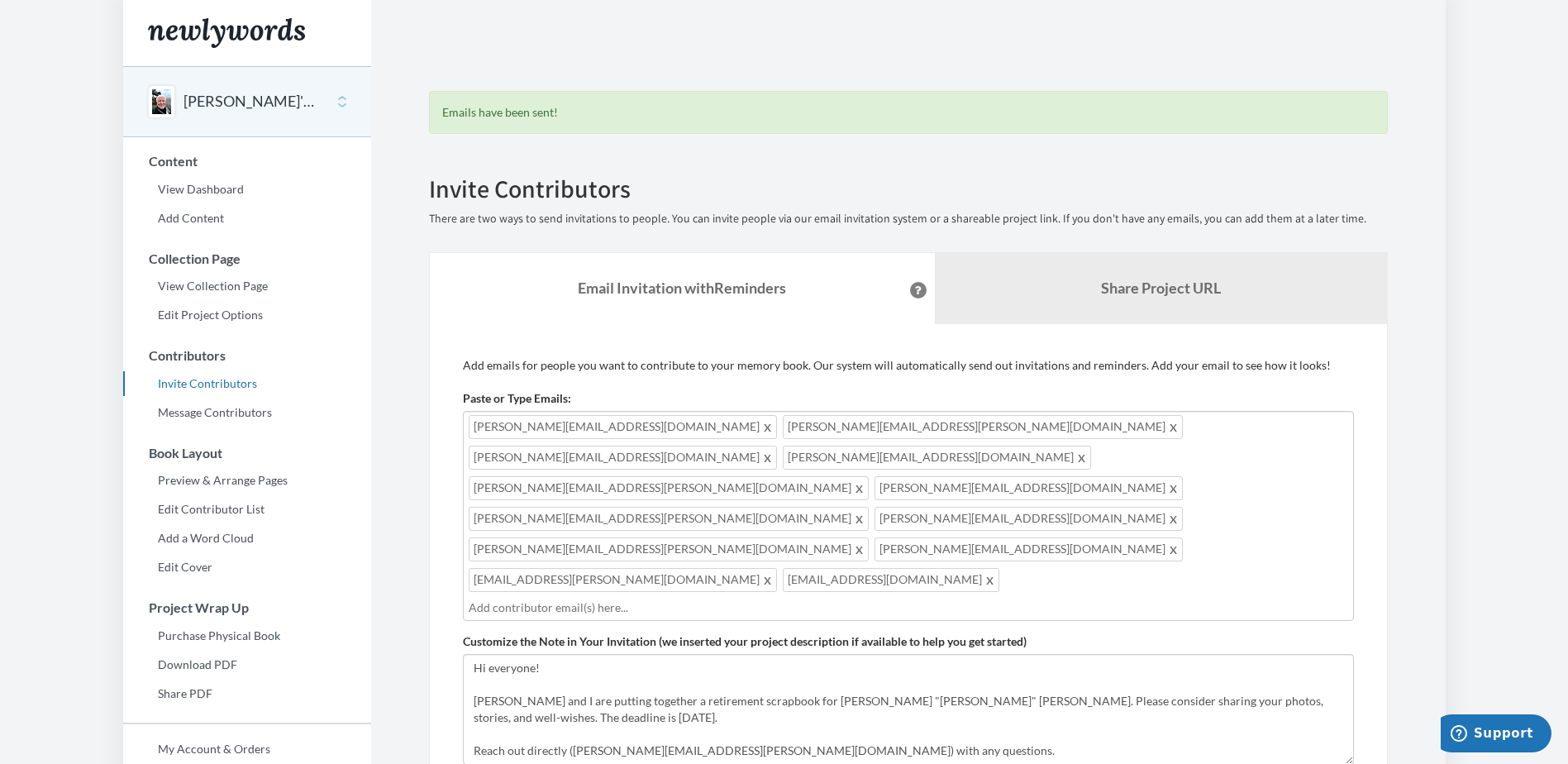
click at [943, 599] on input "text" at bounding box center [907, 607] width 879 height 18
click at [1029, 495] on body "Main menu [PERSON_NAME]'s Retirement Scrapbook Select a project [PERSON_NAME]'s…" at bounding box center [784, 382] width 1568 height 764
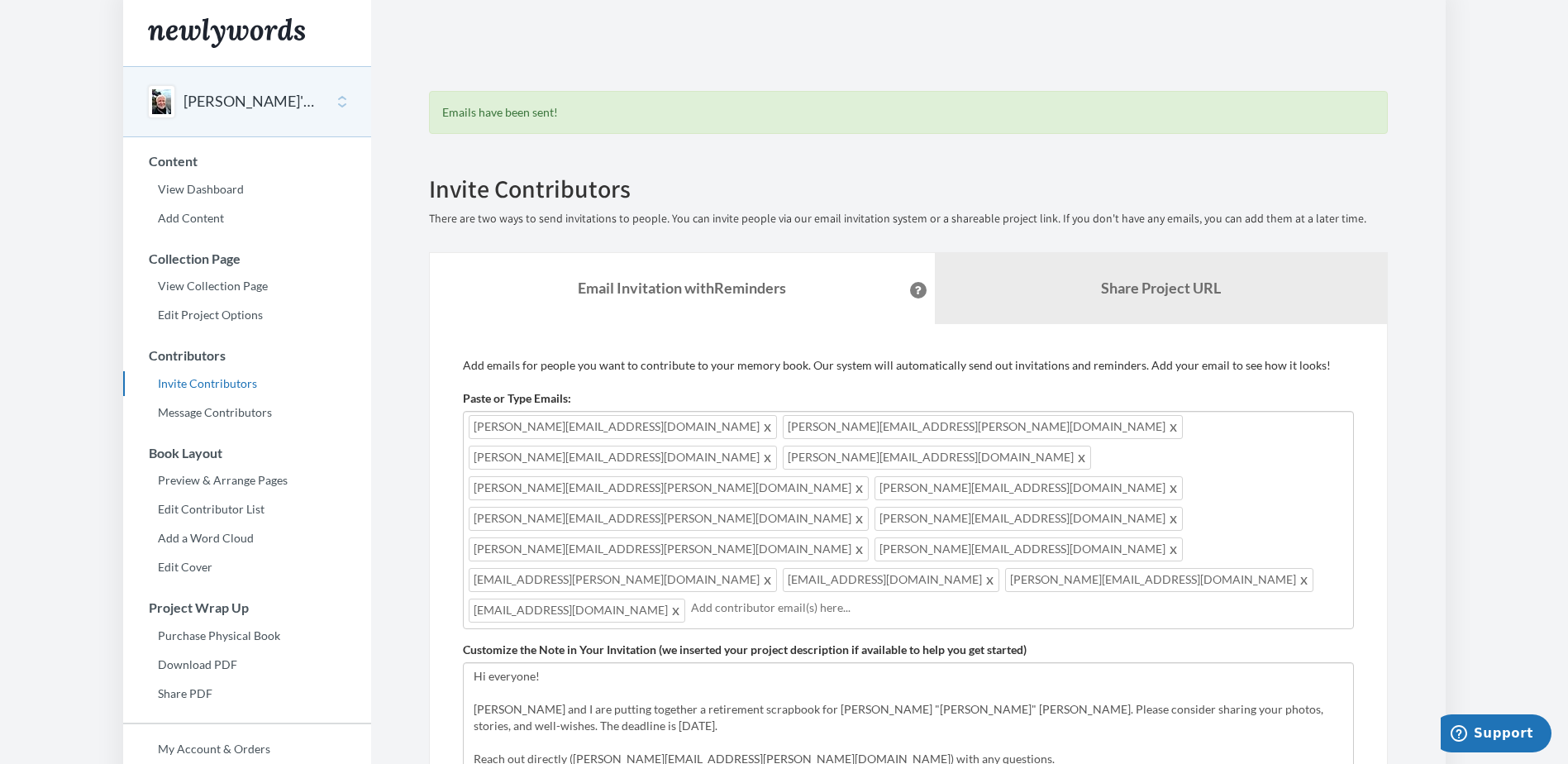
click at [1112, 491] on div "[PERSON_NAME][EMAIL_ADDRESS][DOMAIN_NAME] [PERSON_NAME][DOMAIN_NAME][EMAIL_ADDR…" at bounding box center [908, 520] width 891 height 218
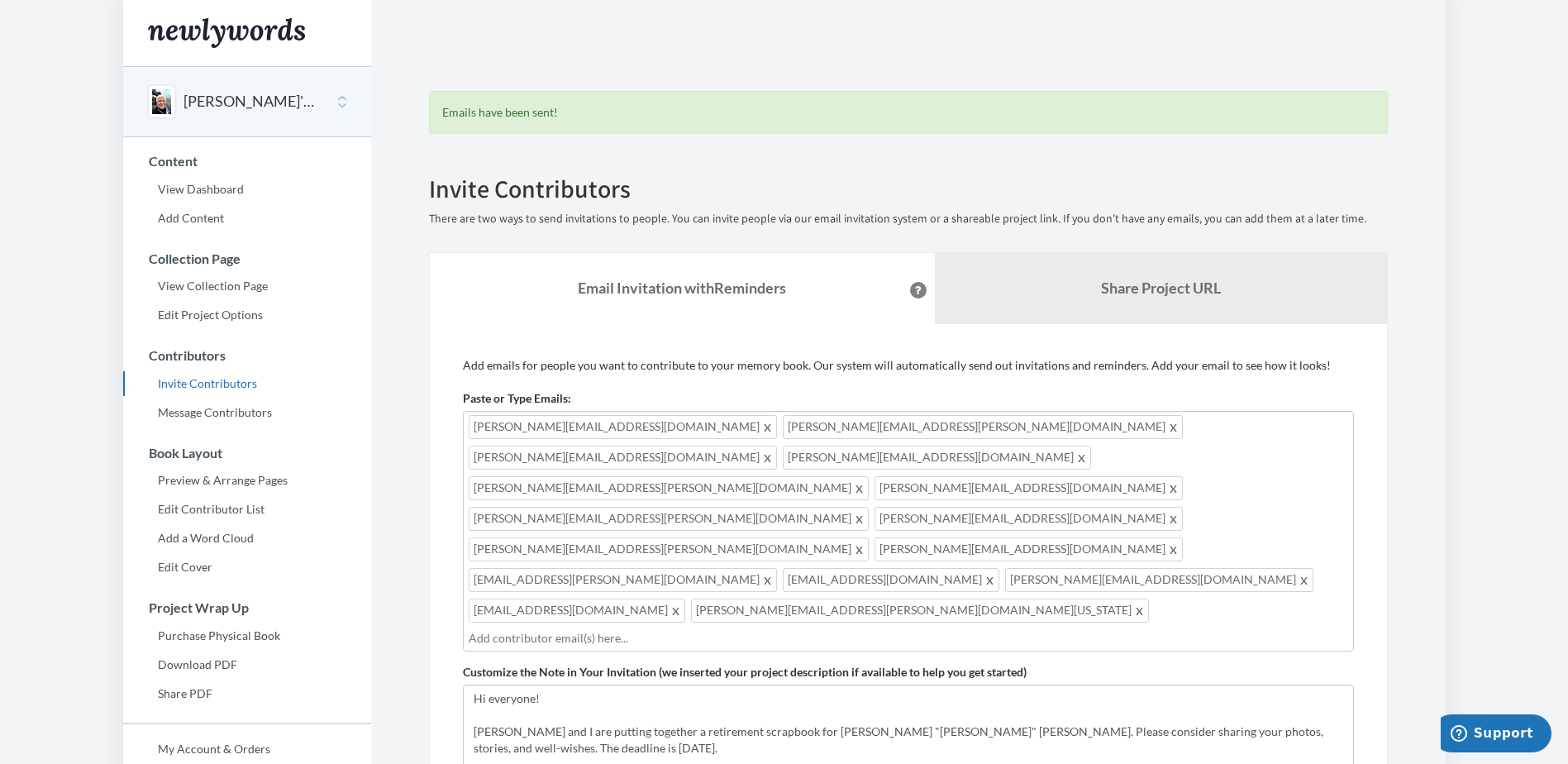
click at [747, 629] on input "text" at bounding box center [907, 637] width 879 height 18
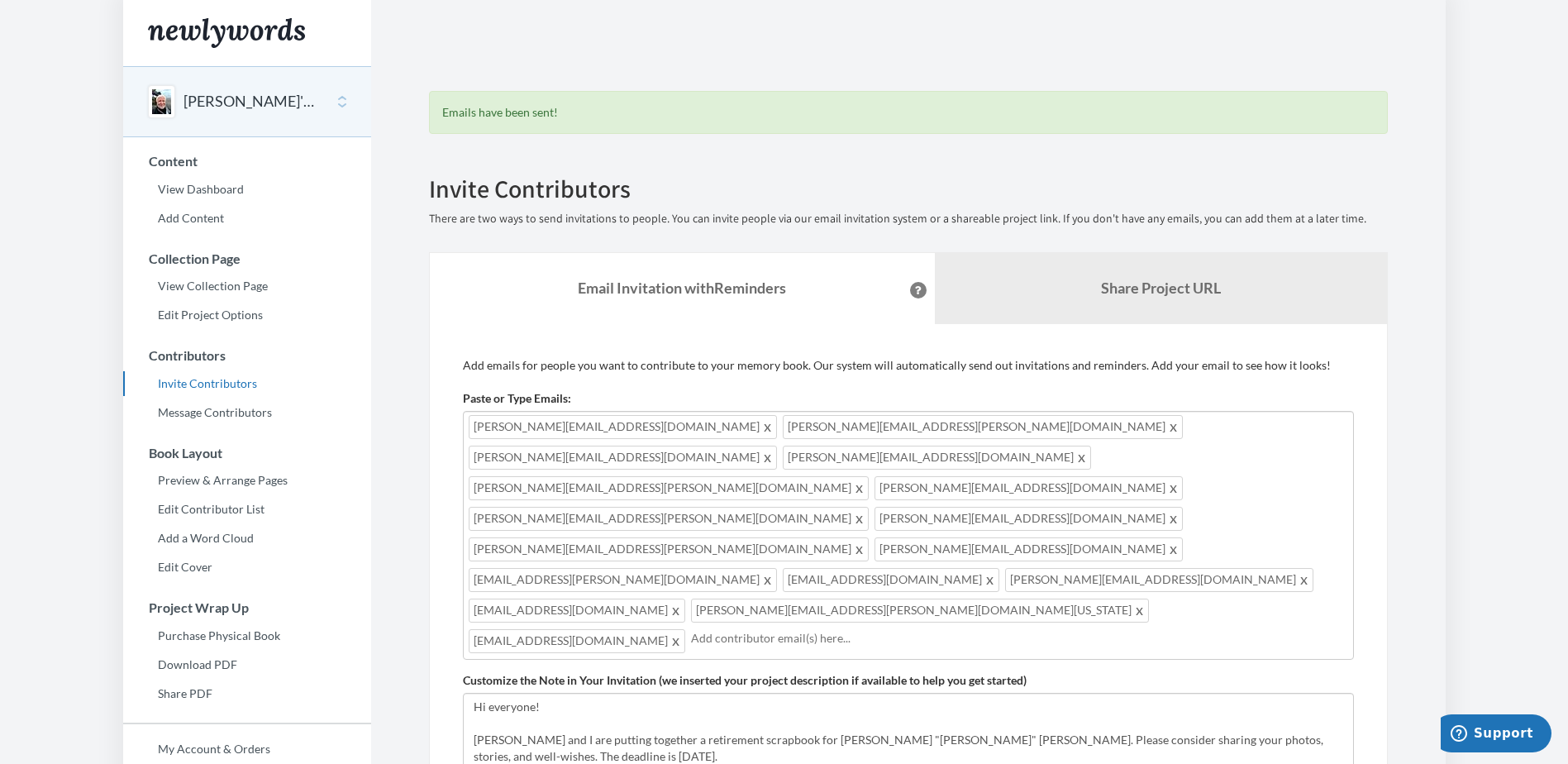
click at [691, 629] on input "text" at bounding box center [1019, 637] width 657 height 18
click at [913, 629] on input "text" at bounding box center [1130, 637] width 435 height 18
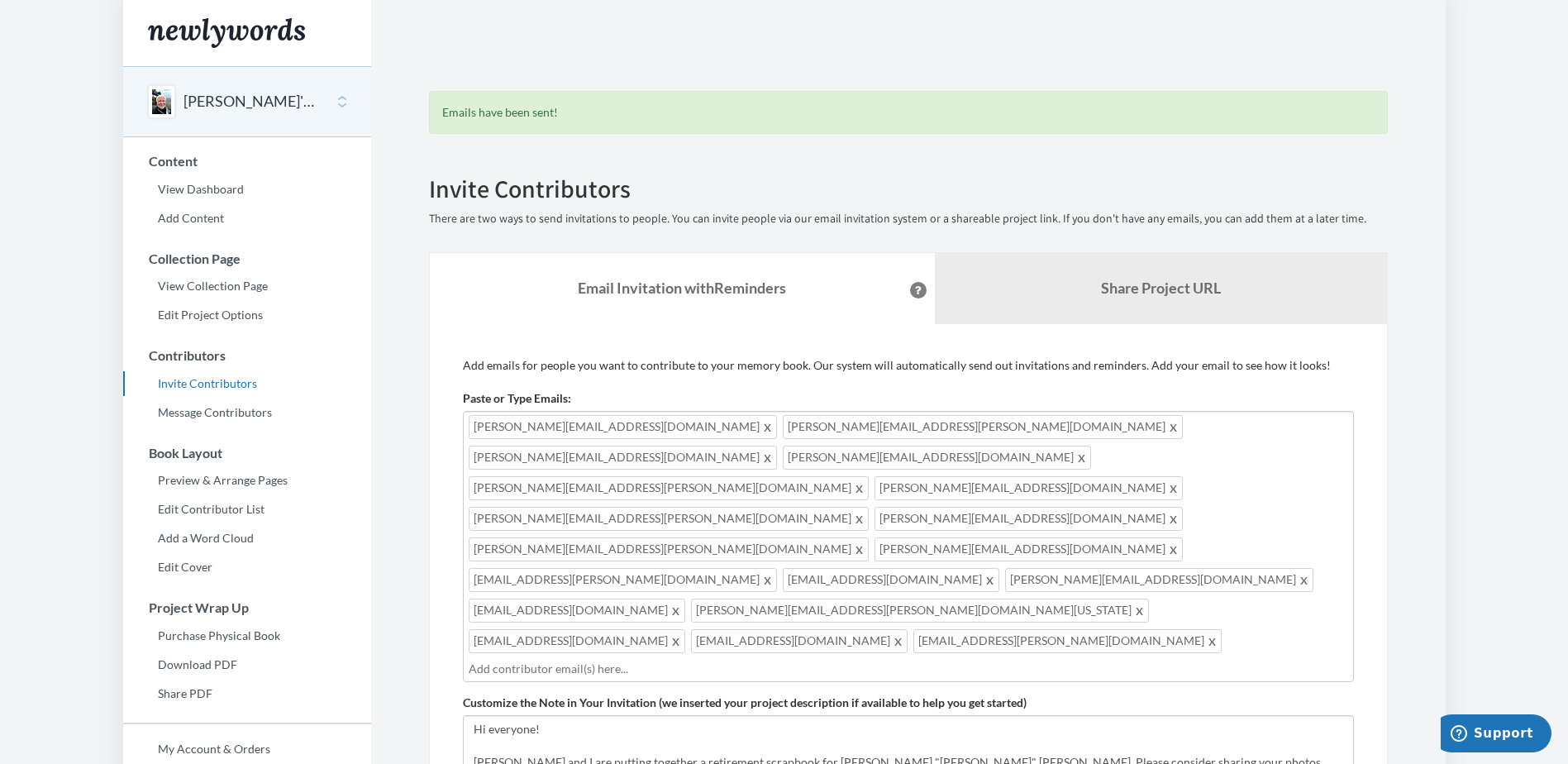
click at [1001, 660] on input "text" at bounding box center [907, 669] width 879 height 18
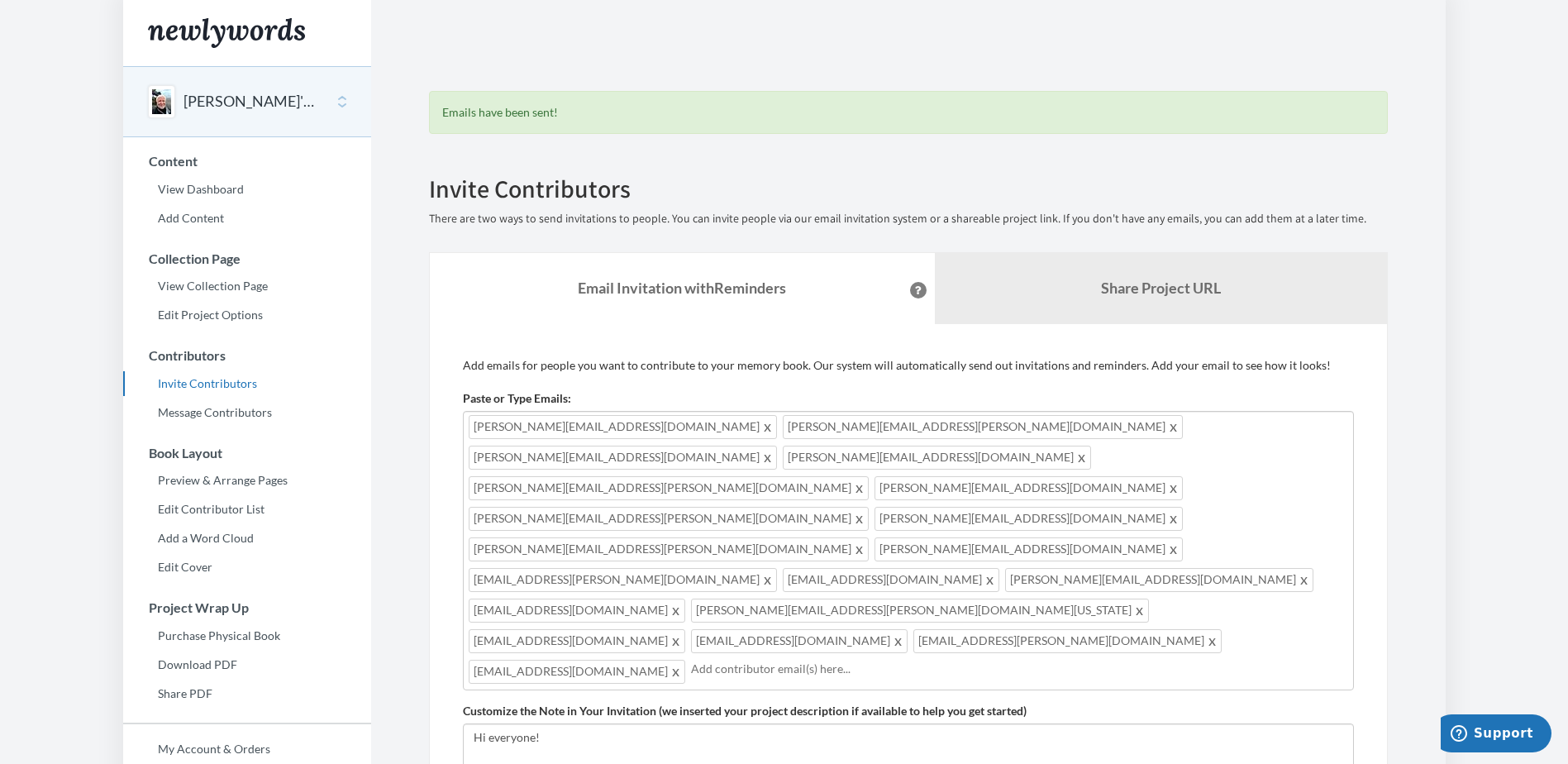
click at [1076, 527] on div "[PERSON_NAME][EMAIL_ADDRESS][DOMAIN_NAME] [PERSON_NAME][DOMAIN_NAME][EMAIL_ADDR…" at bounding box center [908, 550] width 891 height 279
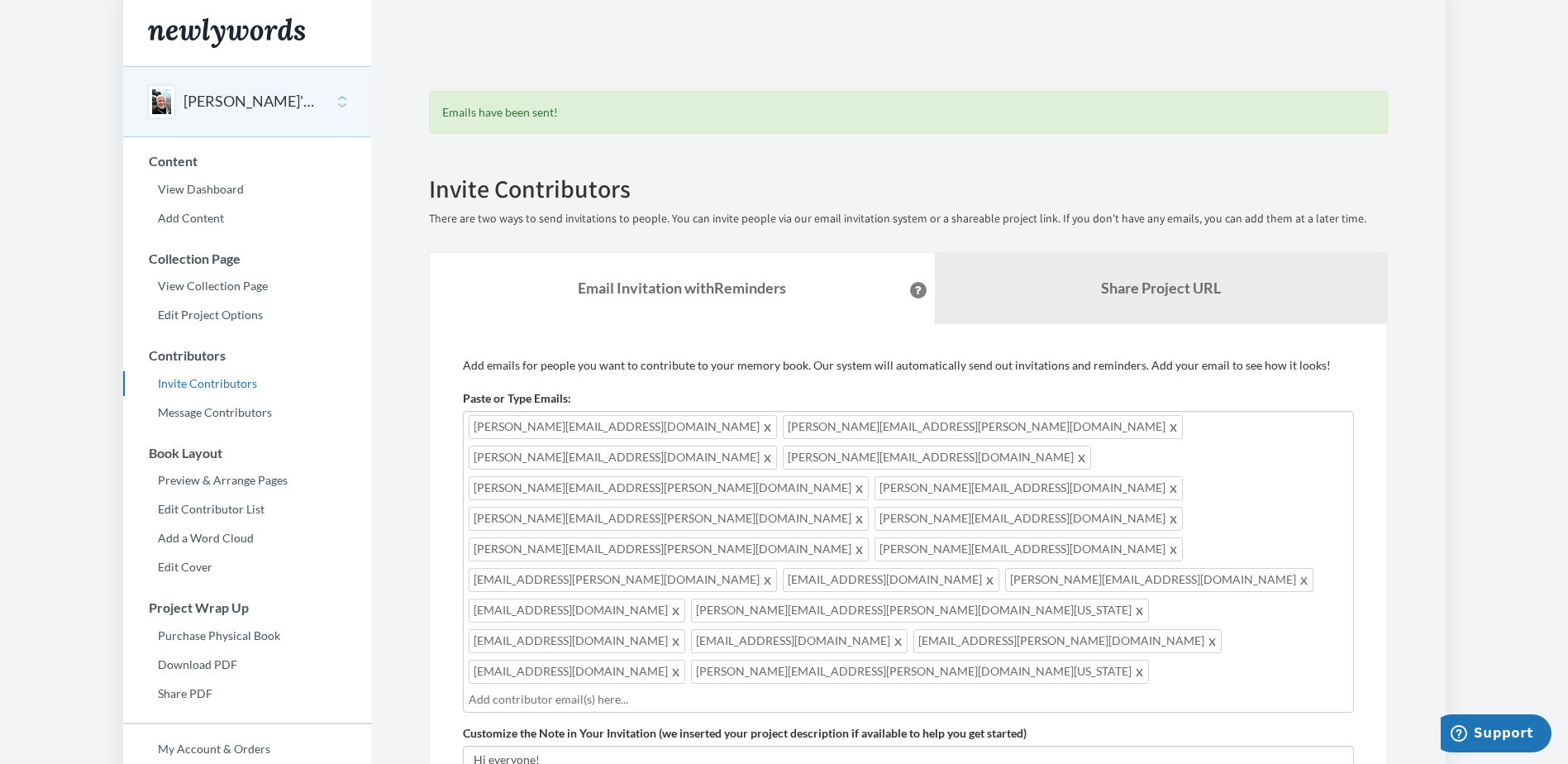
click at [673, 690] on input "text" at bounding box center [907, 699] width 879 height 18
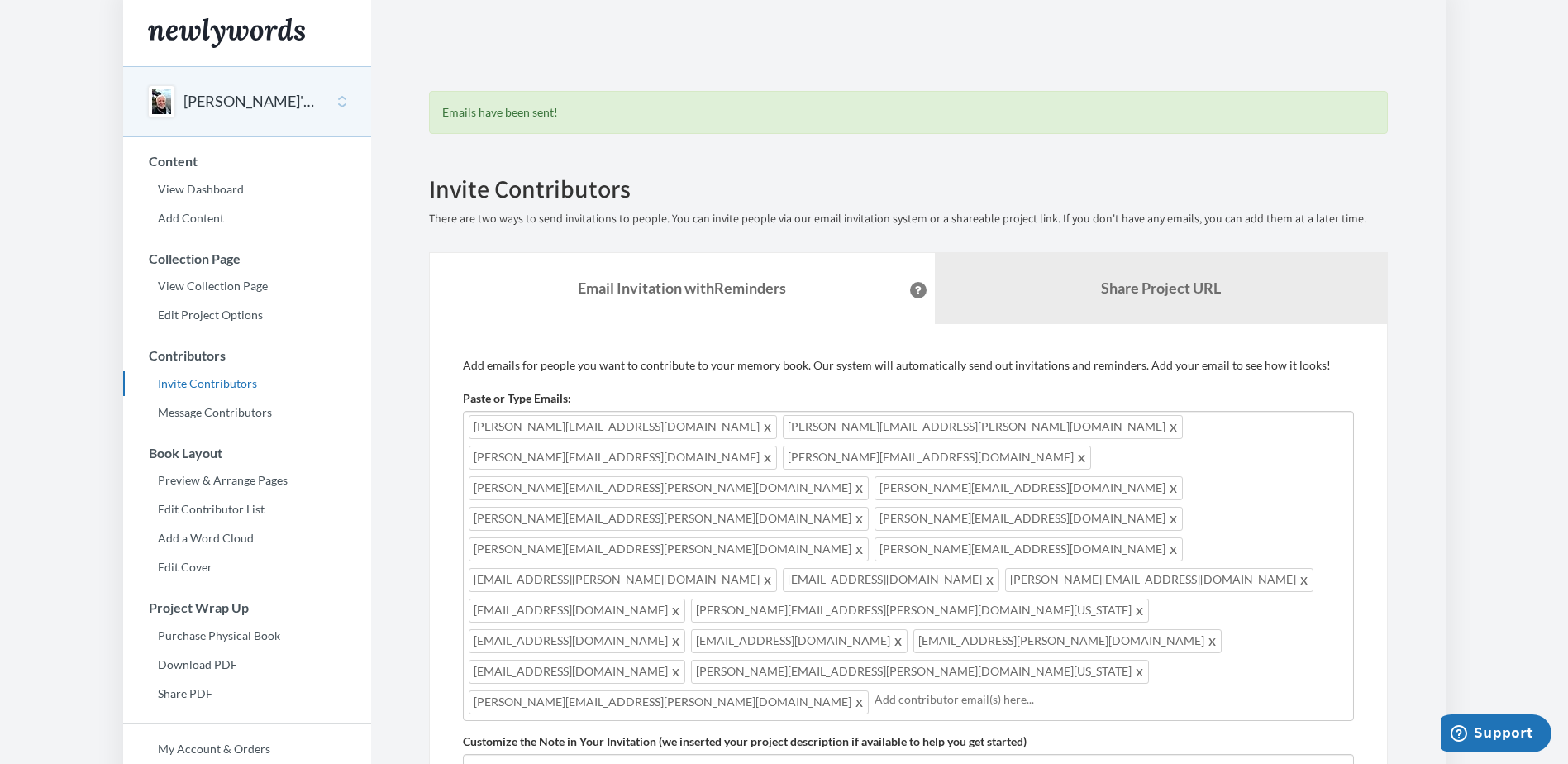
click at [874, 690] on input "text" at bounding box center [1111, 699] width 474 height 18
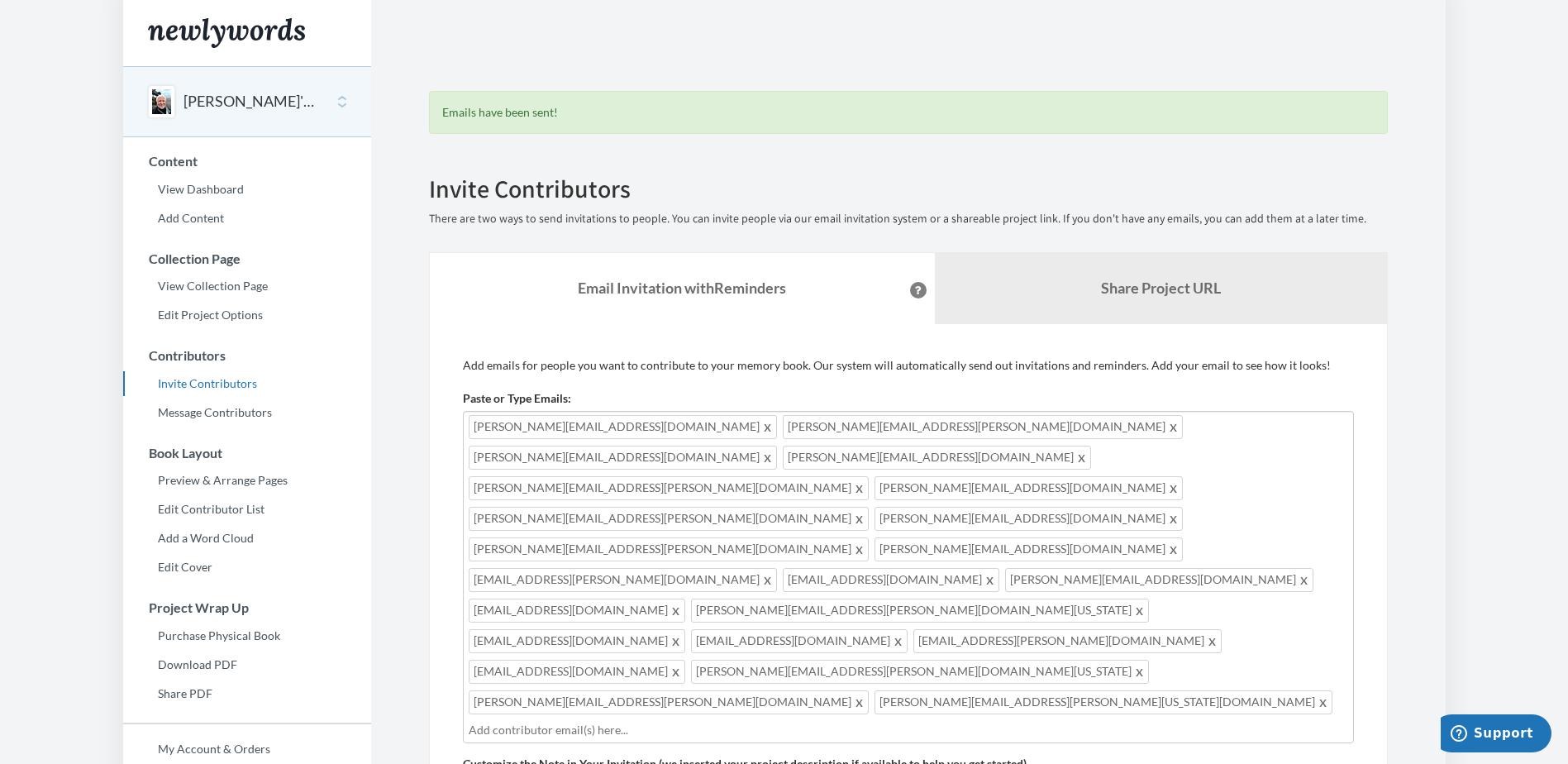
click at [1047, 720] on input "text" at bounding box center [907, 729] width 879 height 18
click at [1075, 720] on input "text" at bounding box center [1019, 729] width 657 height 18
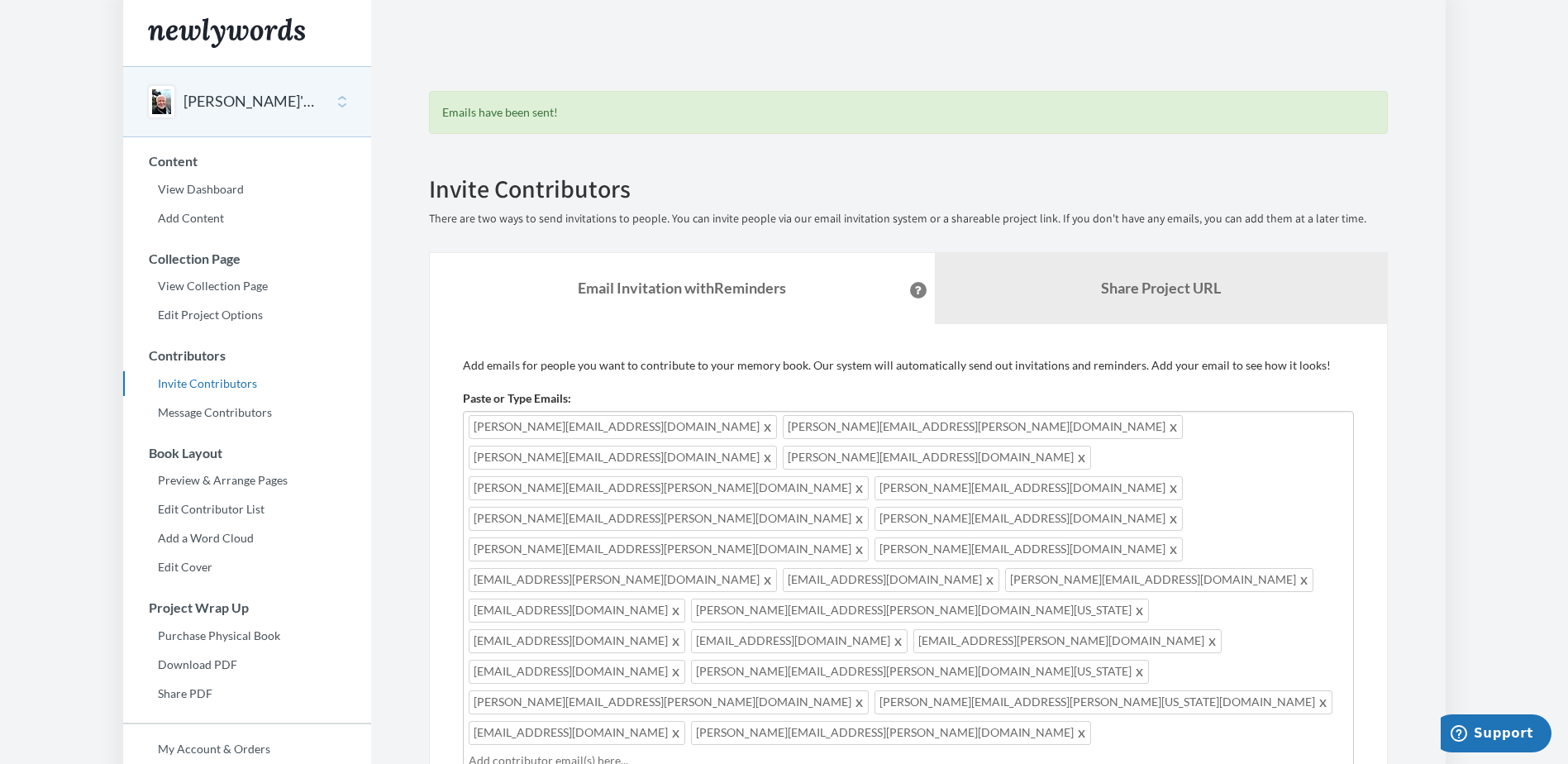
click at [572, 751] on input "text" at bounding box center [907, 760] width 879 height 18
type input "[PERSON_NAME][EMAIL_ADDRESS][PERSON_NAME][DOMAIN_NAME][US_STATE]"
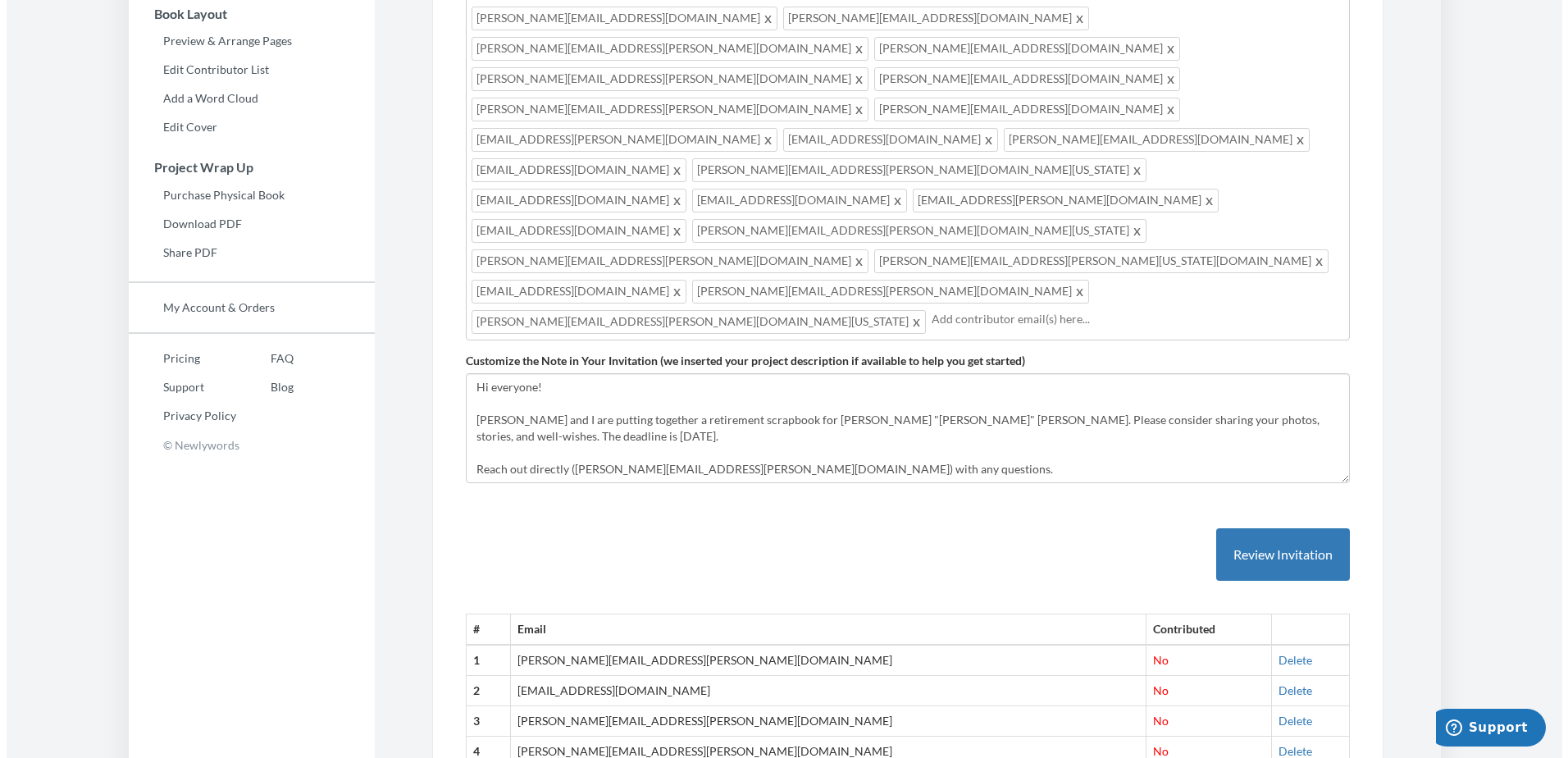
scroll to position [375, 0]
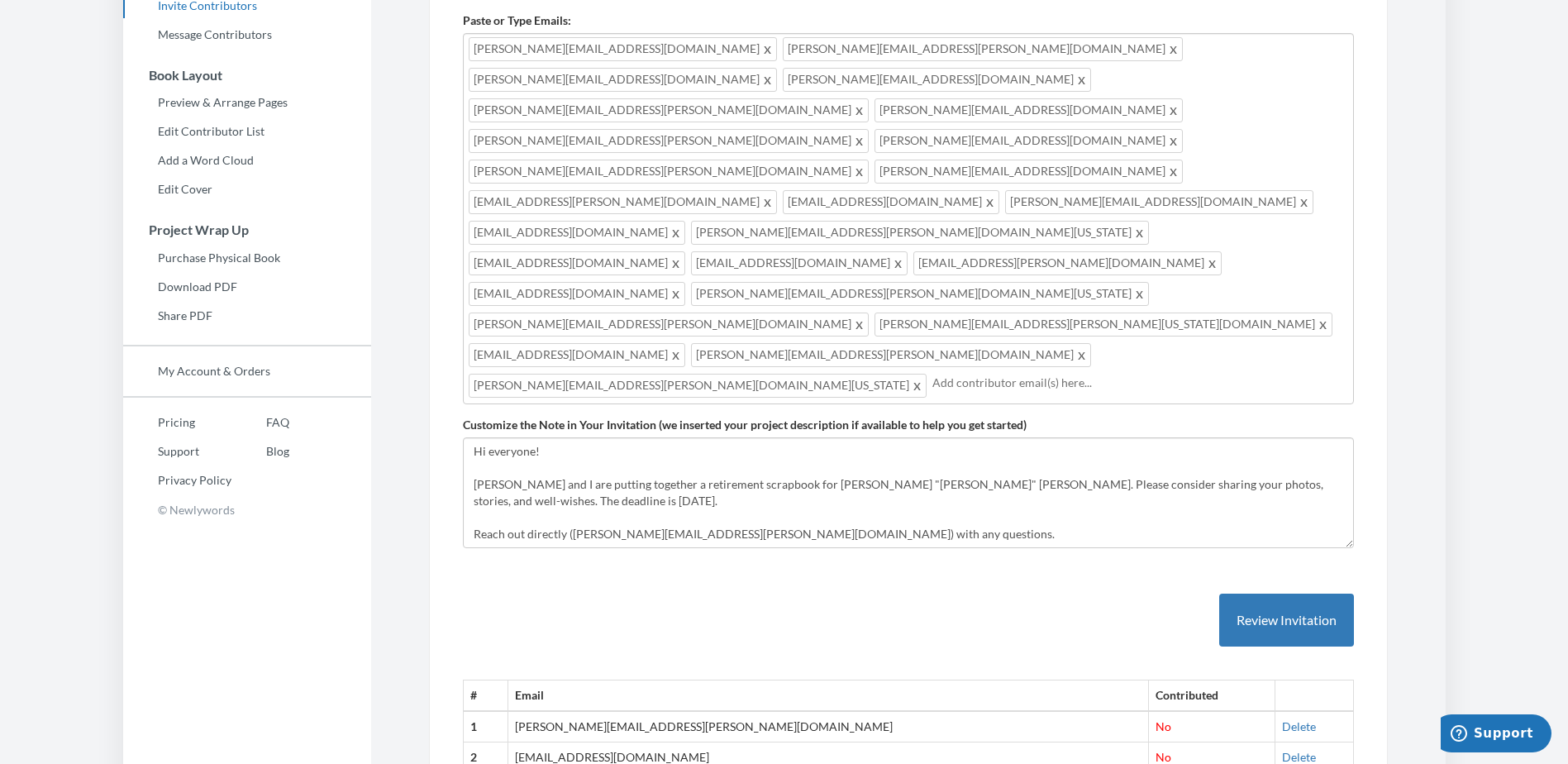
click at [932, 374] on input "text" at bounding box center [1140, 382] width 416 height 18
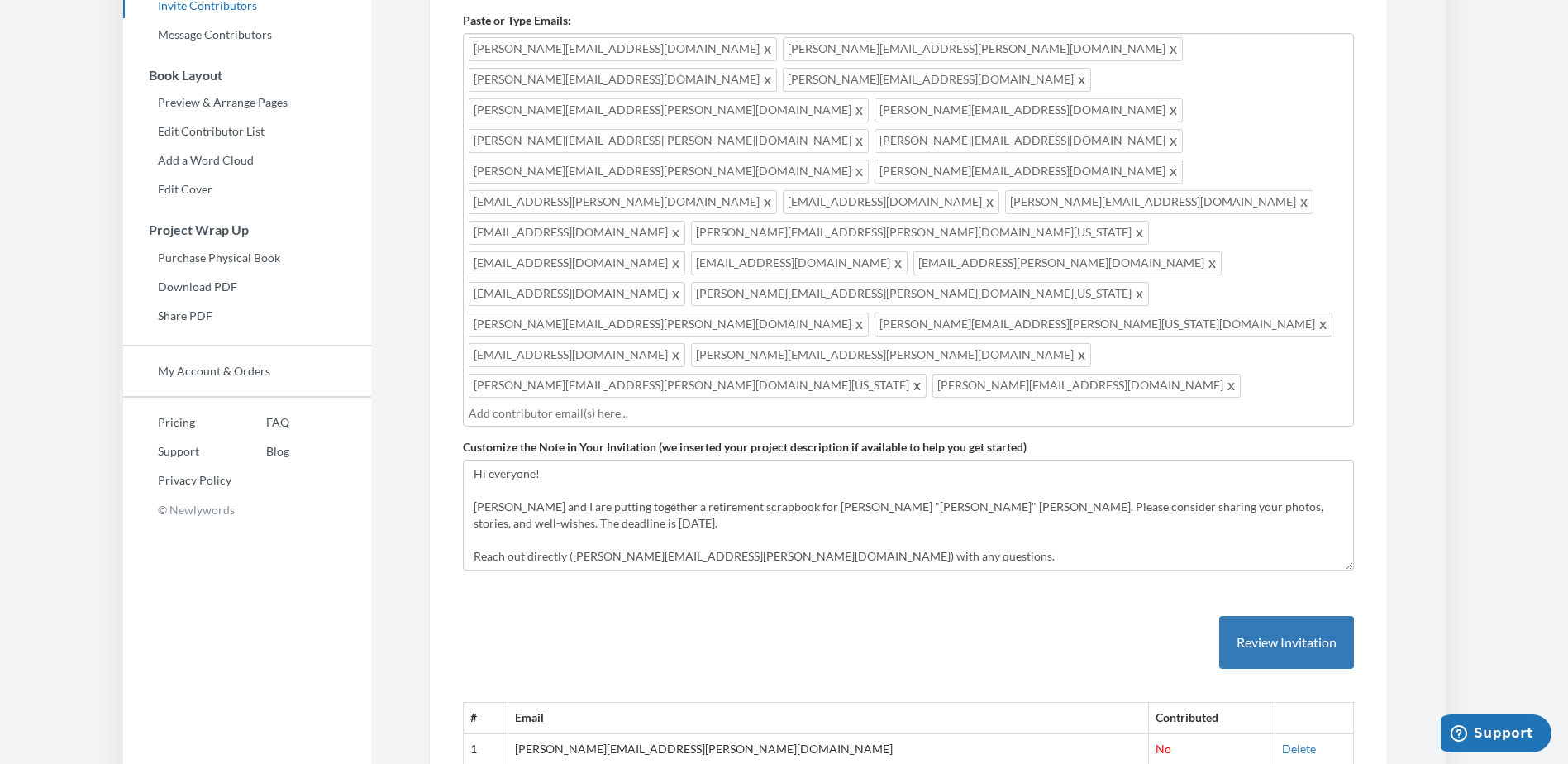
click at [846, 210] on div "[PERSON_NAME][EMAIL_ADDRESS][DOMAIN_NAME] [PERSON_NAME][DOMAIN_NAME][EMAIL_ADDR…" at bounding box center [908, 230] width 891 height 393
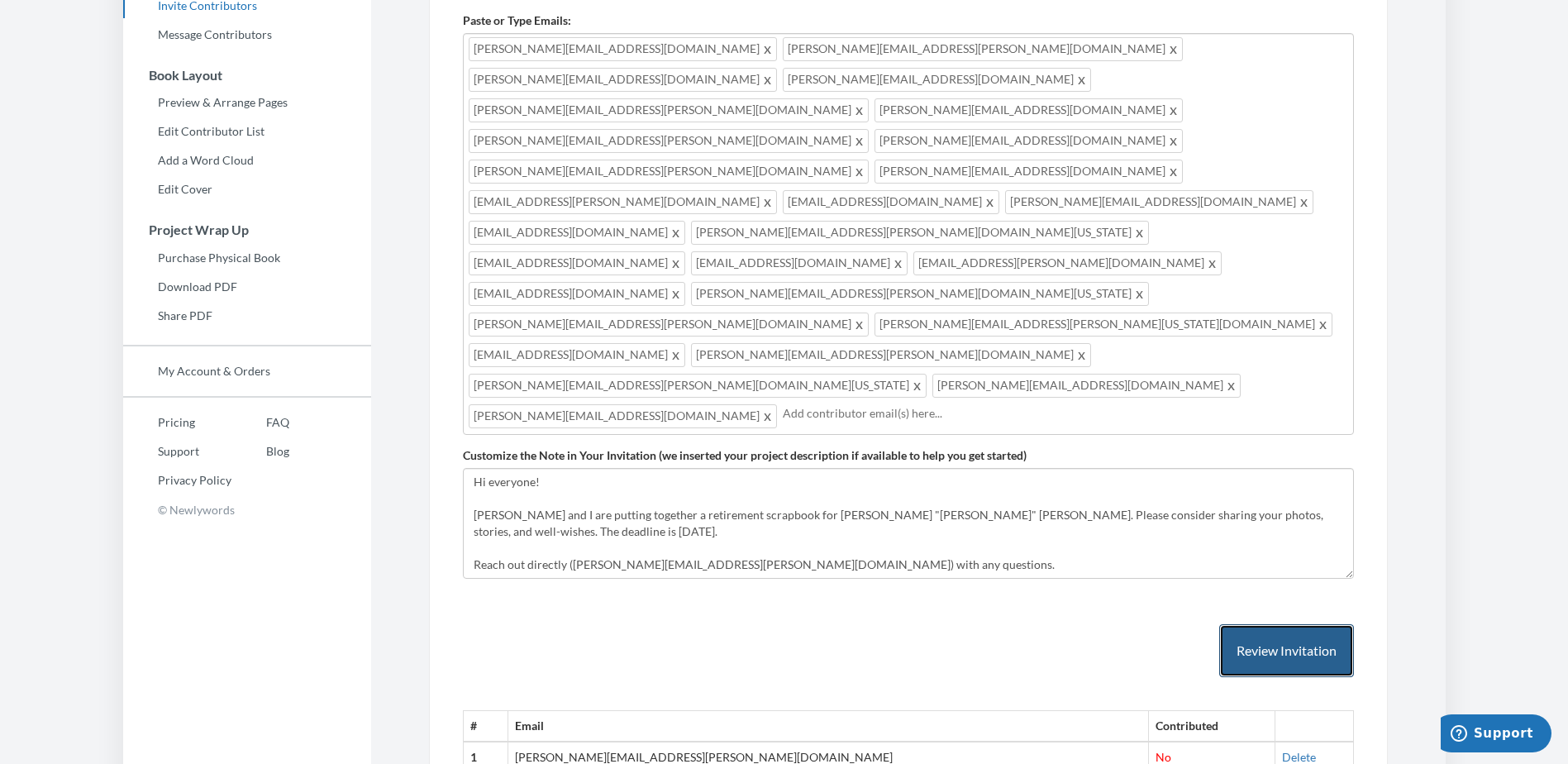
click at [1284, 624] on button "Review Invitation" at bounding box center [1286, 650] width 134 height 54
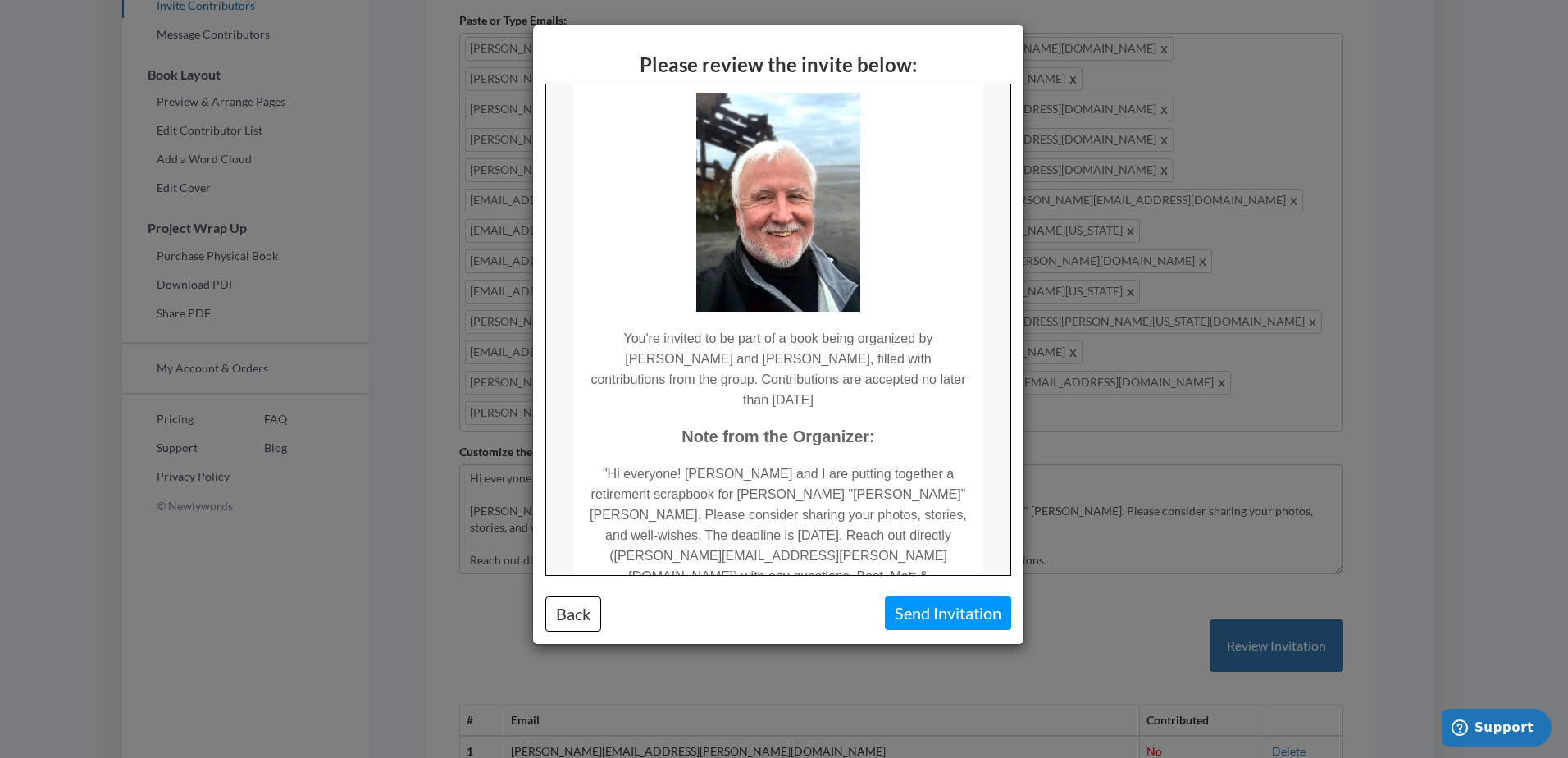
scroll to position [291, 0]
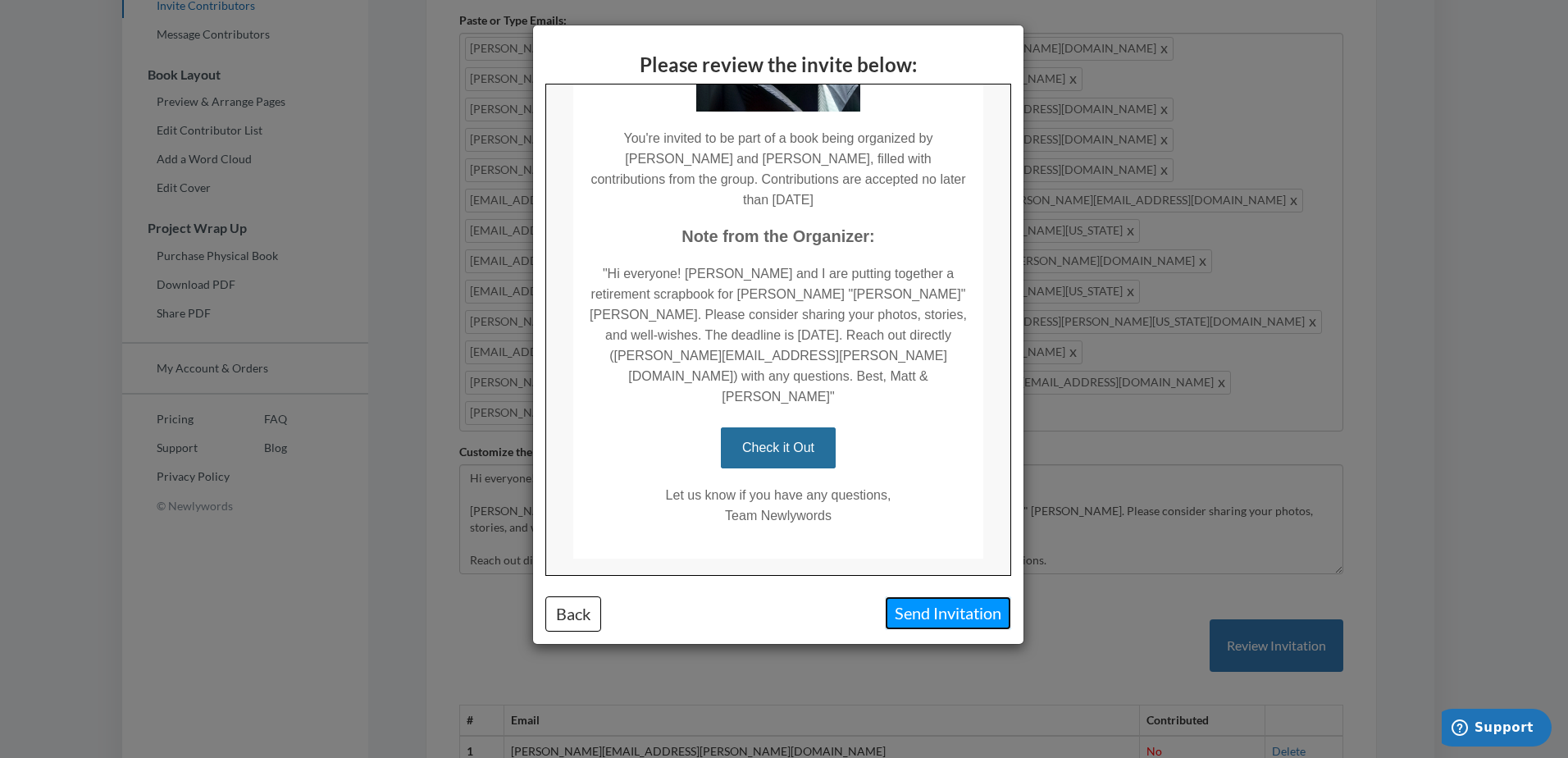
click at [954, 609] on button "Send Invitation" at bounding box center [947, 612] width 126 height 34
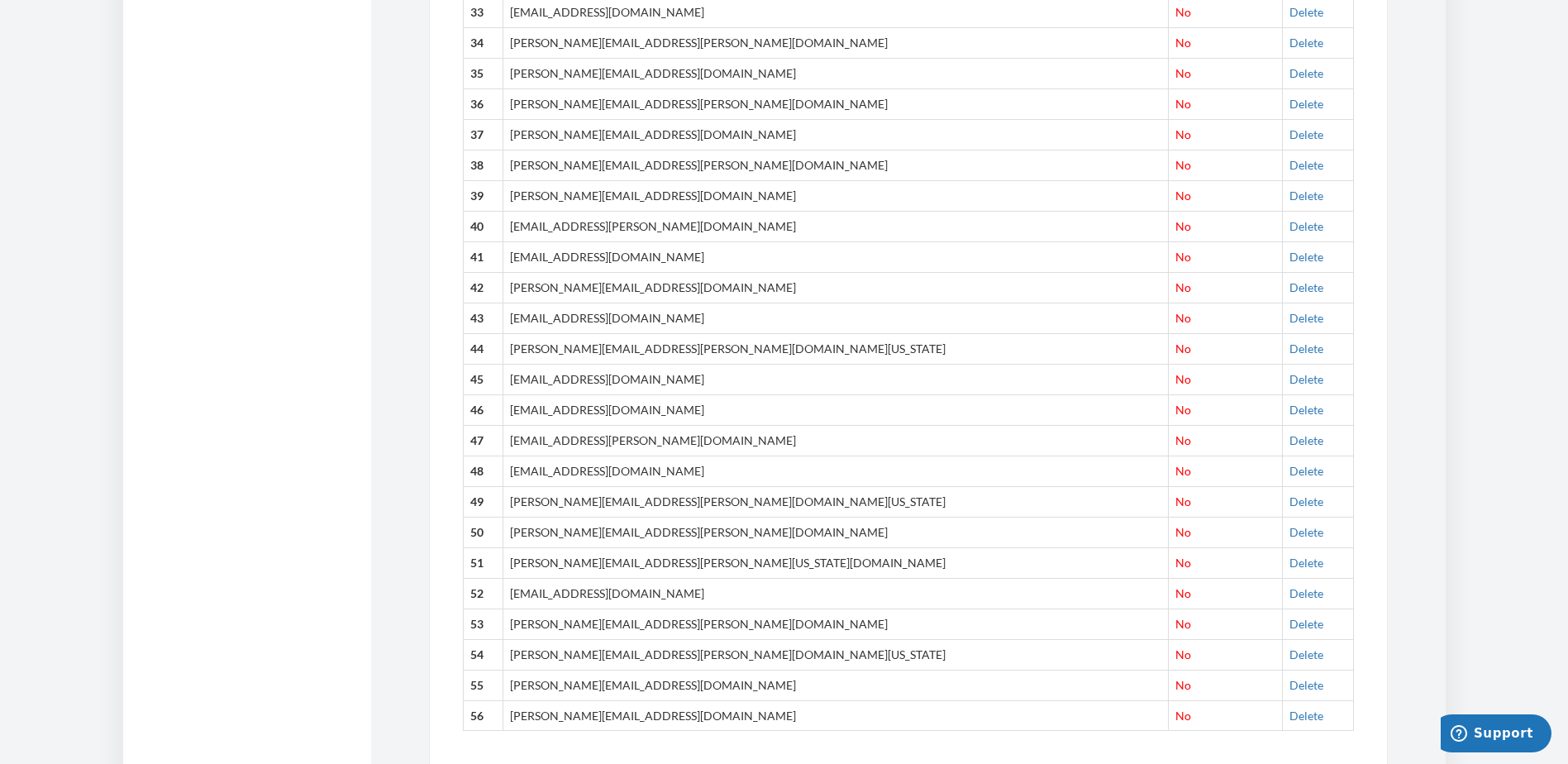
scroll to position [1794, 0]
